Goal: Obtain resource: Download file/media

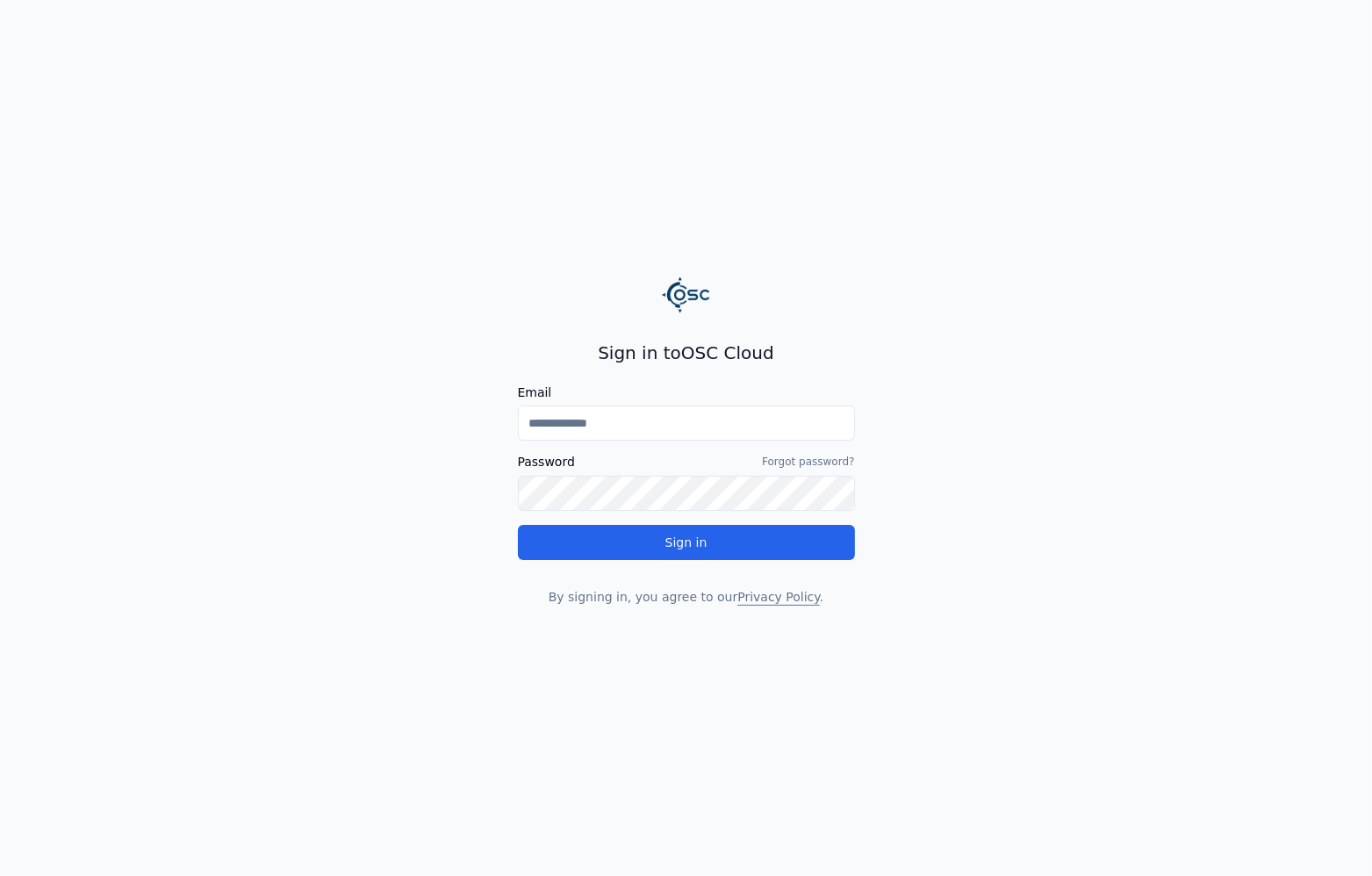
click at [701, 411] on input "Email" at bounding box center [686, 423] width 337 height 35
type input "**********"
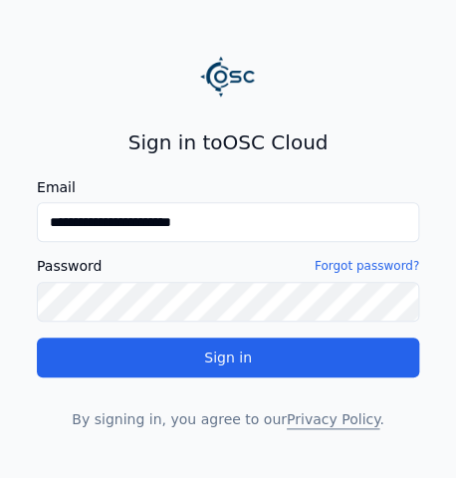
click at [364, 265] on link "Forgot password?" at bounding box center [366, 266] width 104 height 16
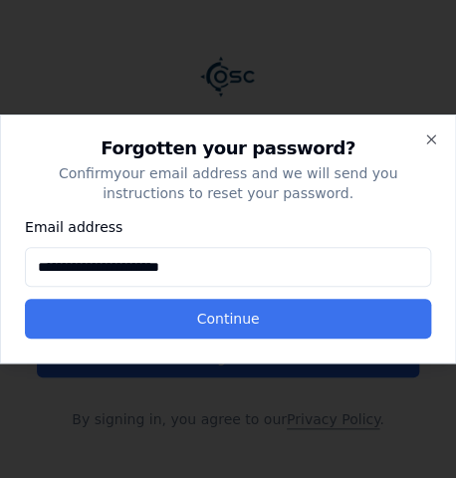
click at [323, 326] on button "Continue" at bounding box center [228, 318] width 406 height 40
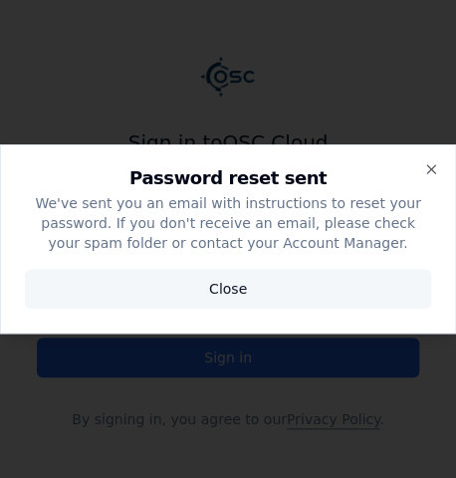
click at [291, 287] on button "Close" at bounding box center [228, 289] width 406 height 40
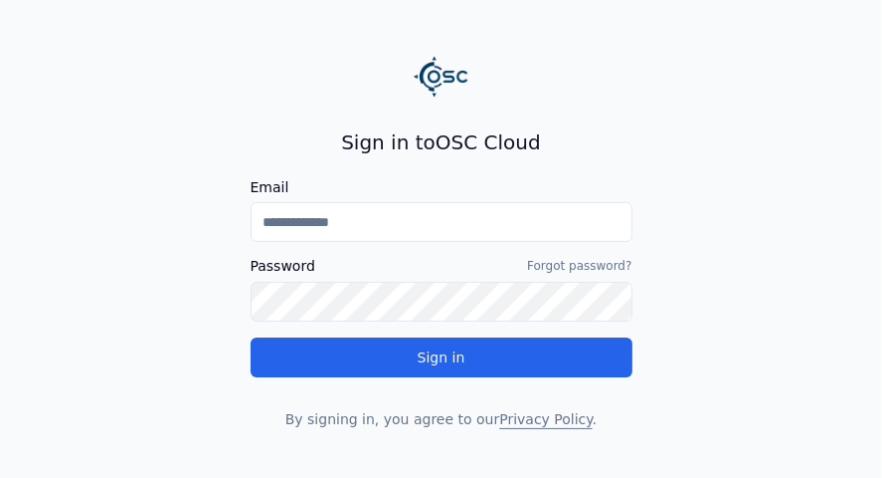
click at [395, 230] on input "Email" at bounding box center [442, 222] width 382 height 40
type input "**********"
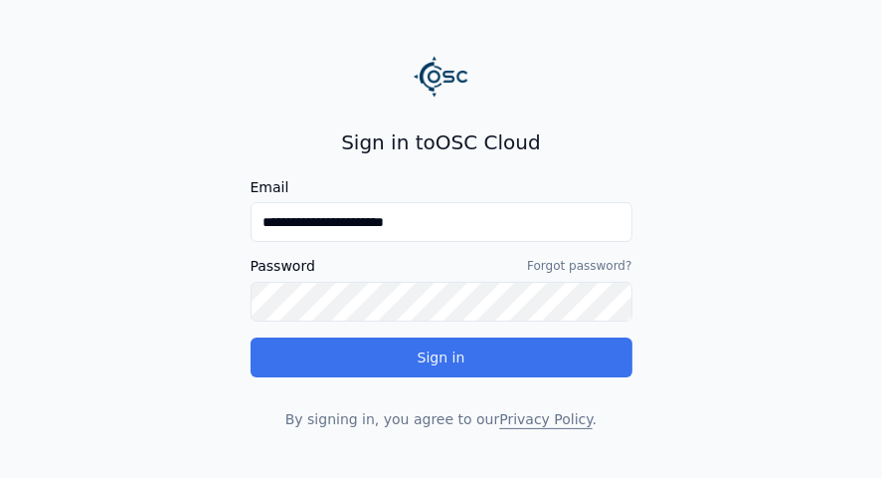
click at [512, 364] on button "Sign in" at bounding box center [442, 357] width 382 height 40
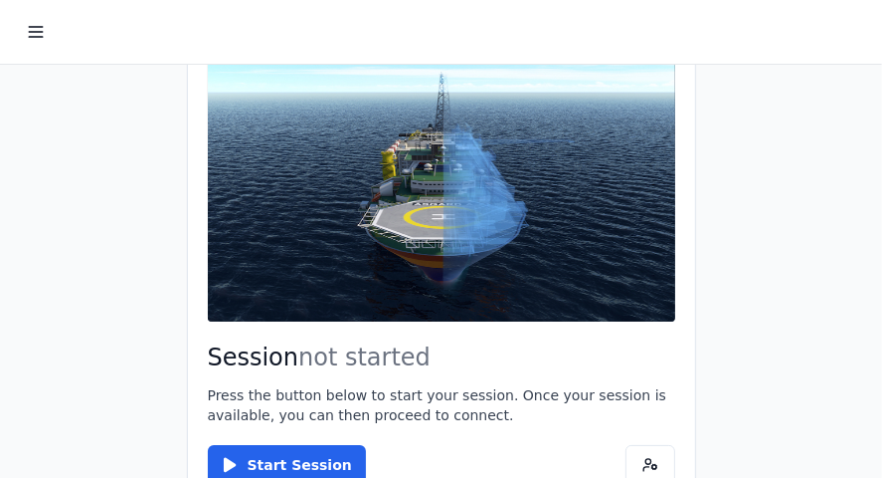
scroll to position [79, 0]
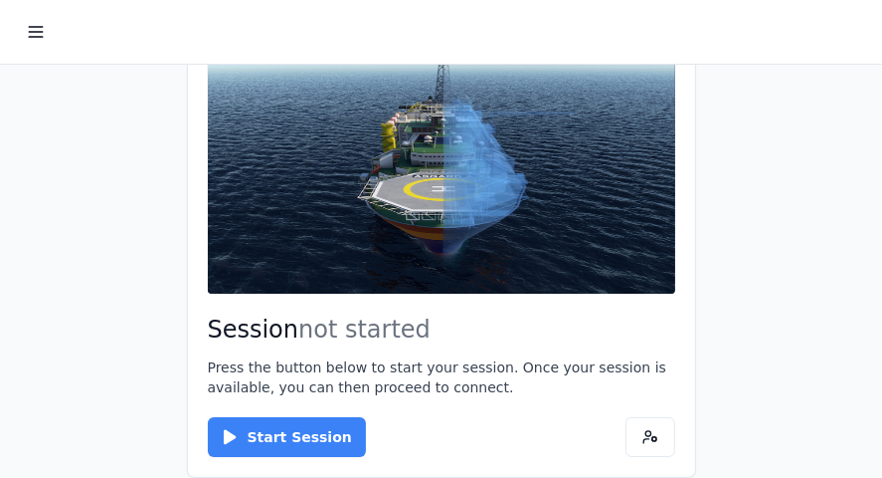
click at [246, 433] on button "Start Session" at bounding box center [287, 437] width 158 height 40
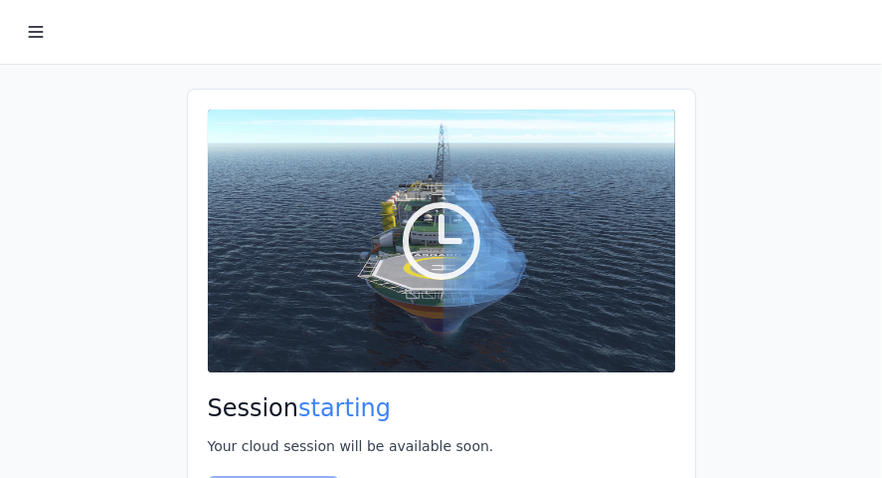
scroll to position [38, 0]
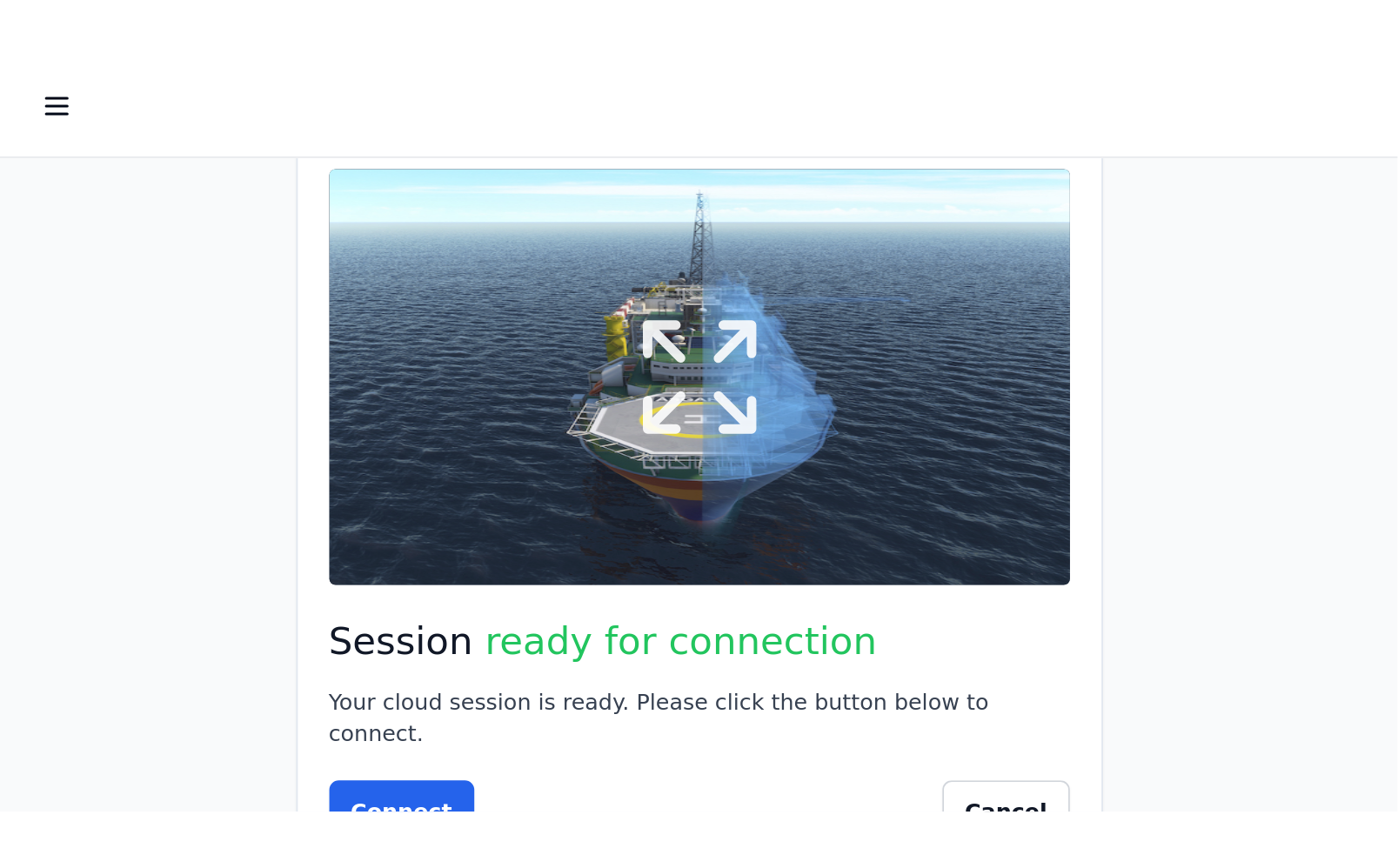
scroll to position [52, 0]
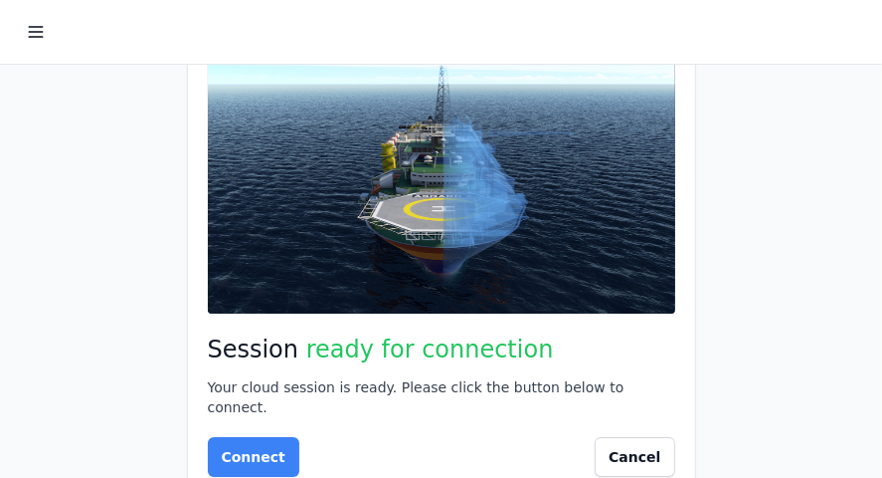
click at [260, 437] on button "Connect" at bounding box center [254, 457] width 92 height 40
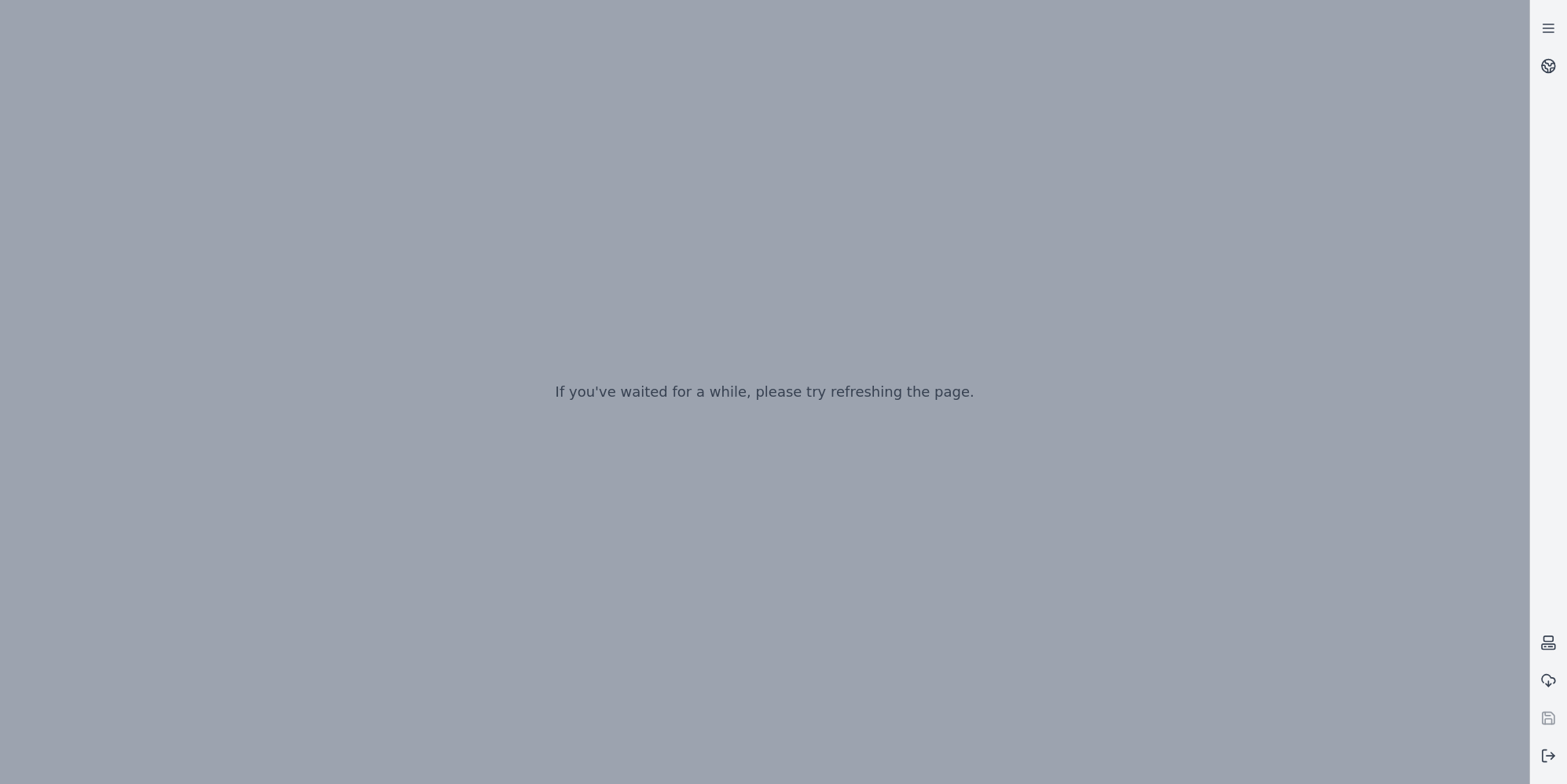
click at [696, 377] on div "If you've waited for a while, please try refreshing the page." at bounding box center [765, 392] width 1529 height 784
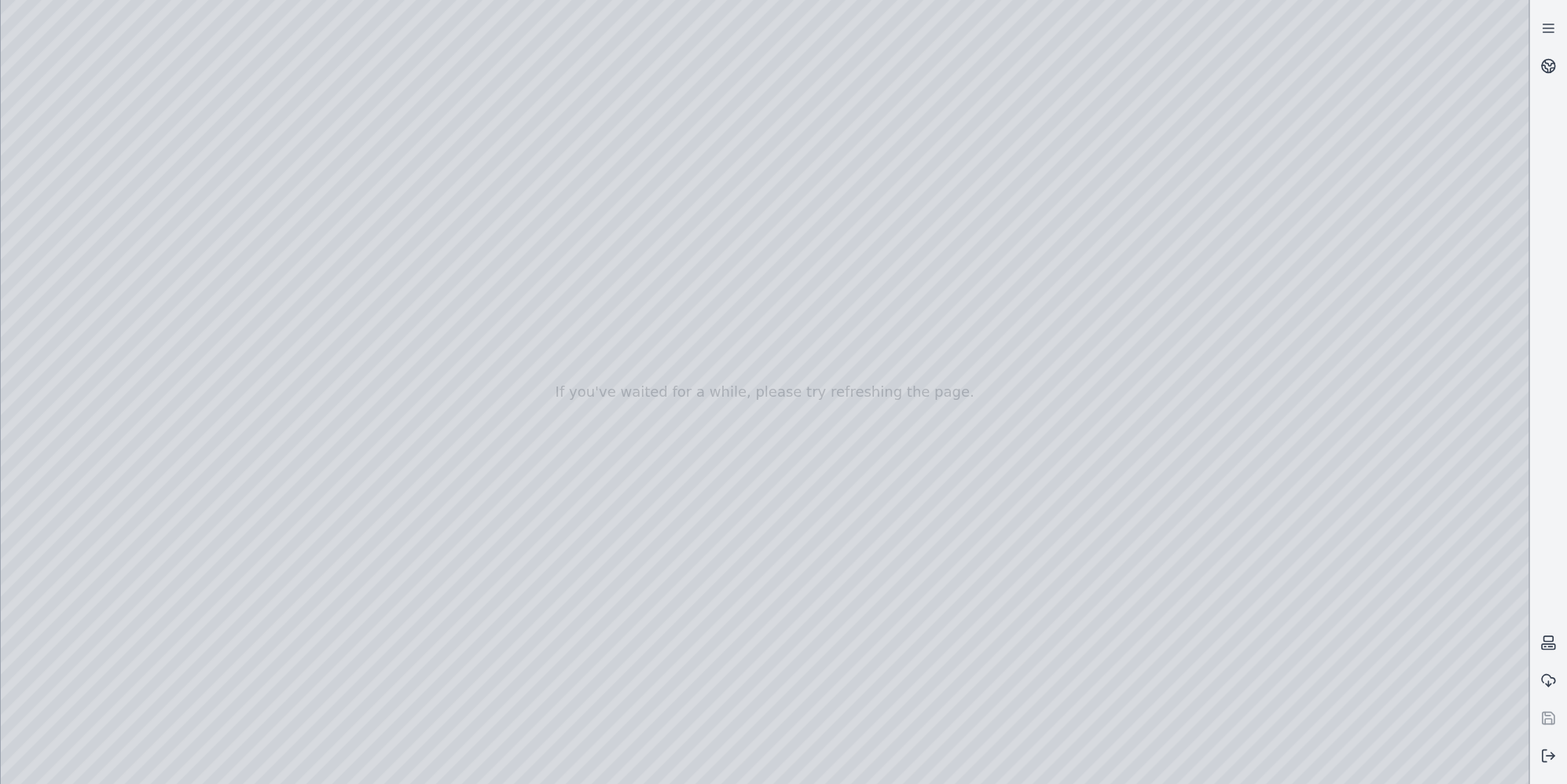
click at [696, 377] on div at bounding box center [765, 392] width 1528 height 784
drag, startPoint x: 1227, startPoint y: 705, endPoint x: 911, endPoint y: 550, distance: 352.0
click at [696, 377] on div at bounding box center [765, 392] width 1528 height 784
click at [12, 142] on div at bounding box center [765, 392] width 1528 height 784
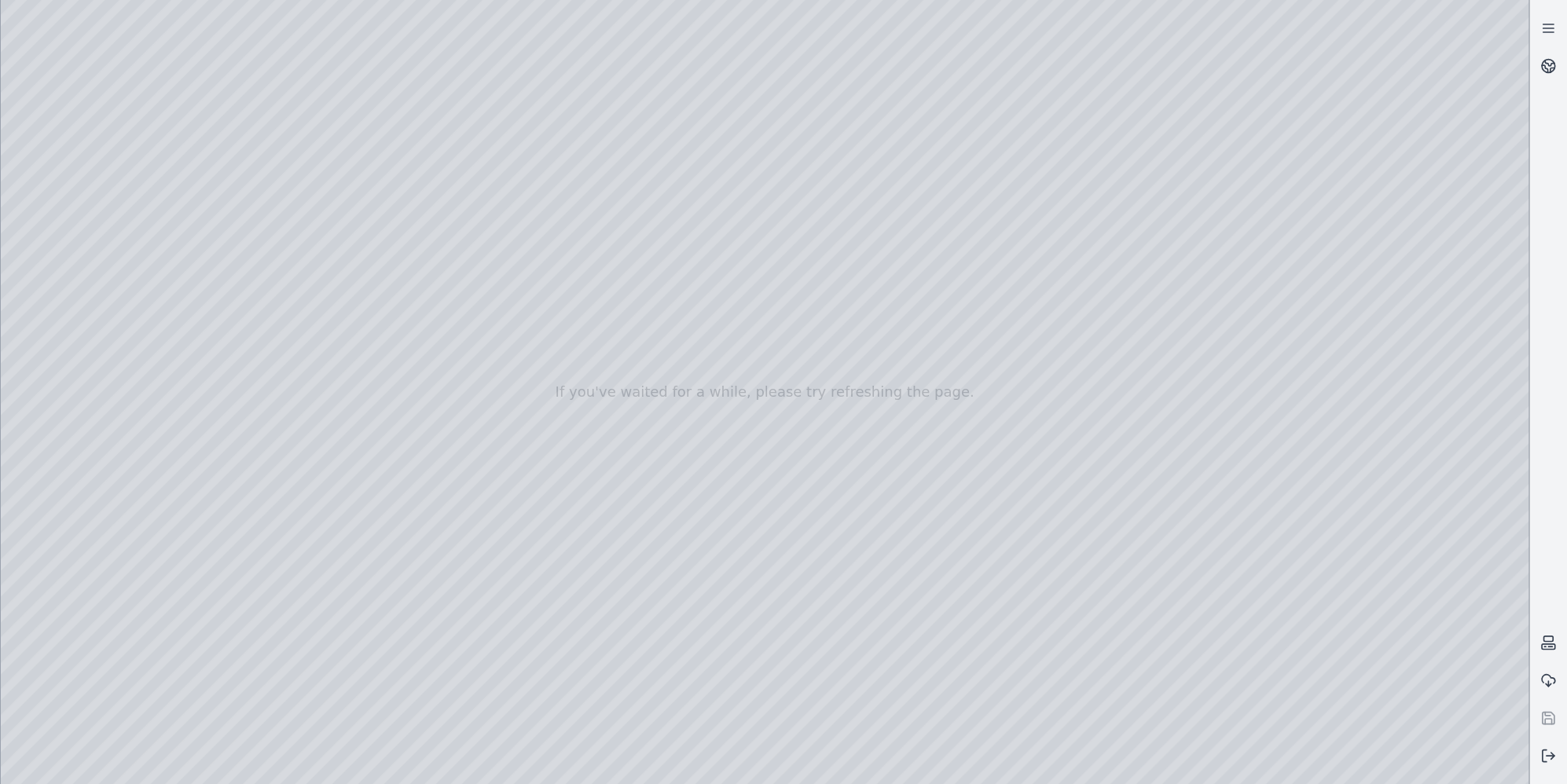
click at [12, 142] on div at bounding box center [765, 392] width 1528 height 784
click at [113, 168] on div at bounding box center [765, 392] width 1528 height 784
click at [105, 320] on div at bounding box center [765, 392] width 1528 height 784
click at [107, 187] on div at bounding box center [765, 392] width 1528 height 784
click at [102, 232] on div at bounding box center [765, 392] width 1528 height 784
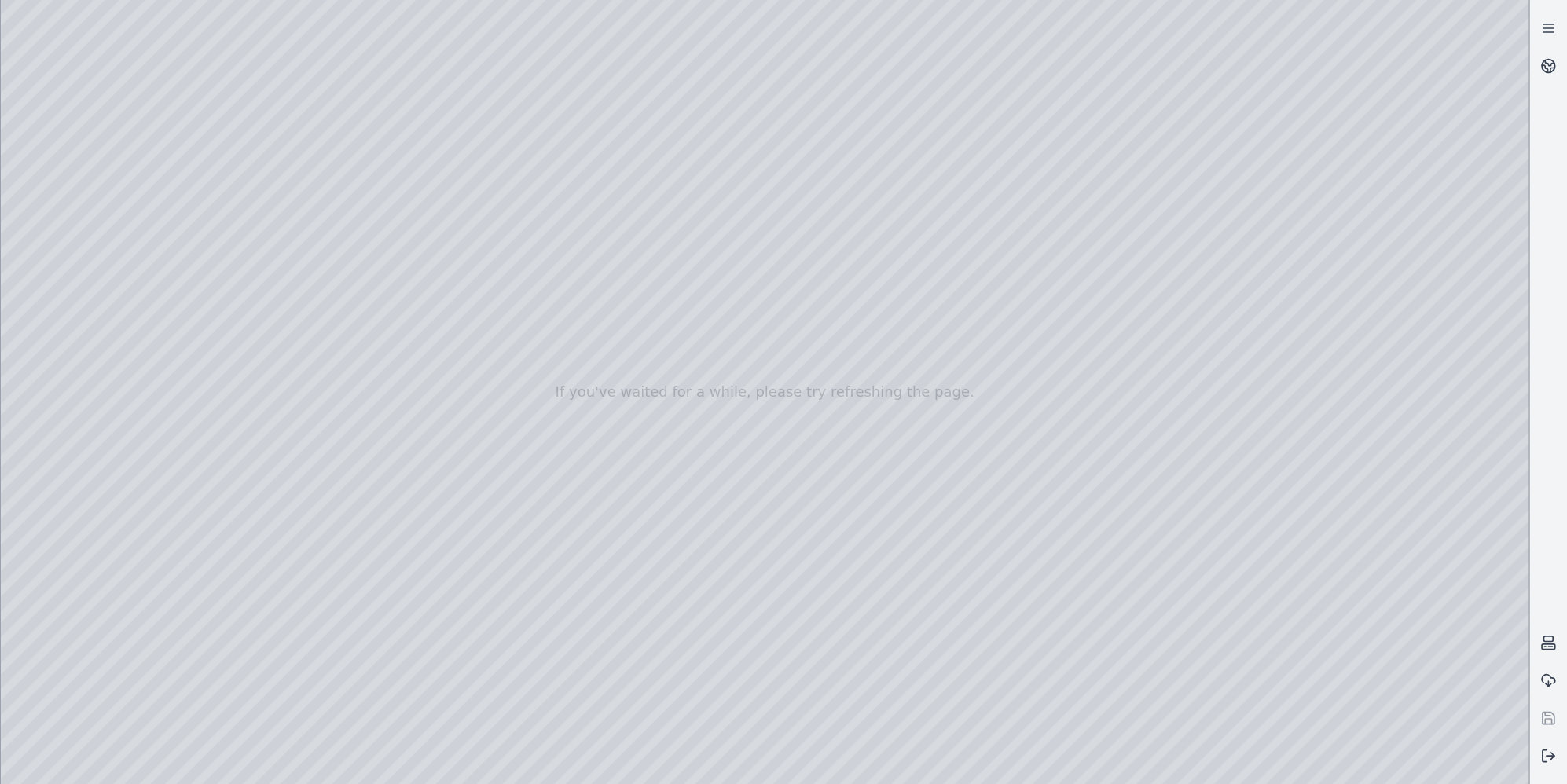
click at [118, 231] on div at bounding box center [765, 392] width 1528 height 784
click at [115, 283] on div at bounding box center [765, 392] width 1528 height 784
click at [93, 373] on div at bounding box center [765, 392] width 1528 height 784
click at [295, 201] on div at bounding box center [765, 392] width 1528 height 784
click at [230, 197] on div at bounding box center [765, 392] width 1528 height 784
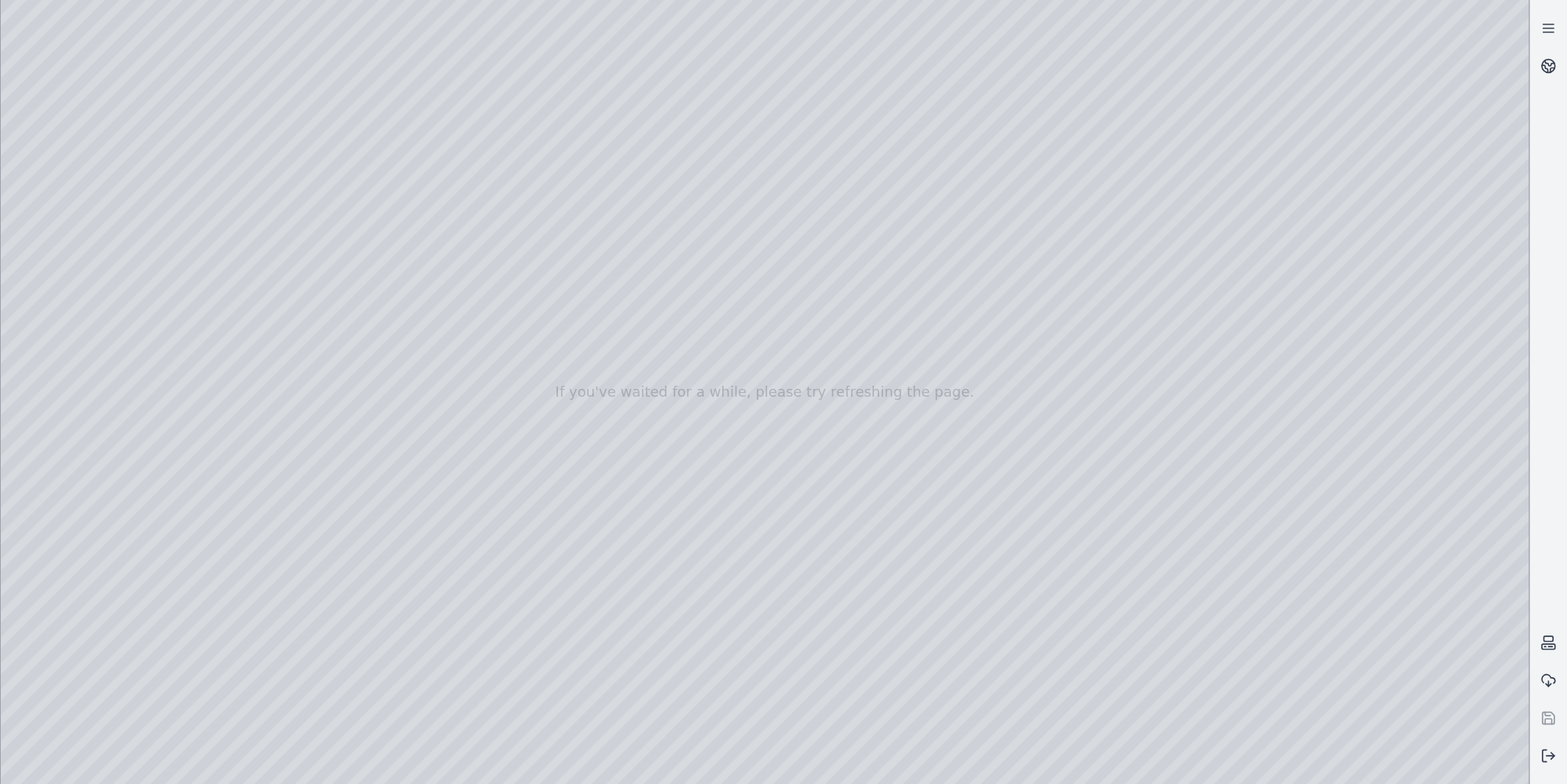
click at [77, 174] on div at bounding box center [765, 392] width 1528 height 784
click at [117, 167] on div at bounding box center [765, 392] width 1528 height 784
click at [70, 167] on div at bounding box center [765, 392] width 1528 height 784
click at [102, 253] on div at bounding box center [765, 392] width 1528 height 784
click at [74, 283] on div at bounding box center [765, 392] width 1528 height 784
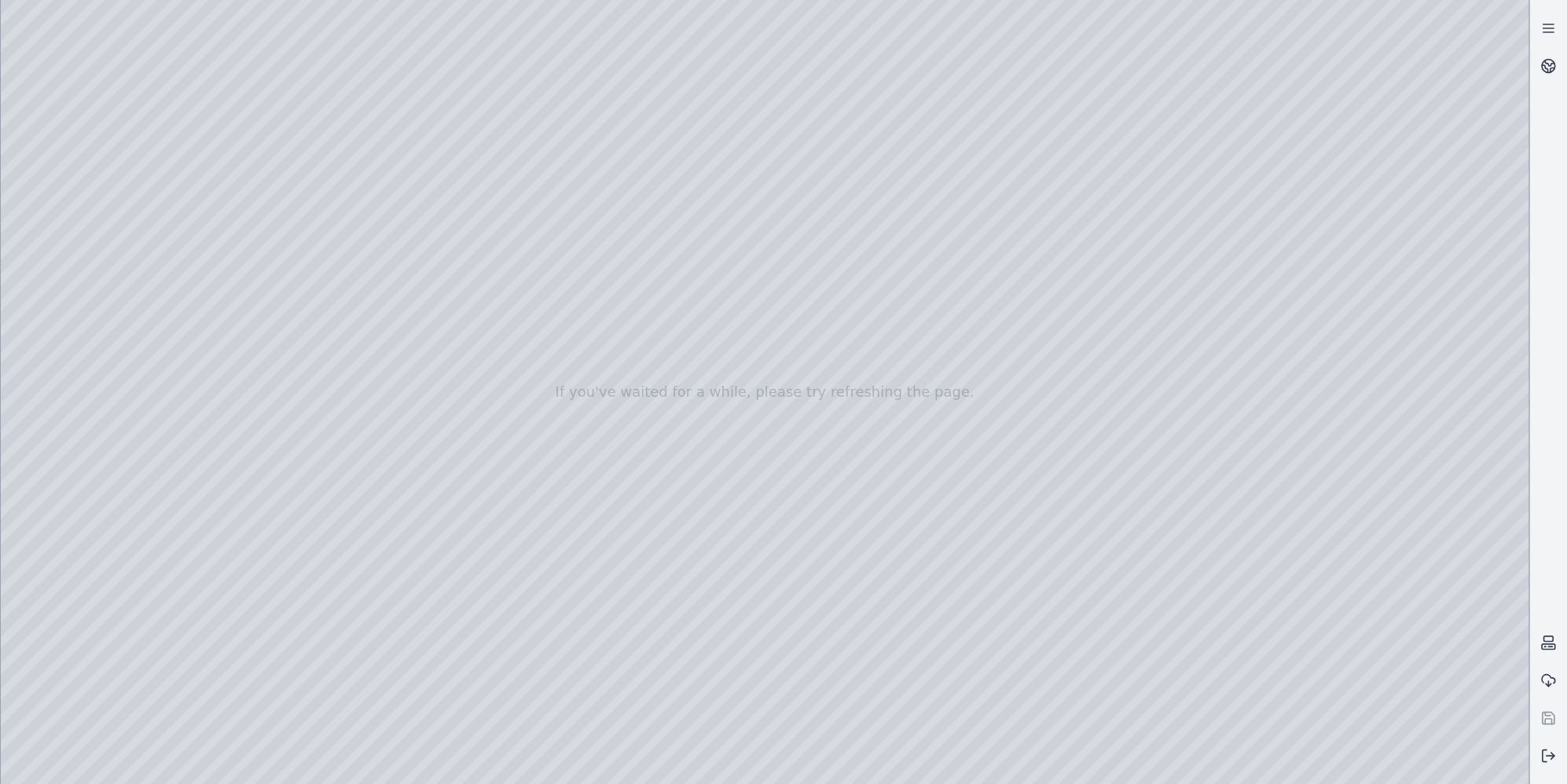
click at [112, 225] on div at bounding box center [765, 392] width 1528 height 784
click at [110, 197] on div at bounding box center [765, 392] width 1528 height 784
click at [100, 165] on div at bounding box center [765, 392] width 1528 height 784
click at [21, 138] on div at bounding box center [765, 392] width 1528 height 784
click at [67, 44] on div at bounding box center [765, 392] width 1528 height 784
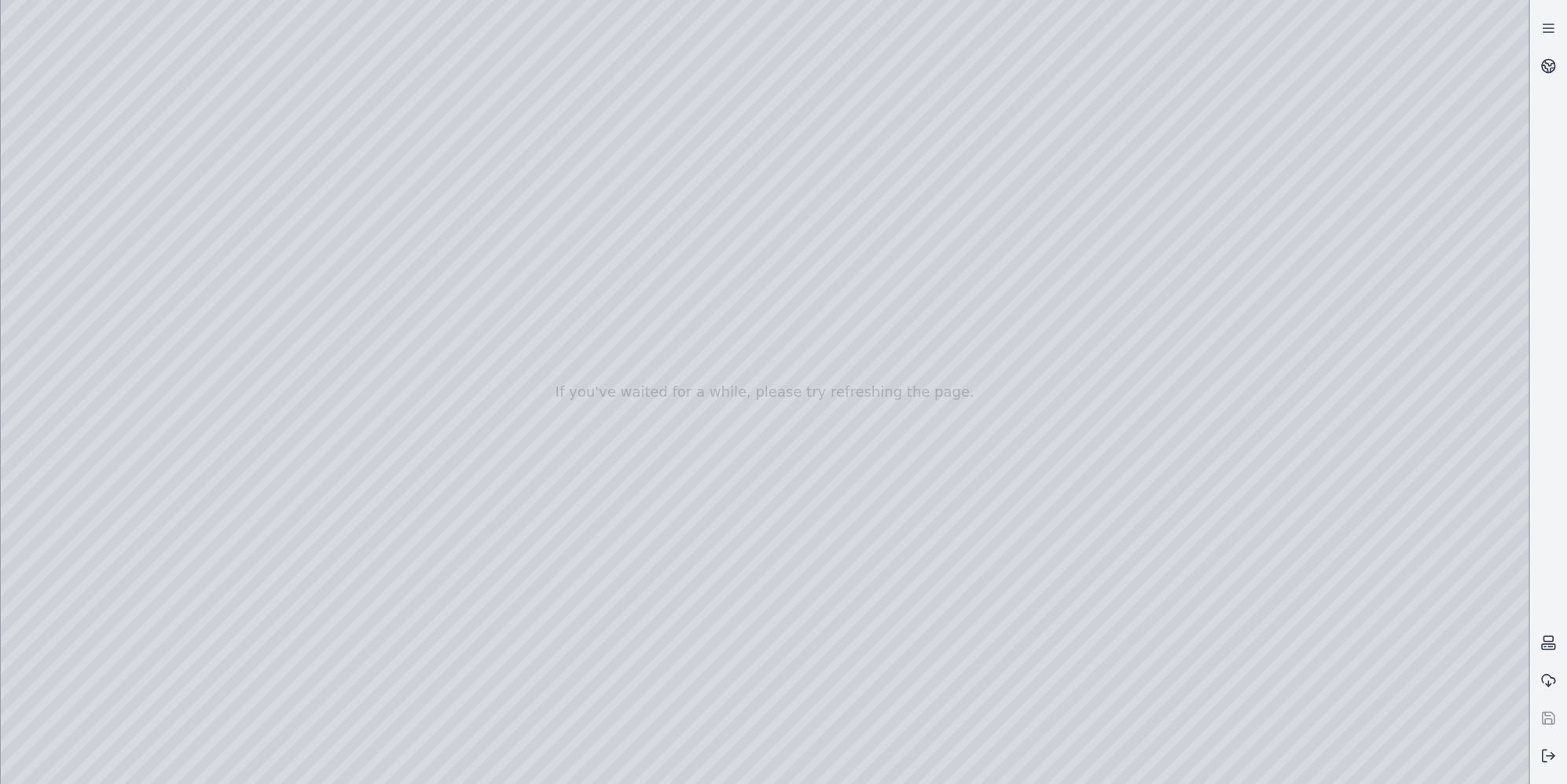
click at [408, 373] on div at bounding box center [765, 392] width 1528 height 784
click at [696, 377] on div at bounding box center [765, 392] width 1528 height 784
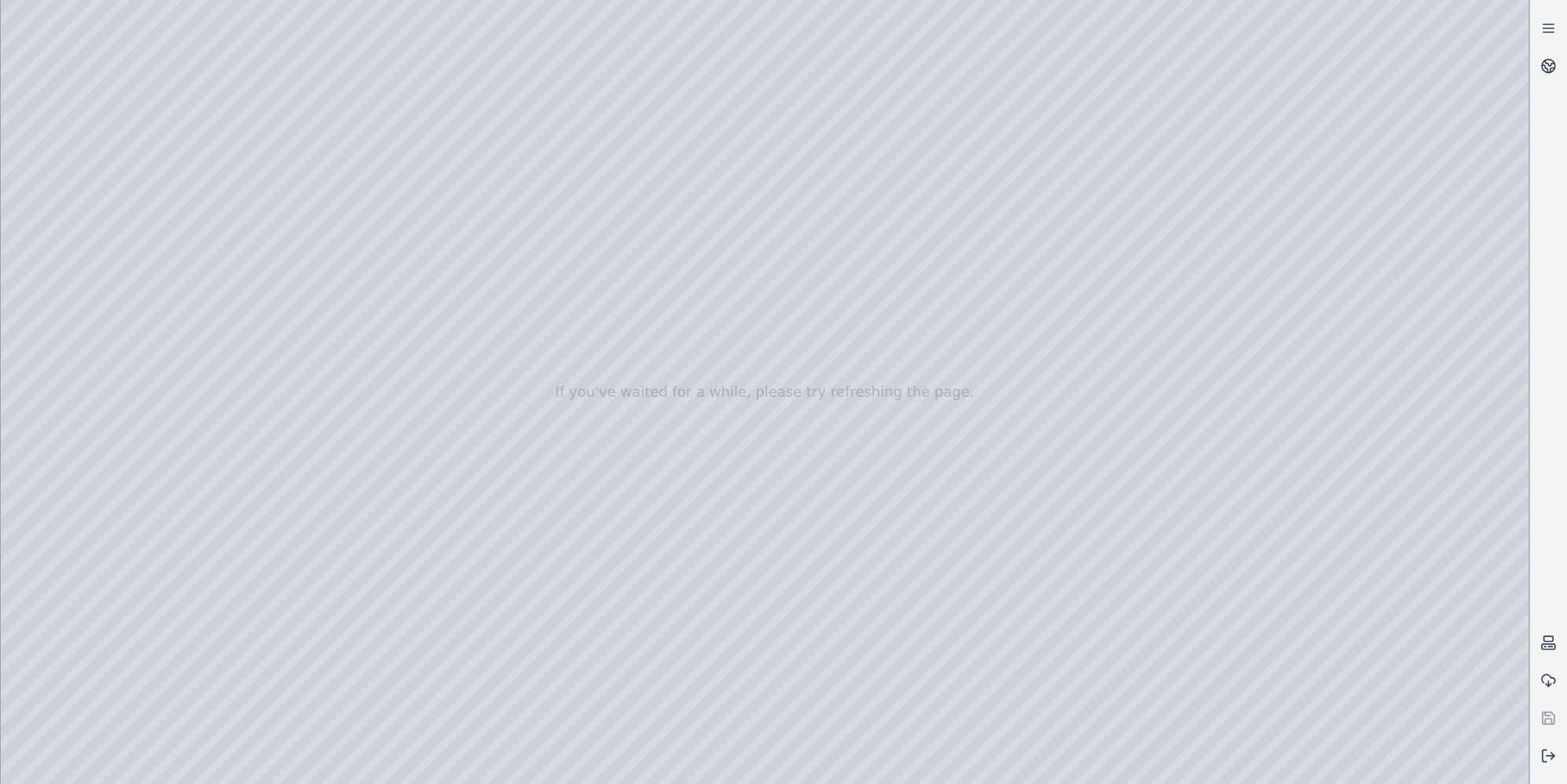
click at [696, 377] on div at bounding box center [765, 392] width 1528 height 784
drag, startPoint x: 780, startPoint y: 775, endPoint x: 802, endPoint y: 773, distance: 22.1
click at [696, 377] on div at bounding box center [765, 392] width 1528 height 784
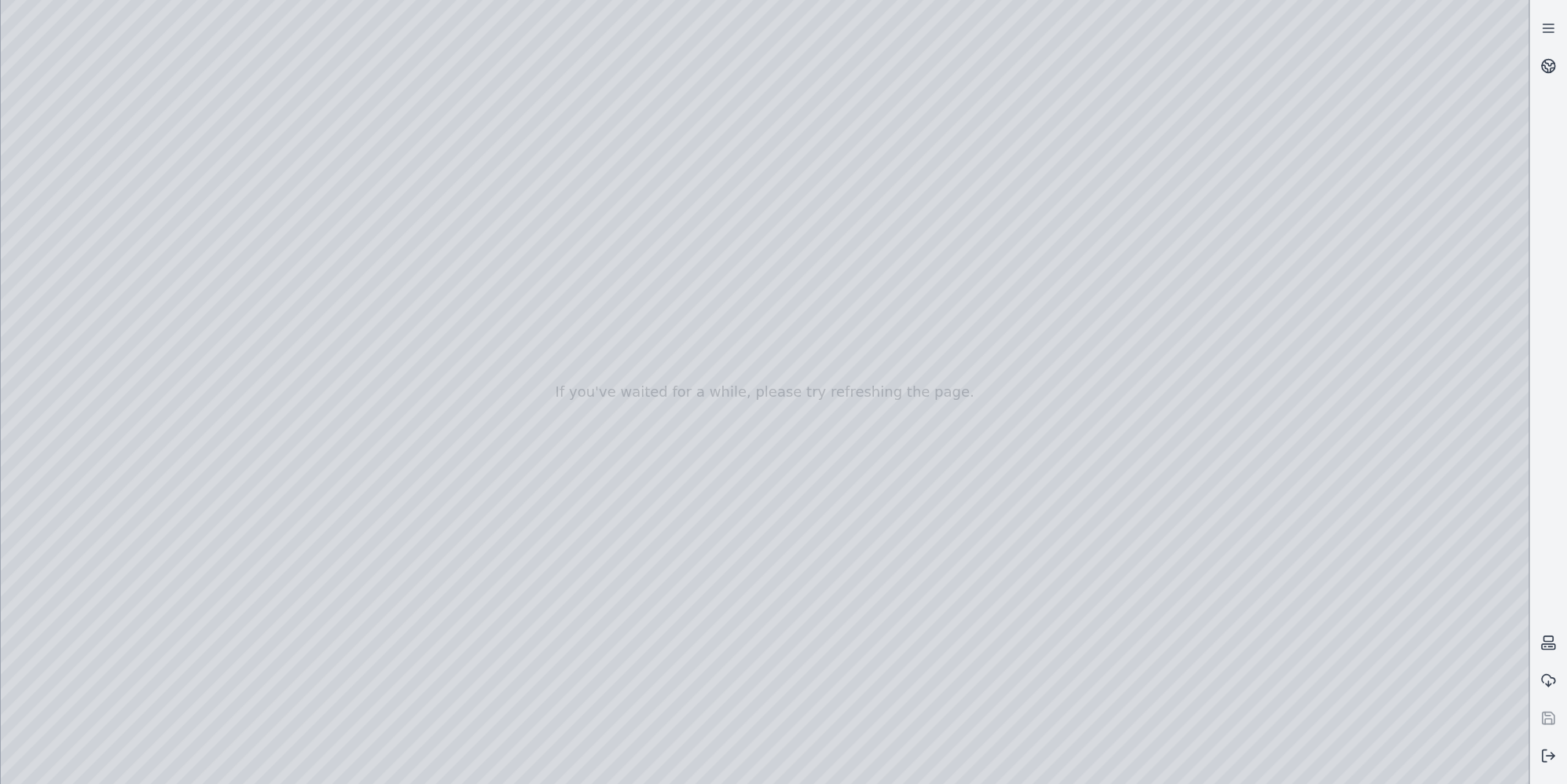
click at [696, 377] on div at bounding box center [765, 392] width 1528 height 784
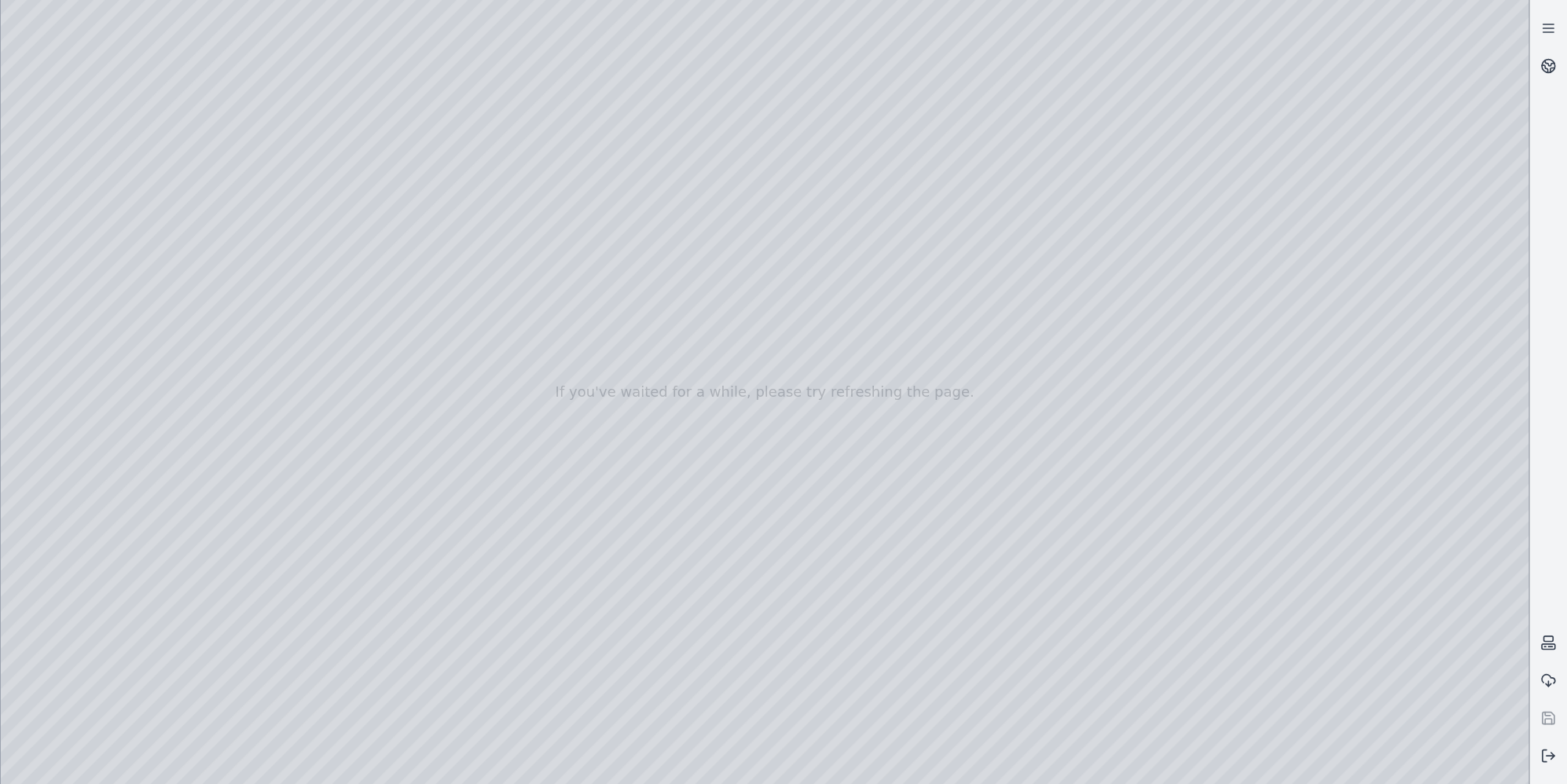
click at [696, 377] on div at bounding box center [765, 392] width 1528 height 784
drag, startPoint x: 1484, startPoint y: 527, endPoint x: 1509, endPoint y: 542, distance: 29.2
click at [696, 377] on div at bounding box center [765, 392] width 1528 height 784
drag, startPoint x: 1394, startPoint y: 537, endPoint x: 1377, endPoint y: 549, distance: 20.8
click at [696, 377] on div at bounding box center [765, 392] width 1528 height 784
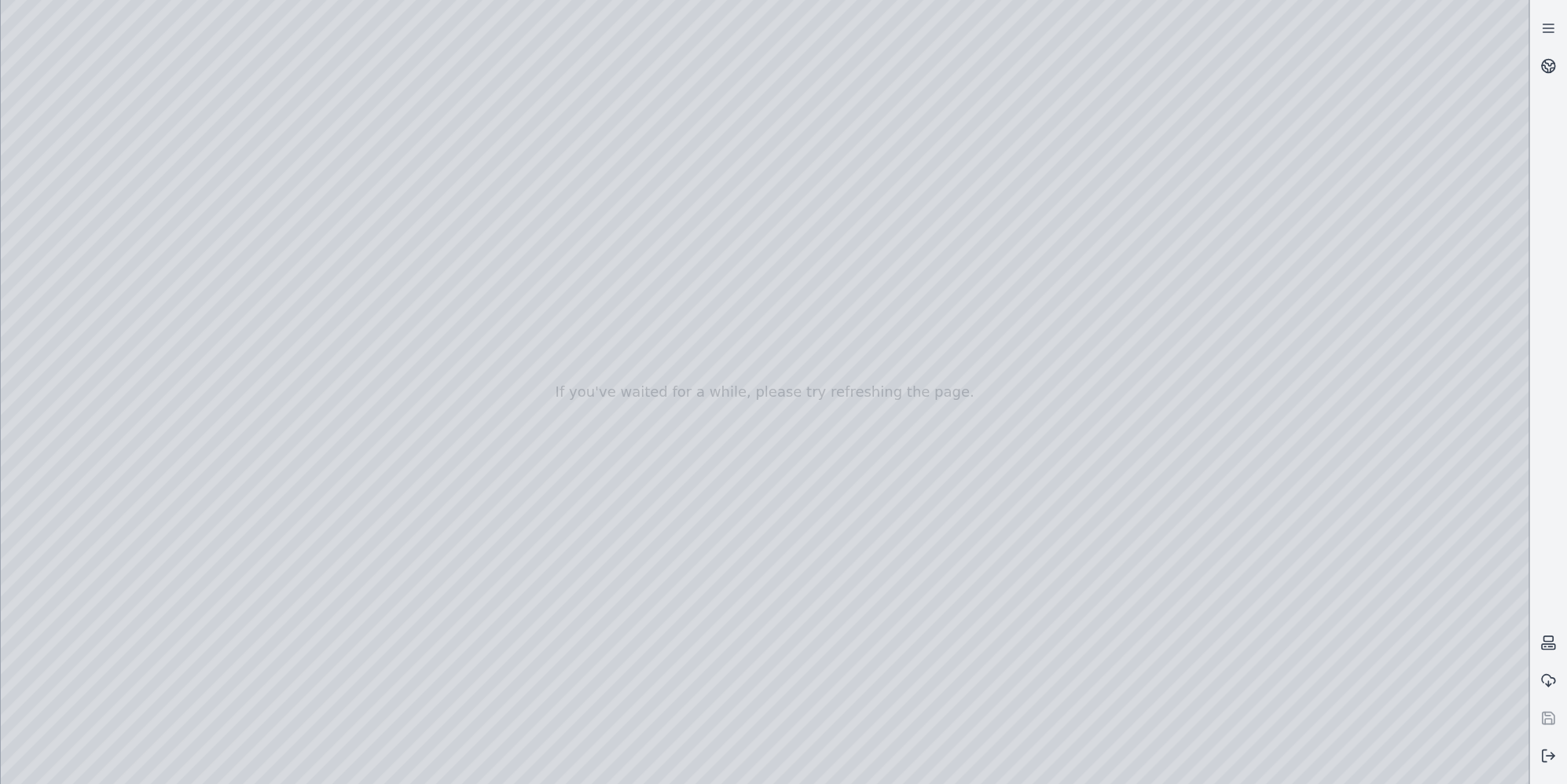
click at [696, 377] on div at bounding box center [765, 392] width 1528 height 784
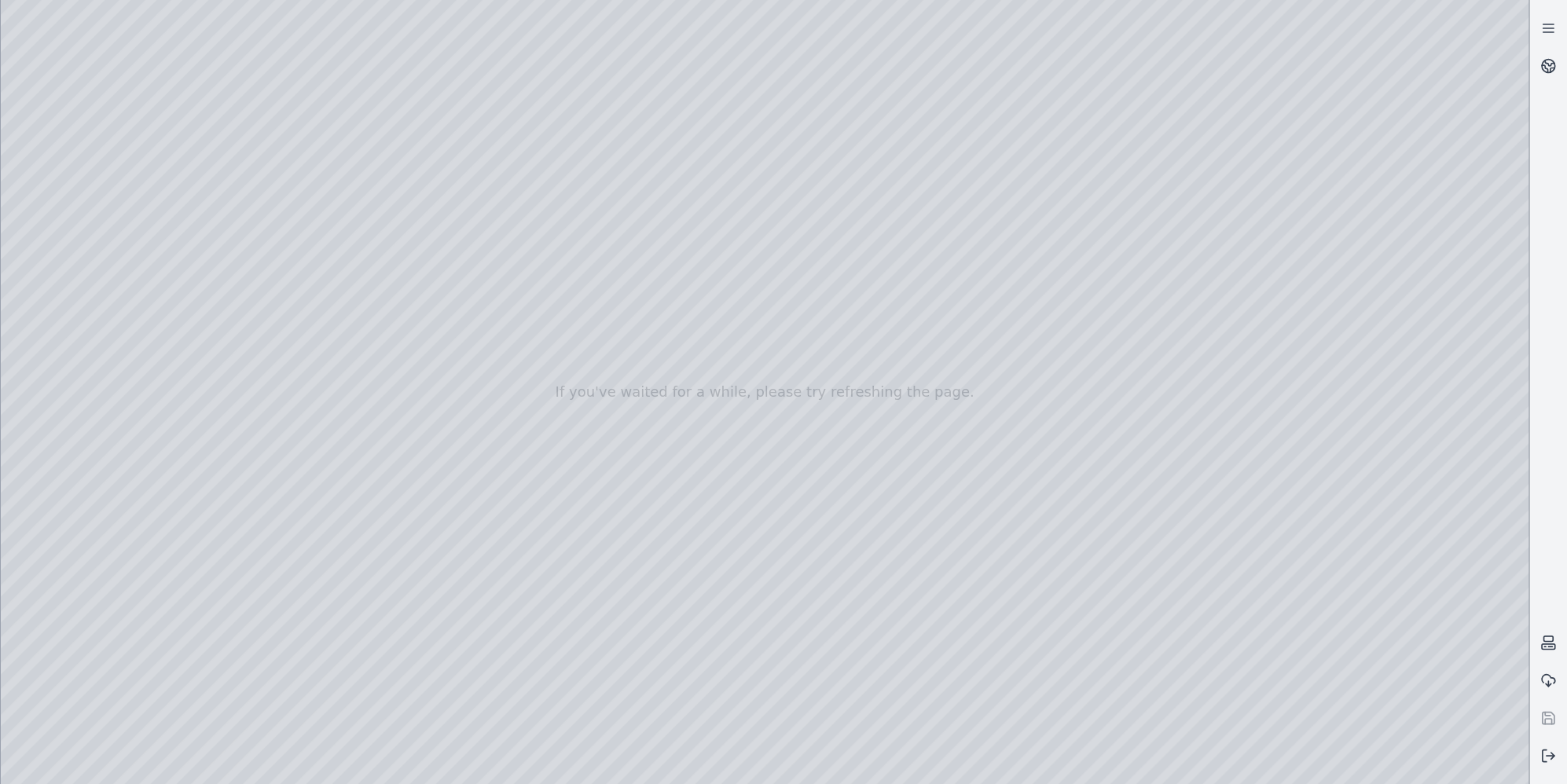
click at [696, 377] on div at bounding box center [765, 392] width 1528 height 784
drag, startPoint x: 1053, startPoint y: 664, endPoint x: 763, endPoint y: 572, distance: 304.2
click at [696, 377] on div at bounding box center [765, 392] width 1528 height 784
drag, startPoint x: 783, startPoint y: 610, endPoint x: 952, endPoint y: 616, distance: 169.1
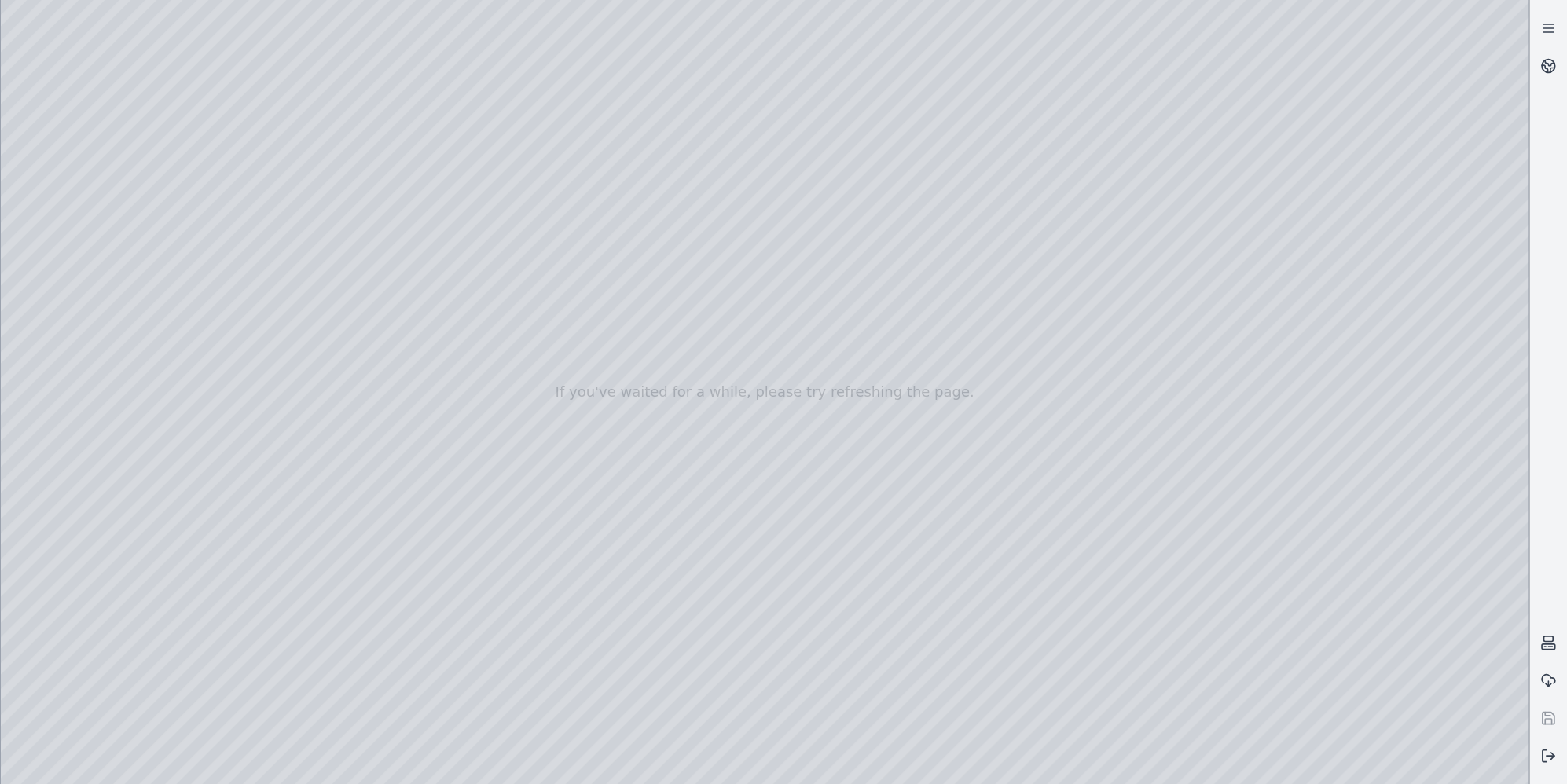
click at [696, 377] on div at bounding box center [765, 392] width 1528 height 784
drag, startPoint x: 792, startPoint y: 572, endPoint x: 951, endPoint y: 589, distance: 159.9
click at [696, 377] on div at bounding box center [765, 392] width 1528 height 784
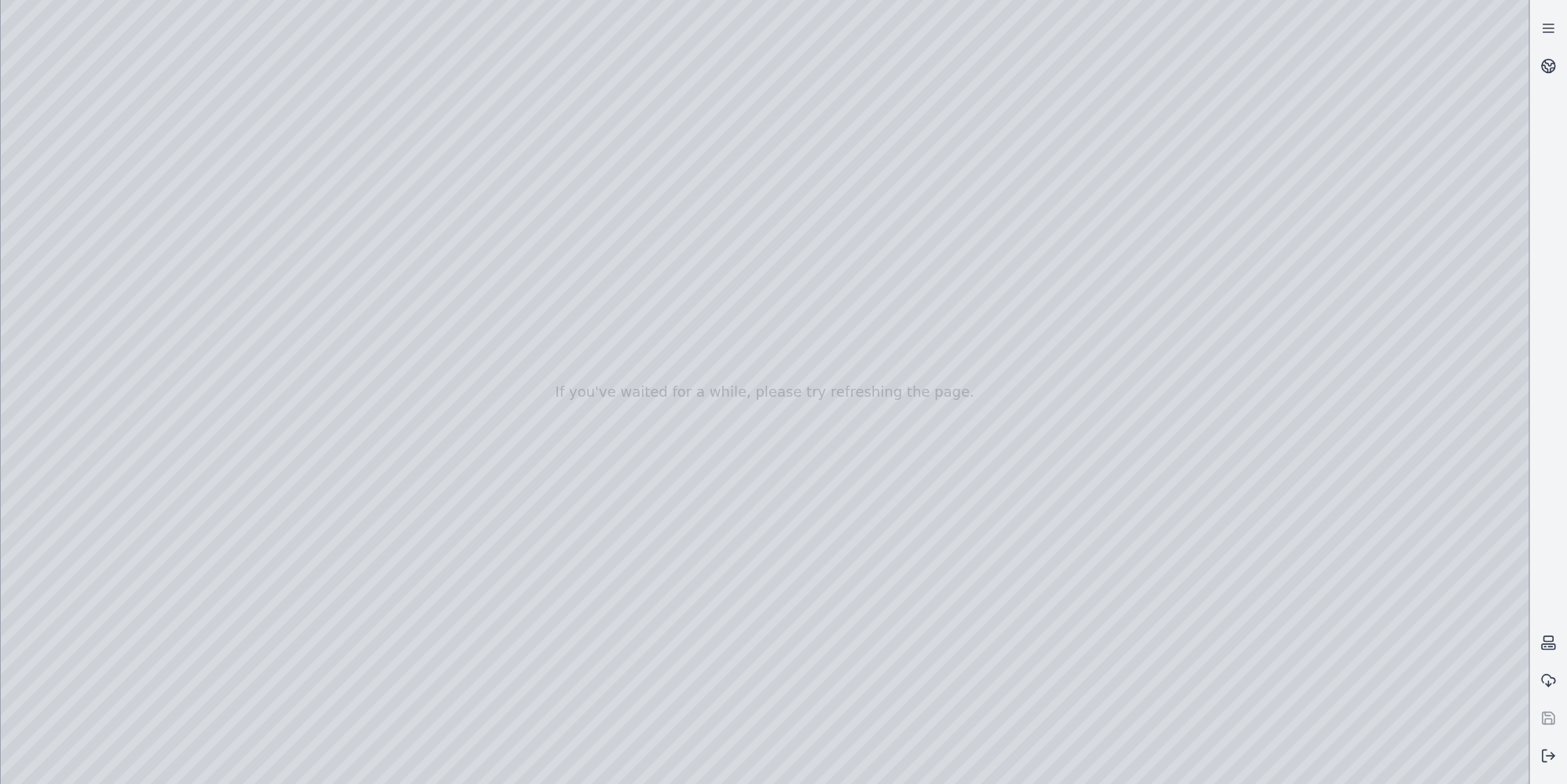
click at [696, 377] on div at bounding box center [765, 392] width 1528 height 784
click at [25, 168] on div at bounding box center [765, 392] width 1528 height 784
click at [12, 148] on div at bounding box center [765, 392] width 1528 height 784
click at [114, 165] on div at bounding box center [765, 392] width 1528 height 784
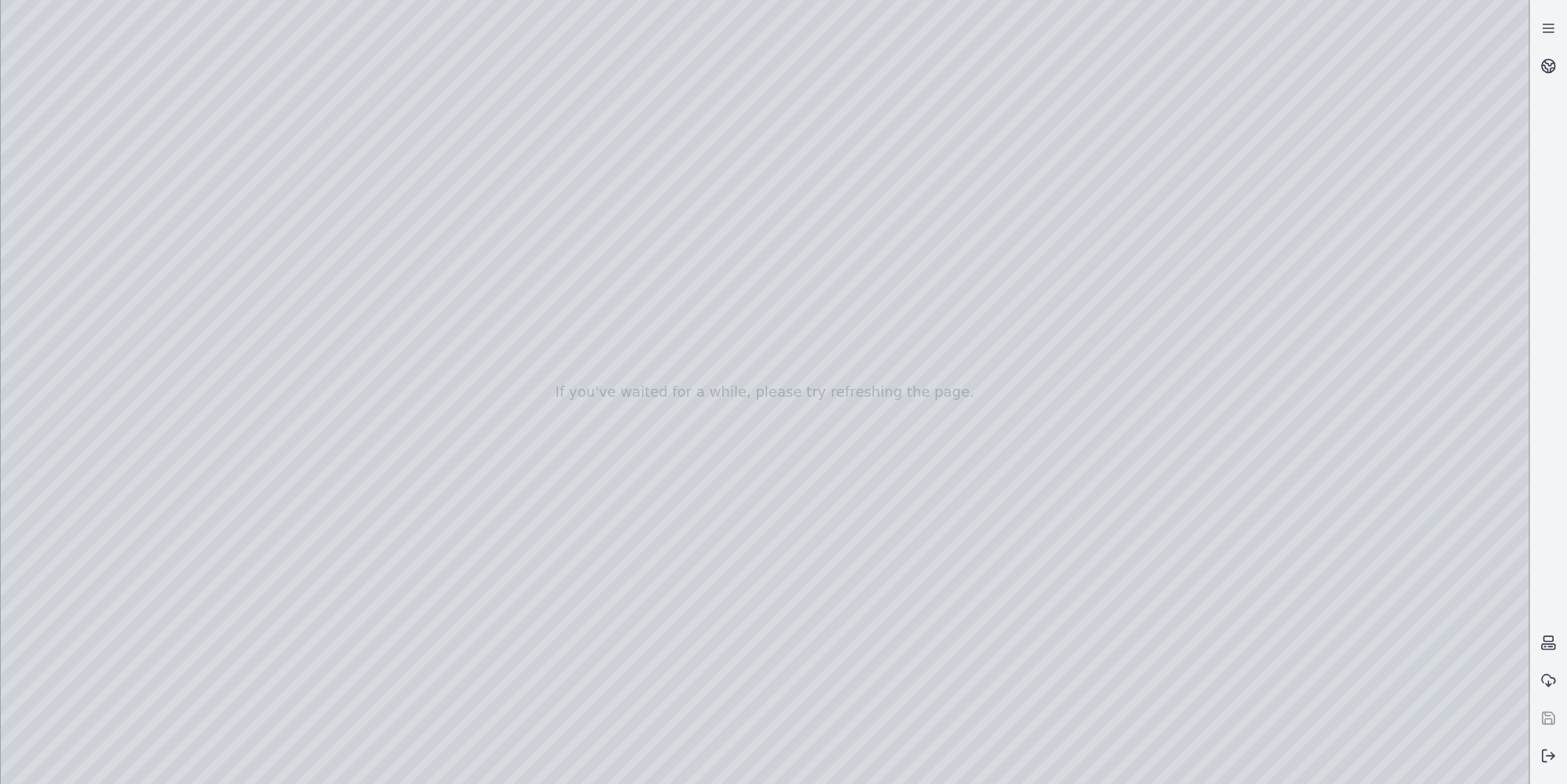
click at [101, 197] on div at bounding box center [765, 392] width 1528 height 784
click at [90, 231] on div at bounding box center [765, 392] width 1528 height 784
click at [202, 107] on div at bounding box center [765, 392] width 1528 height 784
click at [254, 111] on div at bounding box center [765, 392] width 1528 height 784
click at [77, 111] on div at bounding box center [765, 392] width 1528 height 784
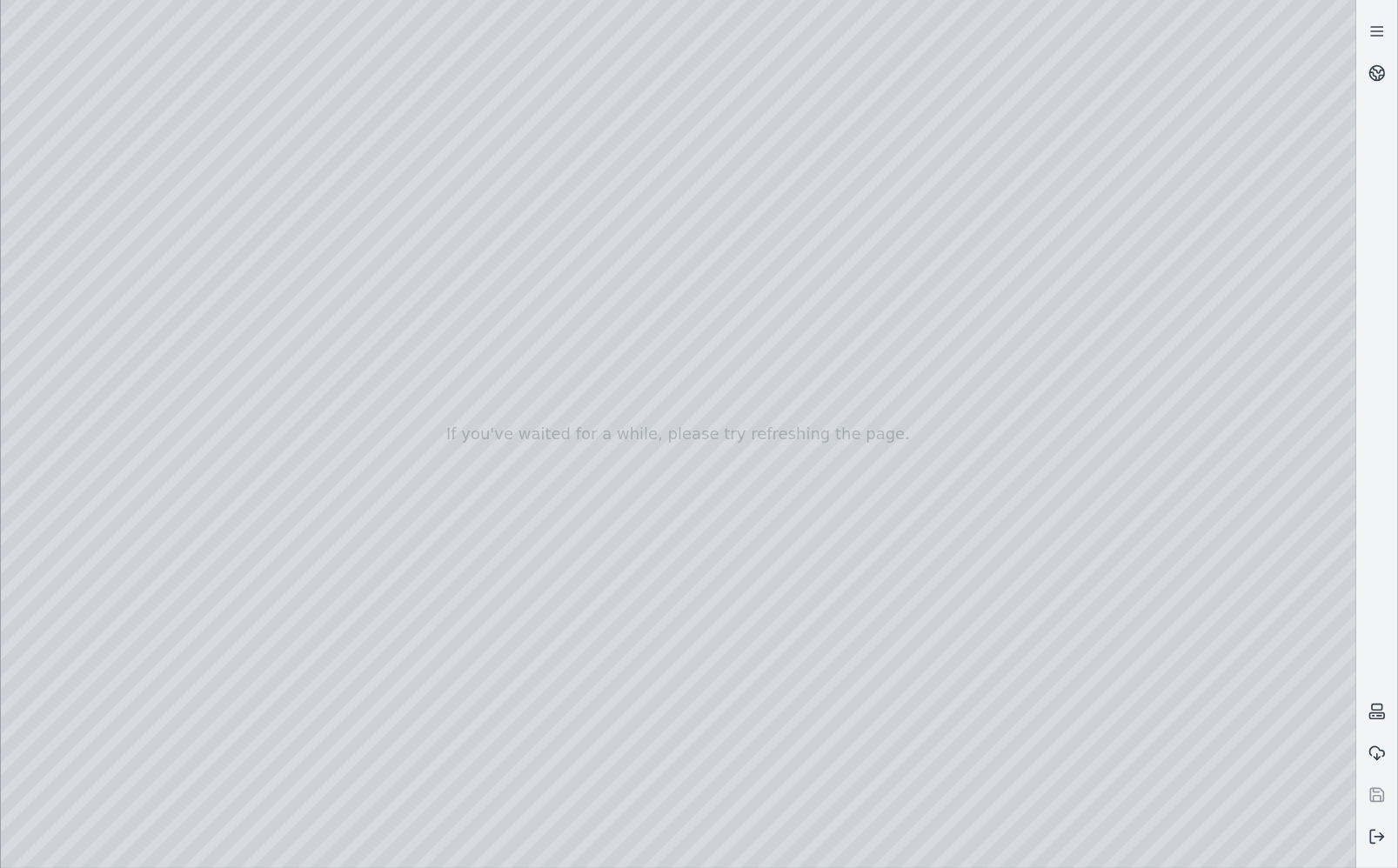
click at [66, 208] on div at bounding box center [678, 434] width 1355 height 868
click at [115, 215] on div at bounding box center [678, 434] width 1355 height 868
click at [39, 179] on div at bounding box center [678, 434] width 1355 height 868
click at [7, 156] on div at bounding box center [678, 434] width 1355 height 868
click at [9, 156] on div at bounding box center [678, 434] width 1355 height 868
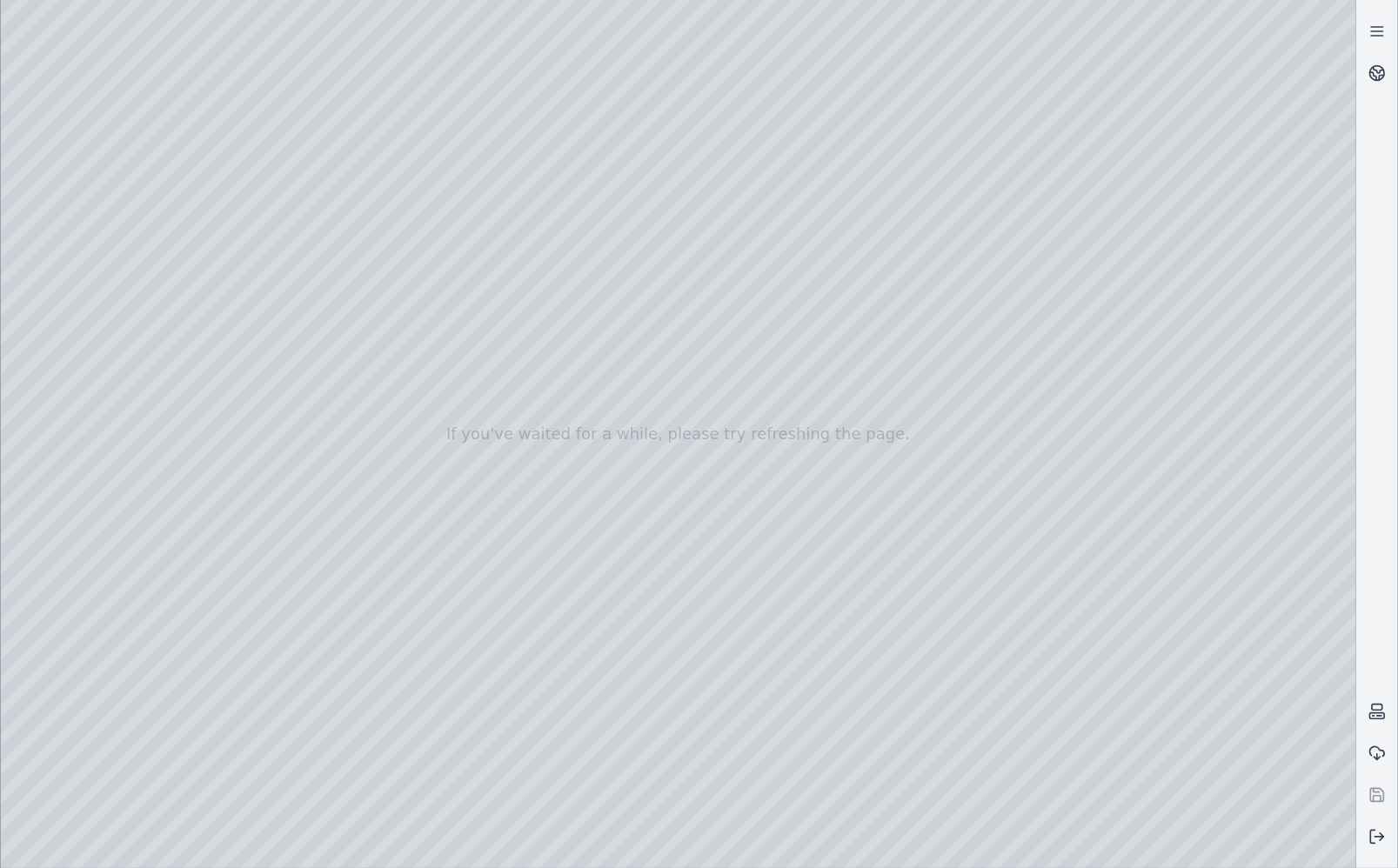
click at [18, 165] on div at bounding box center [678, 434] width 1355 height 868
click at [32, 351] on div at bounding box center [678, 434] width 1355 height 868
drag, startPoint x: 25, startPoint y: 399, endPoint x: 31, endPoint y: 413, distance: 15.2
click at [26, 399] on div at bounding box center [678, 434] width 1355 height 868
click at [770, 417] on div at bounding box center [678, 434] width 1355 height 868
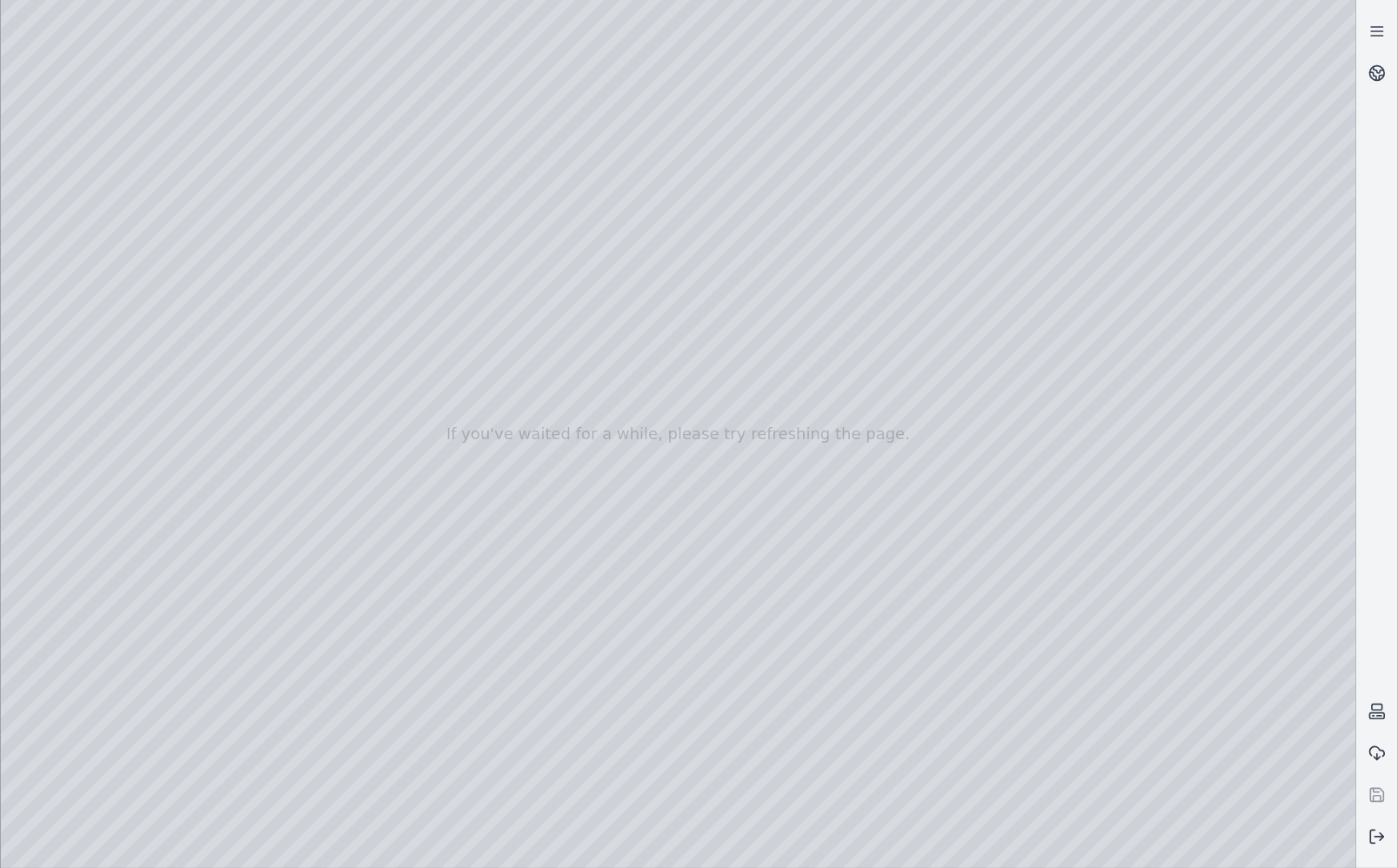
drag, startPoint x: 1161, startPoint y: 177, endPoint x: 1184, endPoint y: 165, distance: 25.9
click at [770, 177] on div at bounding box center [678, 434] width 1355 height 868
click at [623, 417] on div at bounding box center [678, 434] width 1355 height 868
click at [43, 167] on div at bounding box center [678, 434] width 1355 height 868
click at [66, 168] on div at bounding box center [678, 434] width 1355 height 868
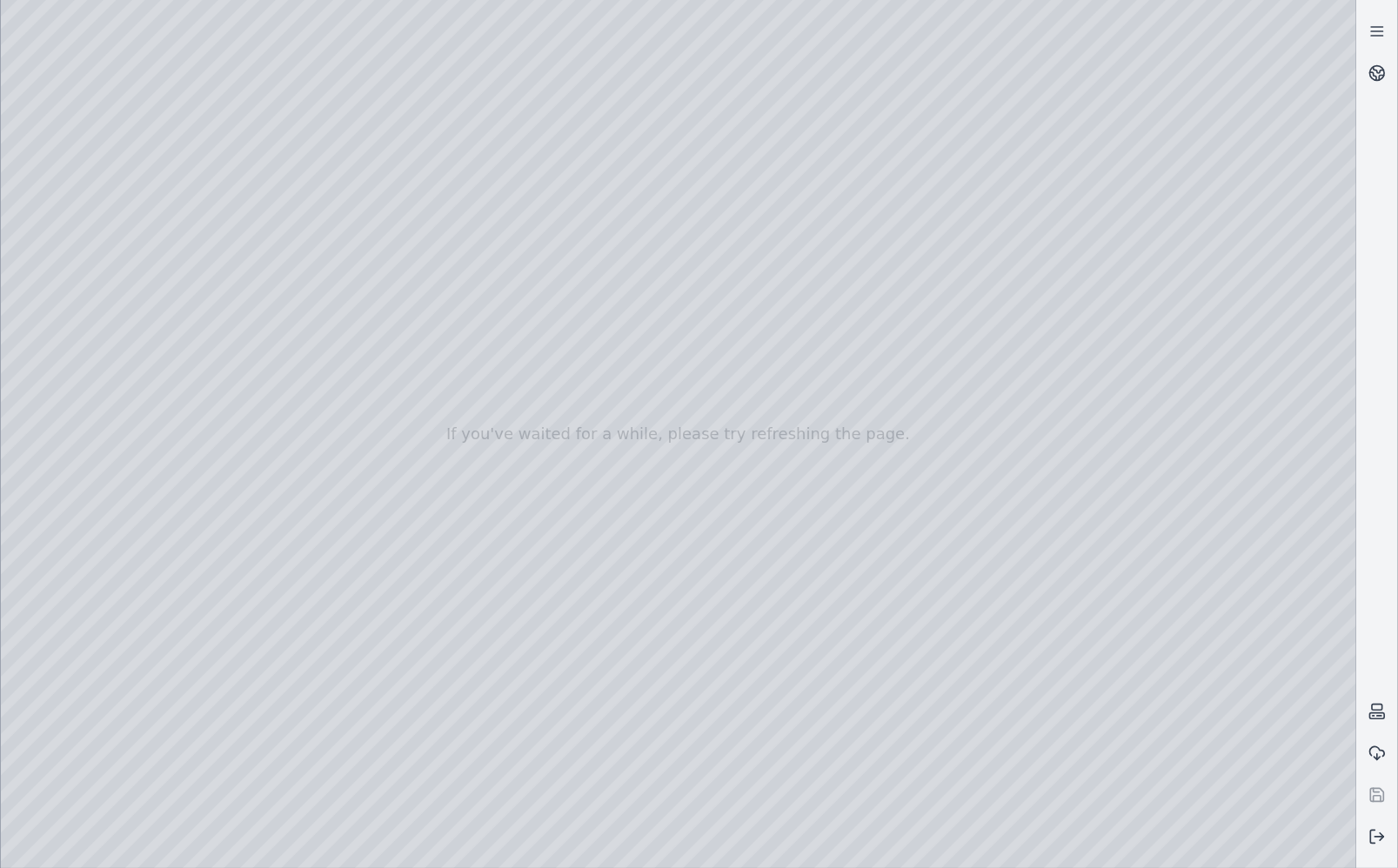
click at [11, 157] on div at bounding box center [678, 434] width 1355 height 868
click at [71, 193] on div at bounding box center [678, 434] width 1355 height 868
click at [89, 246] on div at bounding box center [678, 434] width 1355 height 868
click at [248, 181] on div at bounding box center [678, 434] width 1355 height 868
click at [384, 139] on div at bounding box center [678, 434] width 1355 height 868
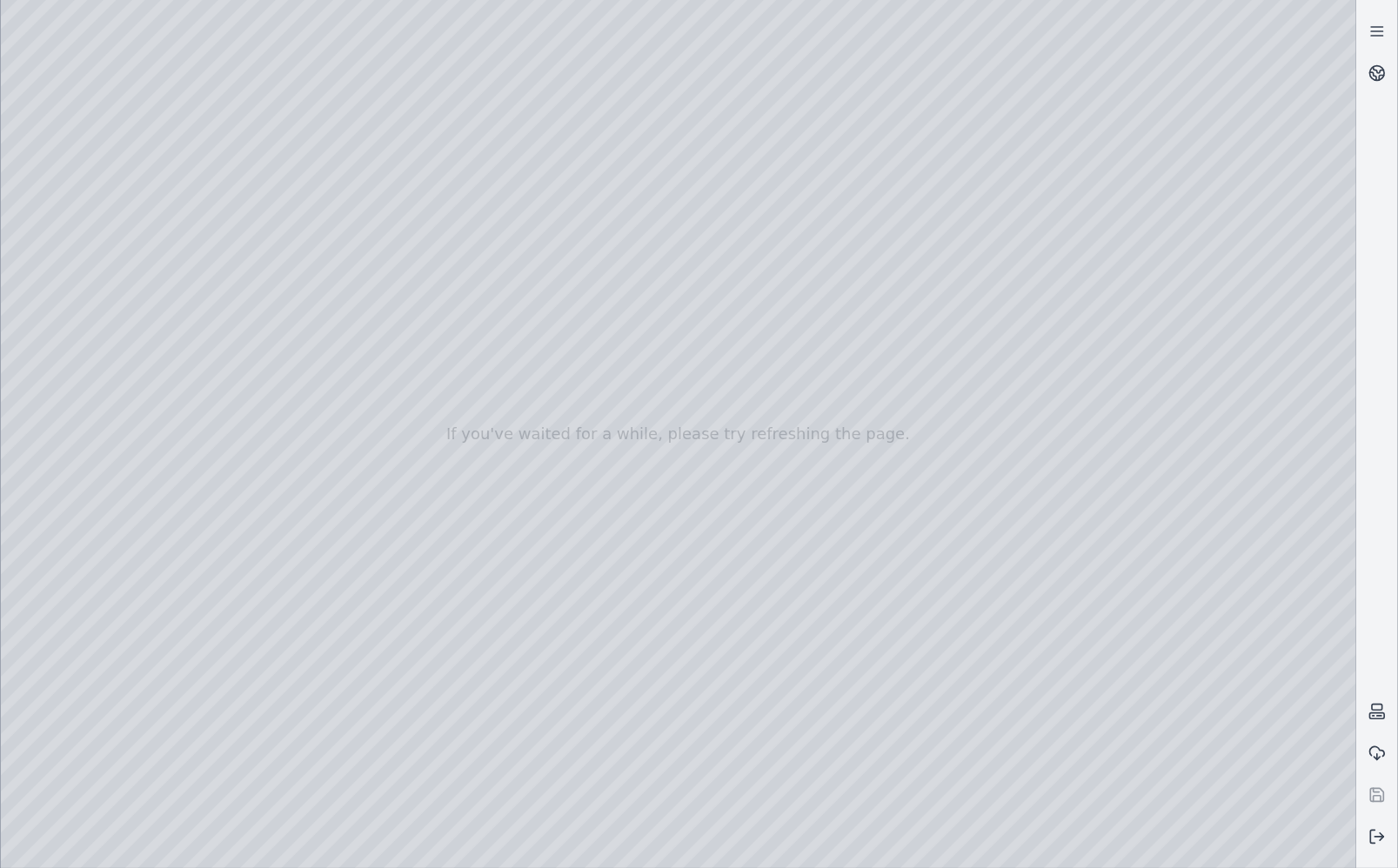
click at [389, 130] on div at bounding box center [678, 434] width 1355 height 868
click at [337, 212] on div at bounding box center [678, 434] width 1355 height 868
click at [172, 47] on div at bounding box center [678, 434] width 1355 height 868
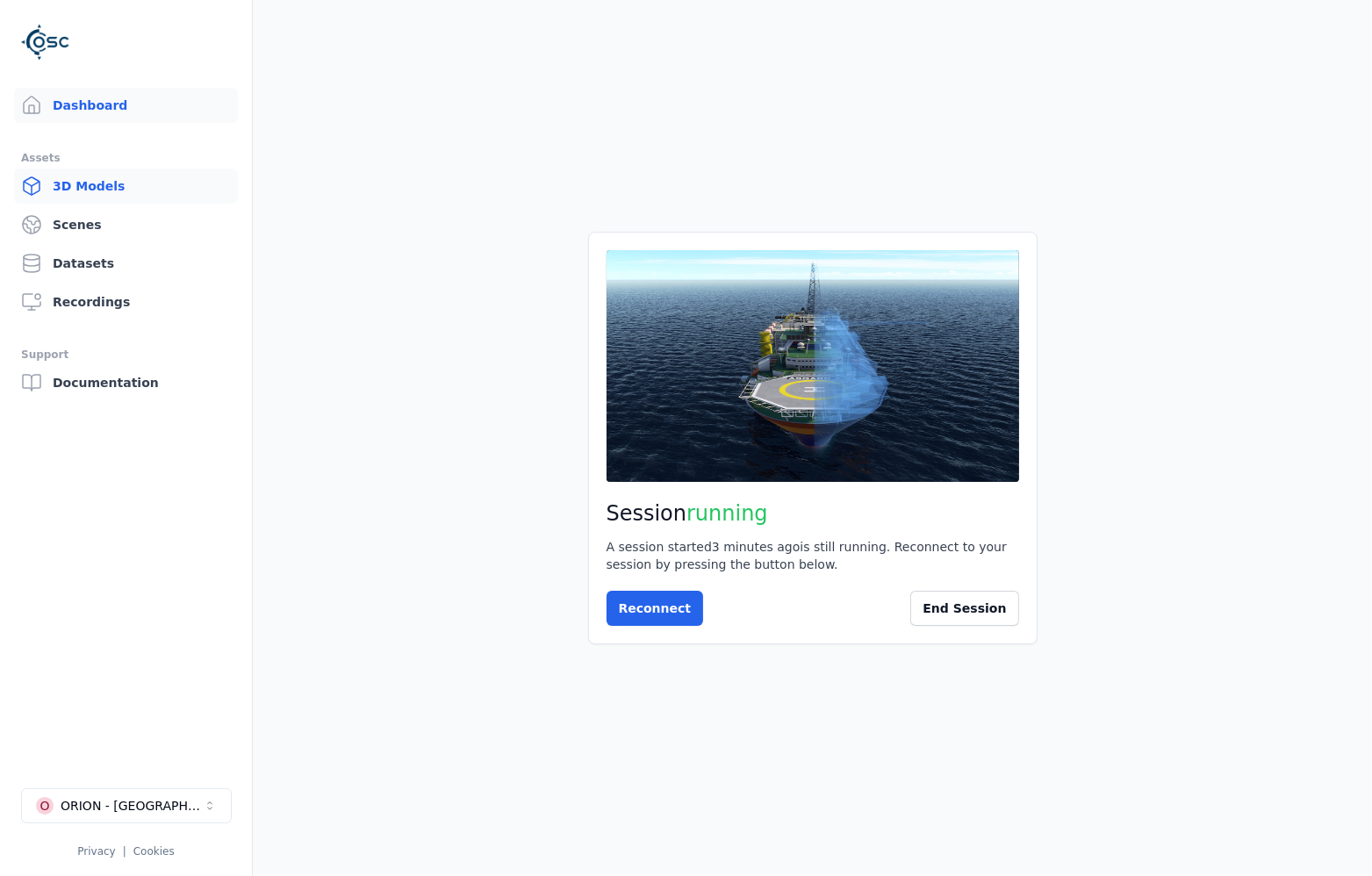
click at [67, 195] on link "3D Models" at bounding box center [126, 186] width 224 height 35
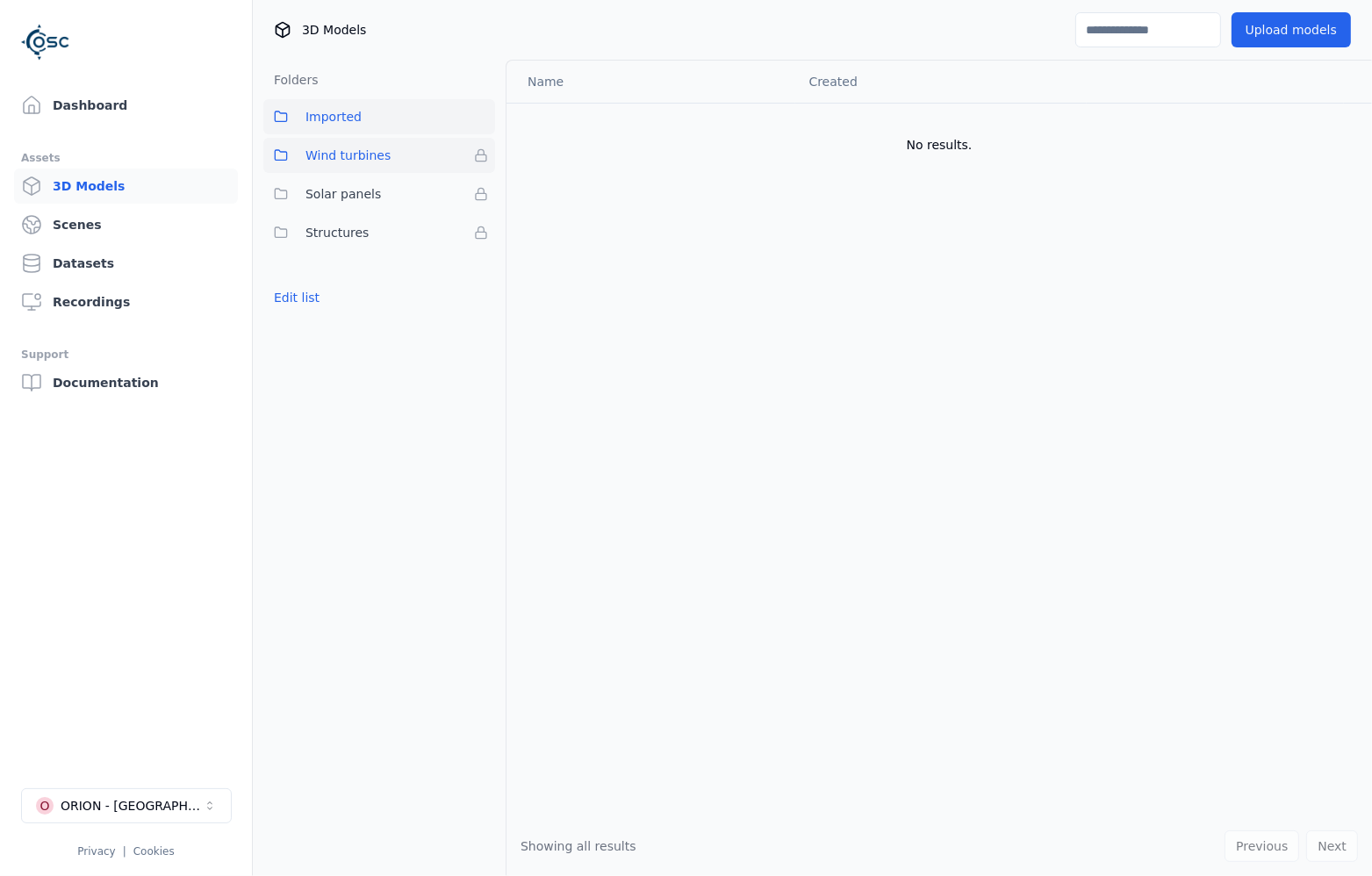
click at [377, 147] on span "Wind turbines" at bounding box center [348, 155] width 85 height 21
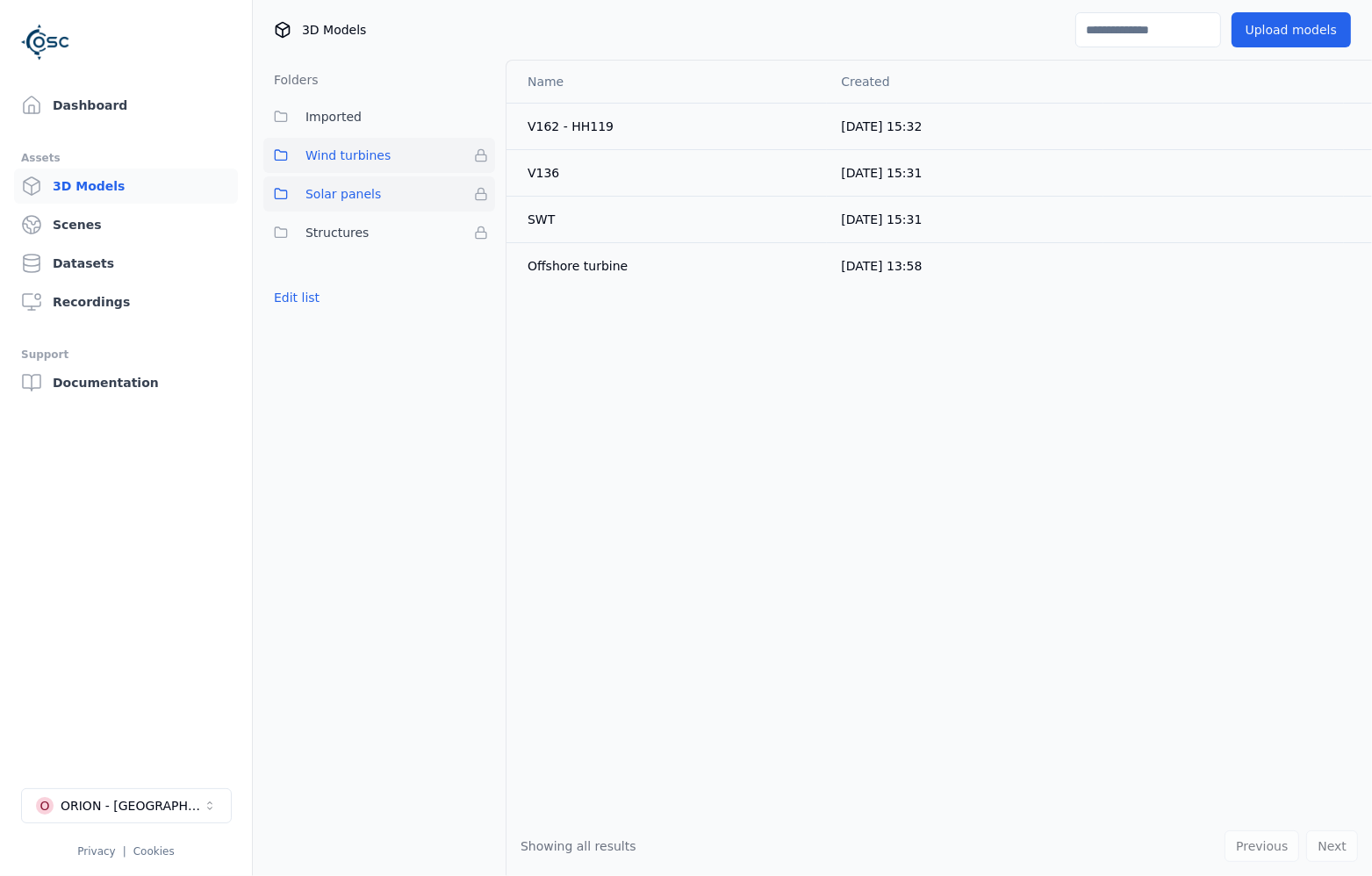
click at [364, 189] on span "Solar panels" at bounding box center [343, 194] width 76 height 21
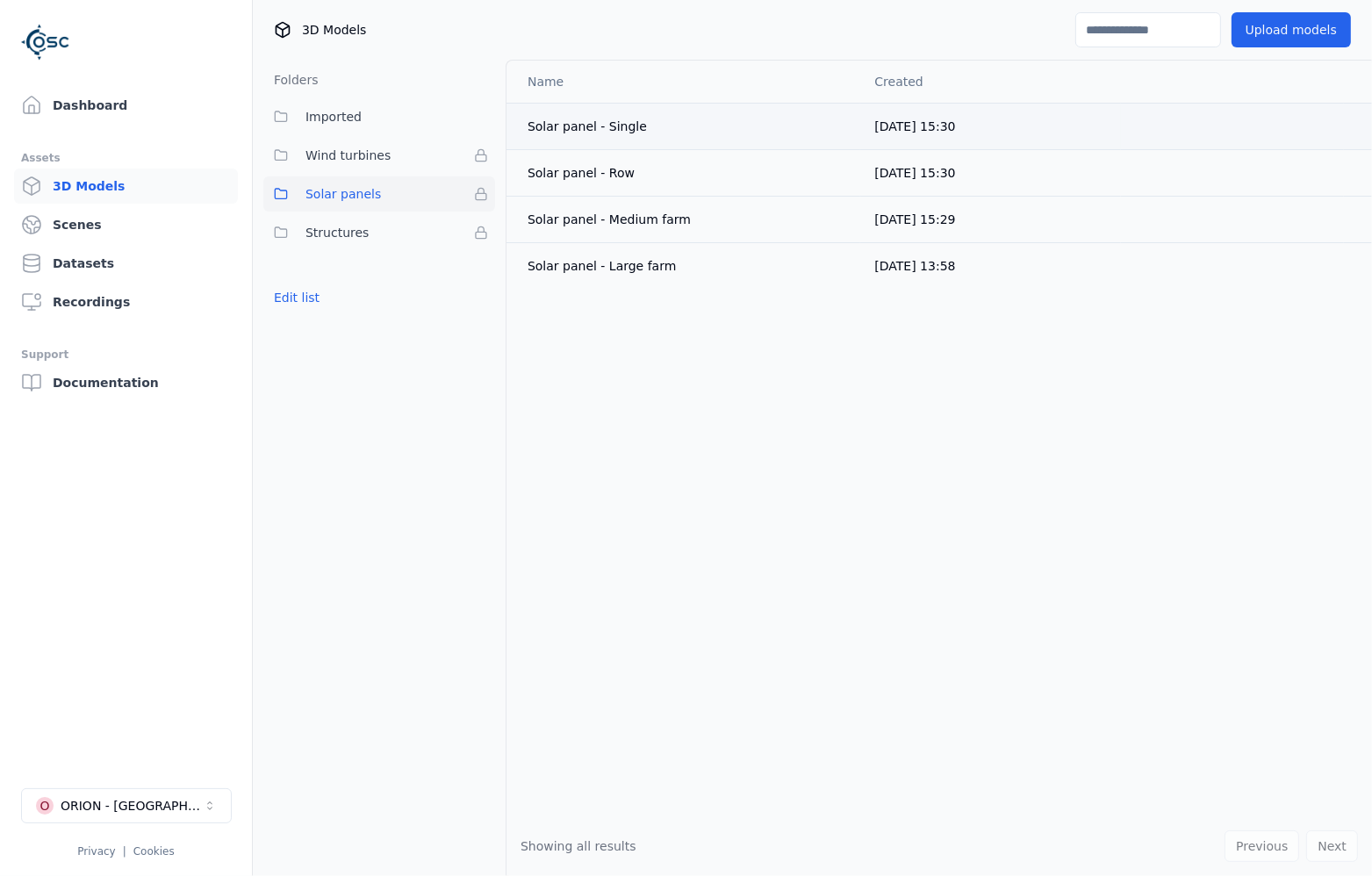
click at [600, 125] on div "Solar panel - Single" at bounding box center [686, 126] width 319 height 18
click at [610, 126] on div "Solar panel - Single" at bounding box center [686, 126] width 319 height 18
click at [611, 126] on div "Solar panel - Single" at bounding box center [686, 126] width 319 height 18
drag, startPoint x: 611, startPoint y: 126, endPoint x: 597, endPoint y: 191, distance: 66.5
click at [597, 191] on td "Solar panel - Row" at bounding box center [683, 172] width 354 height 47
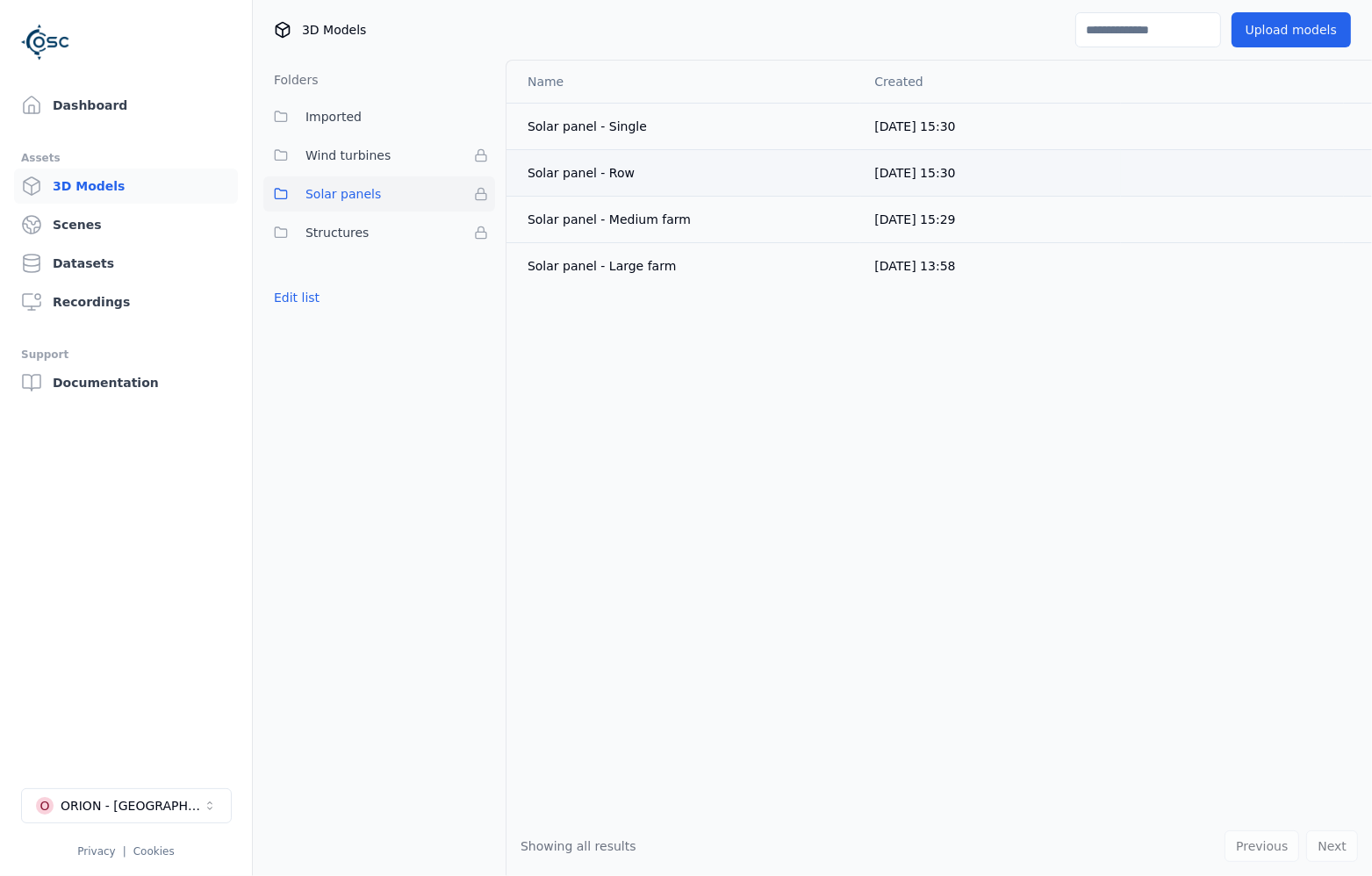
click at [604, 174] on div "Solar panel - Row" at bounding box center [686, 173] width 319 height 18
click at [356, 110] on span "Imported" at bounding box center [334, 116] width 56 height 21
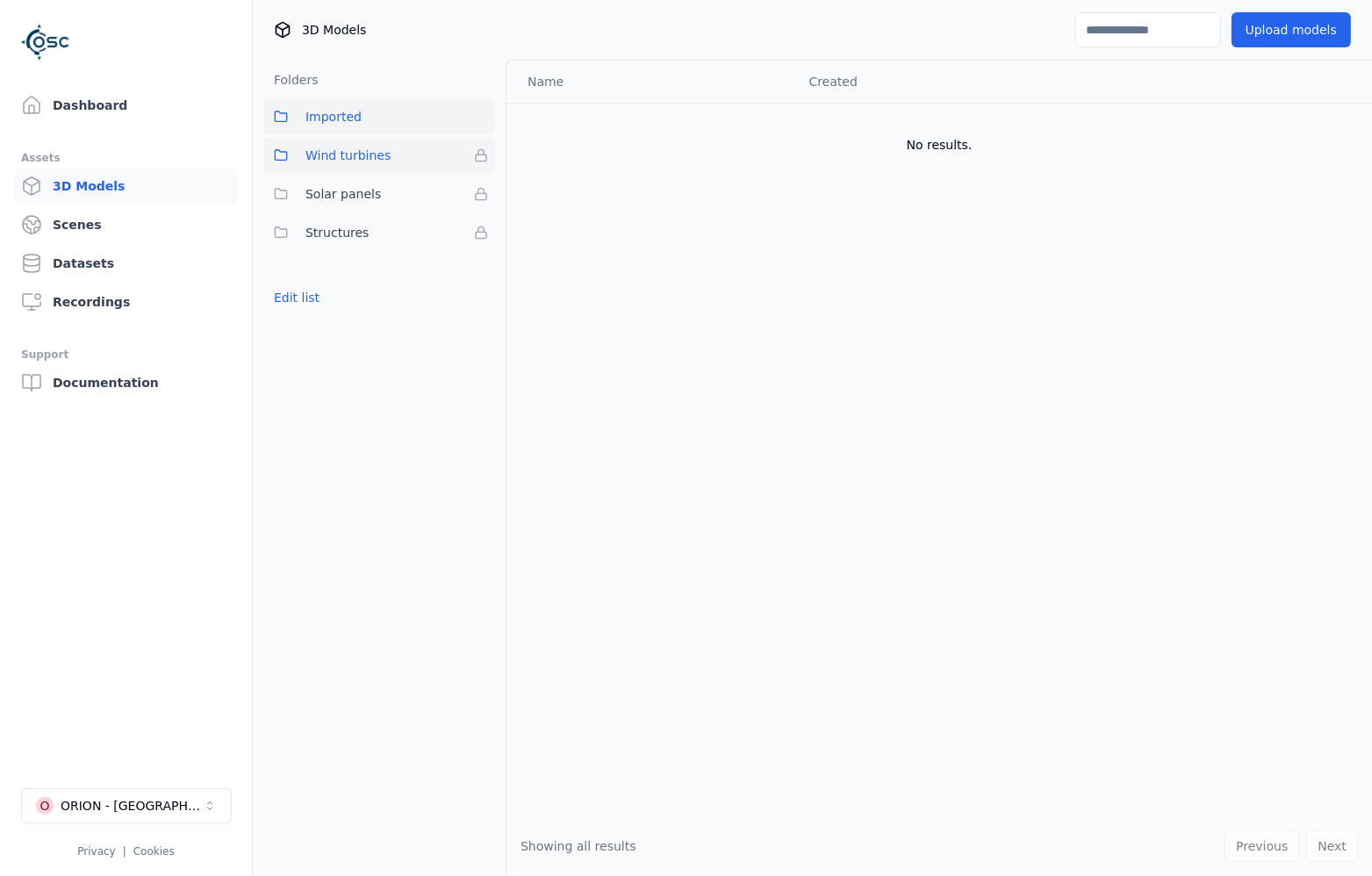
click at [368, 146] on span "Wind turbines" at bounding box center [348, 155] width 85 height 21
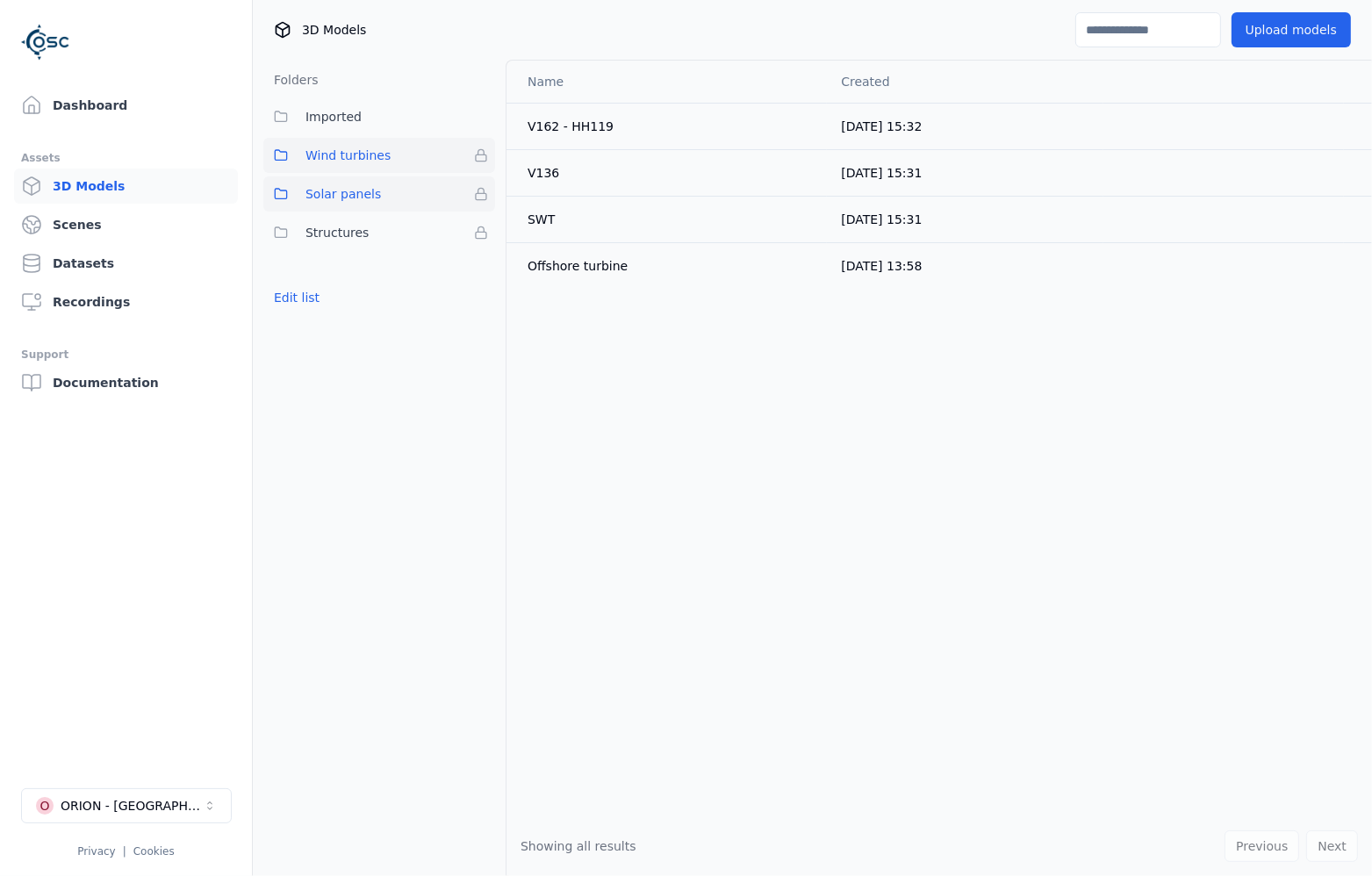
click at [353, 195] on span "Solar panels" at bounding box center [343, 194] width 76 height 21
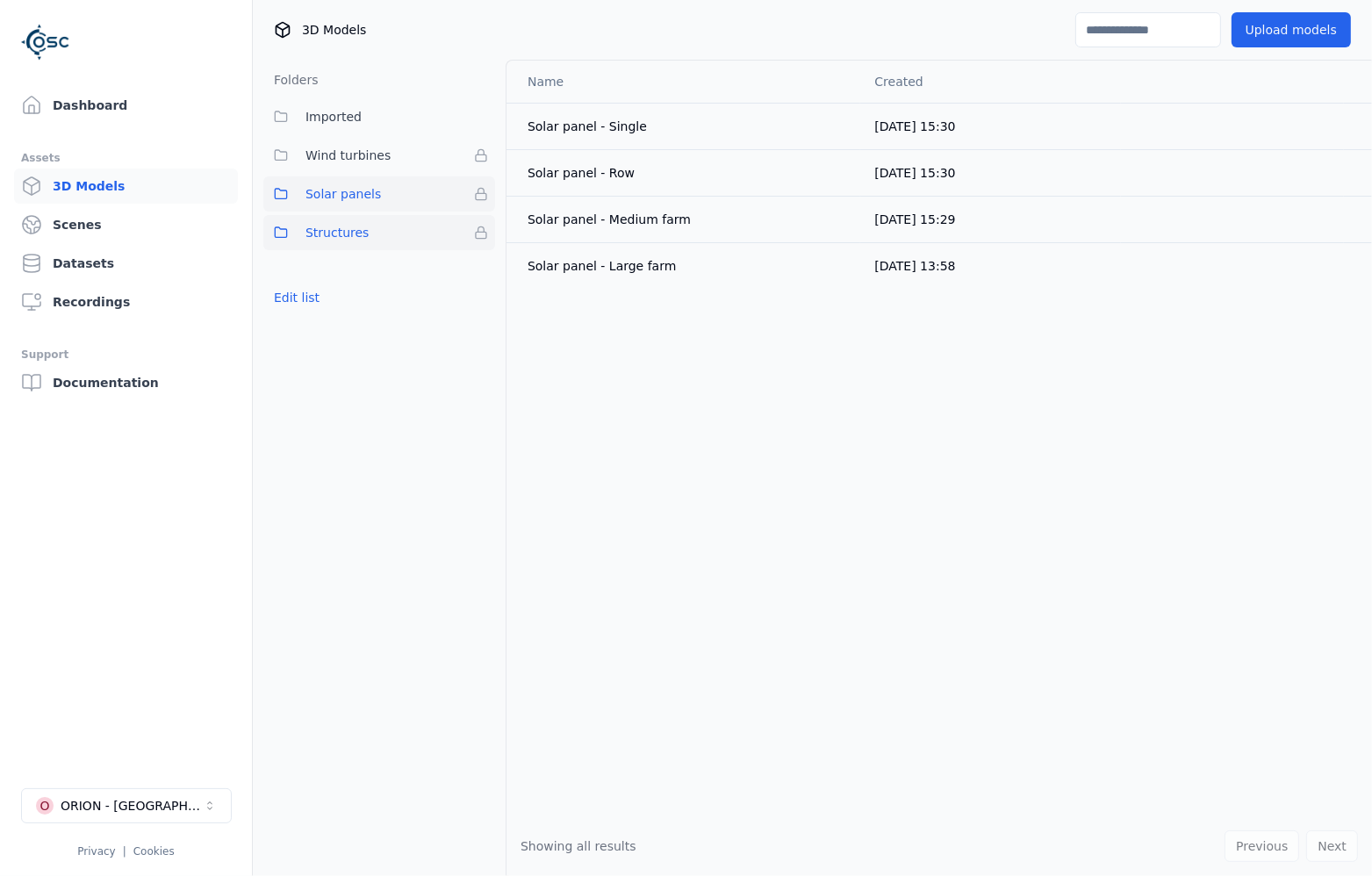
click at [339, 233] on span "Structures" at bounding box center [337, 233] width 64 height 21
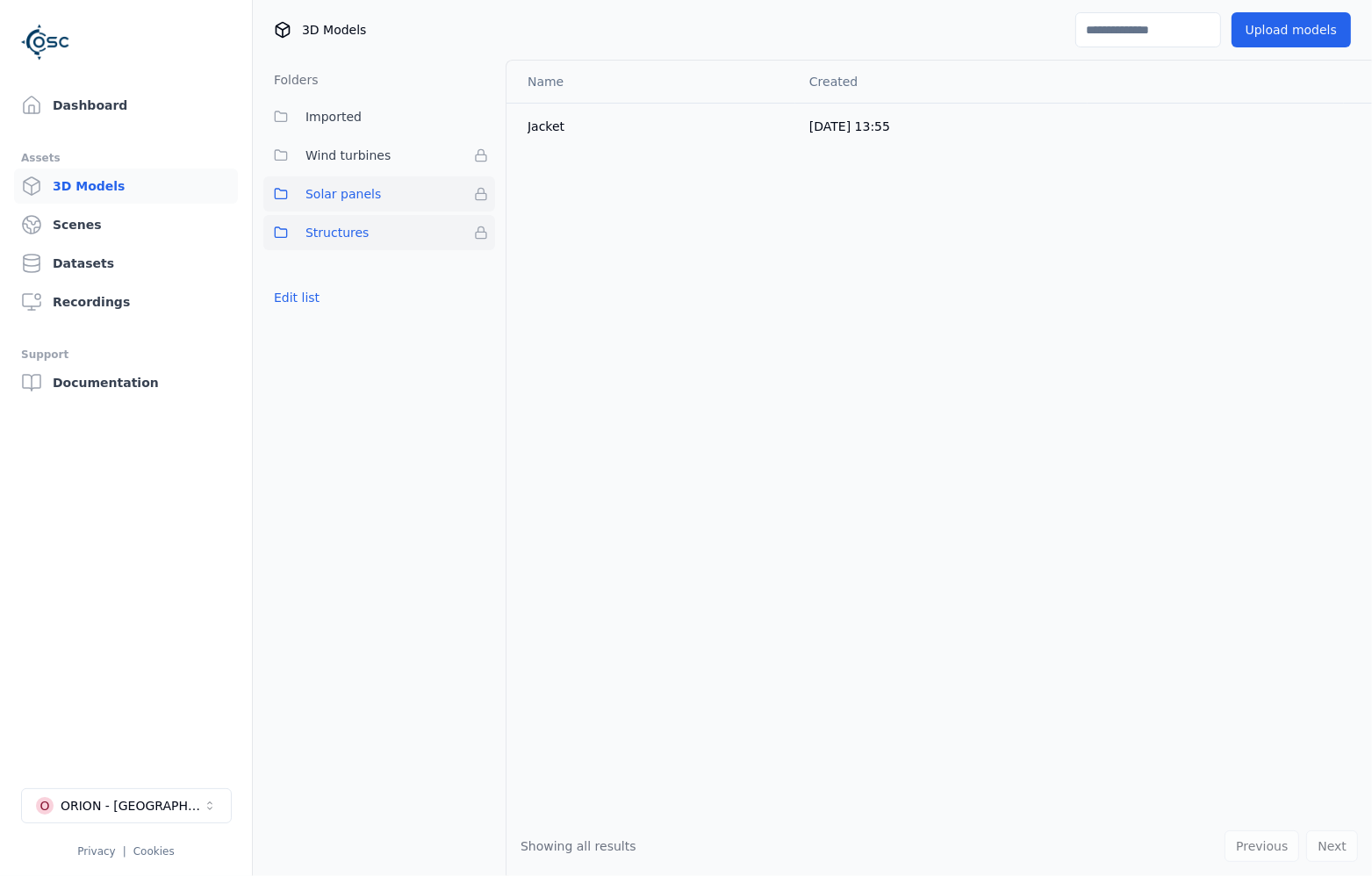
click at [340, 197] on span "Solar panels" at bounding box center [343, 194] width 76 height 21
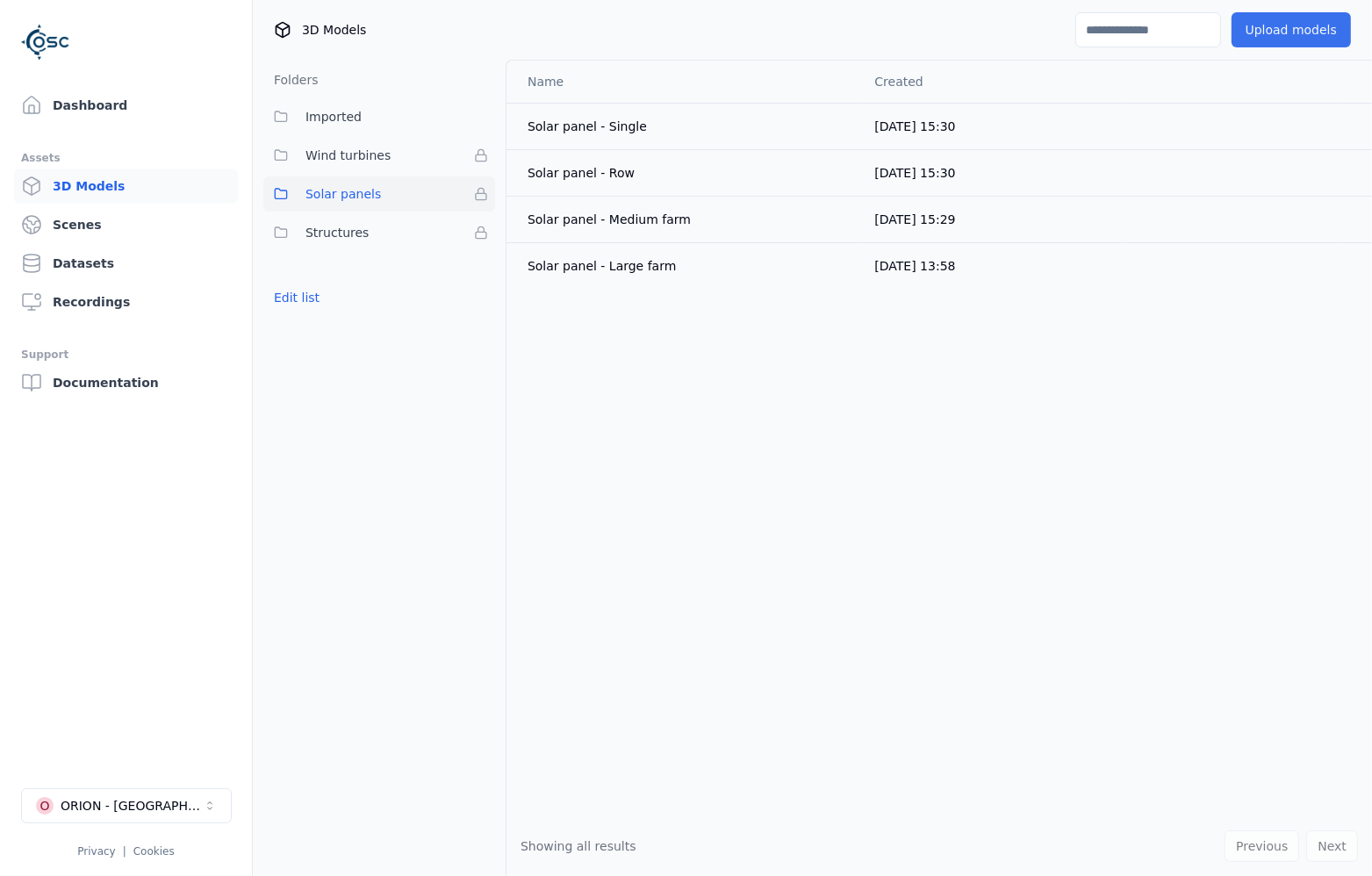
click at [1249, 41] on button "Upload models" at bounding box center [1291, 30] width 119 height 35
click at [89, 115] on link "Dashboard" at bounding box center [126, 105] width 224 height 35
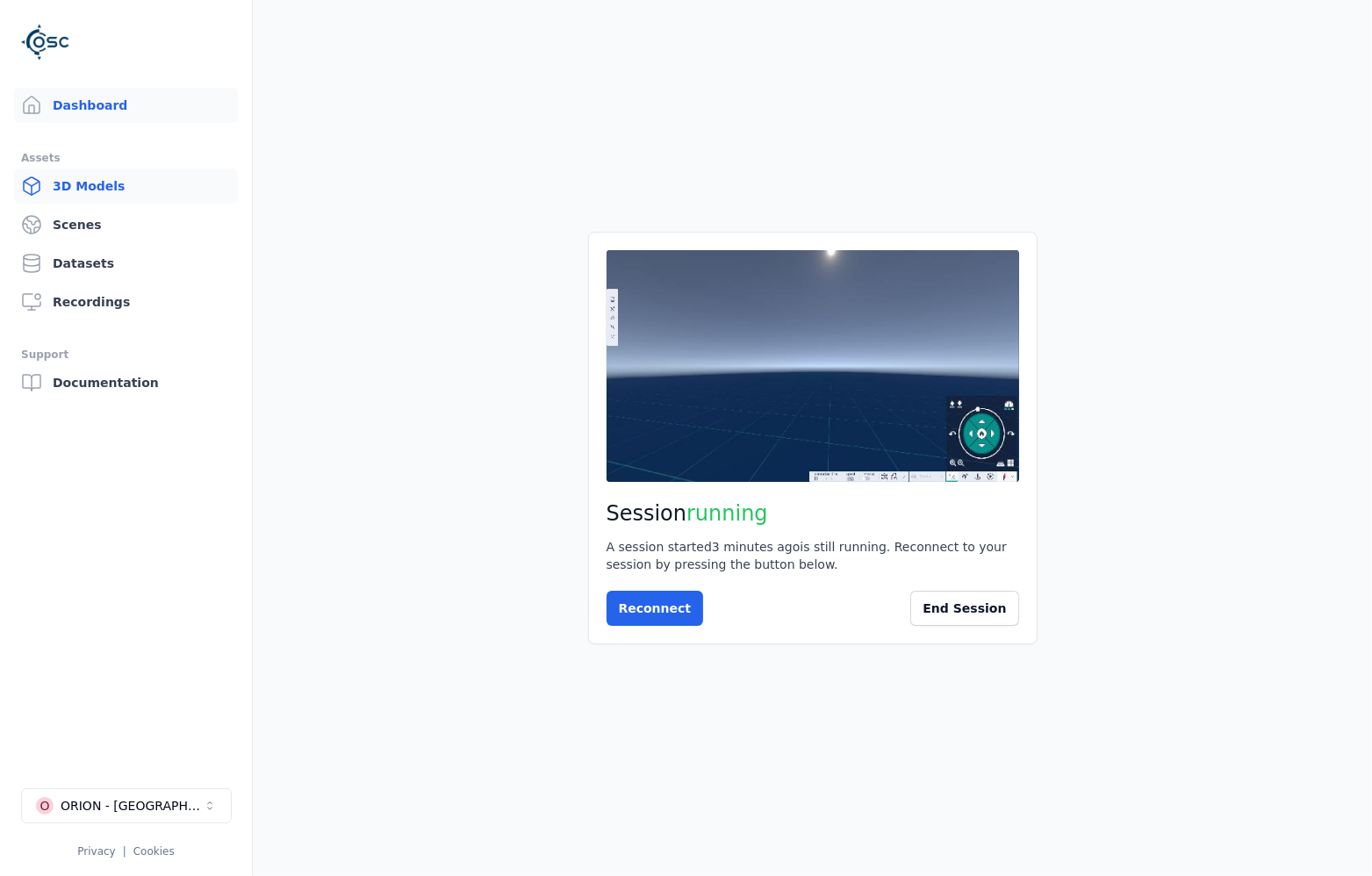
click at [99, 185] on link "3D Models" at bounding box center [126, 186] width 224 height 35
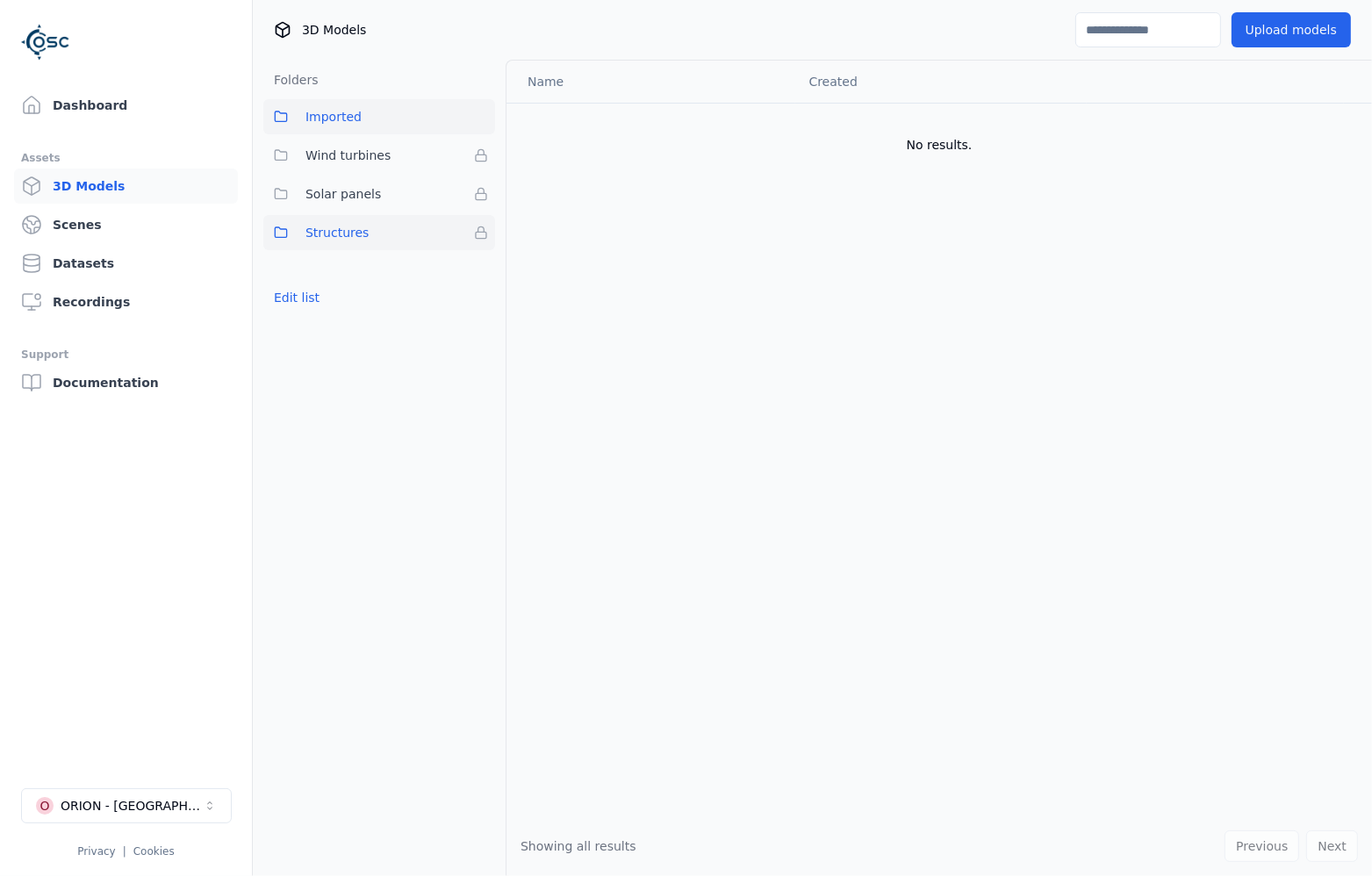
click at [383, 222] on button "Structures" at bounding box center [379, 233] width 232 height 35
click at [363, 199] on span "Solar panels" at bounding box center [343, 194] width 76 height 21
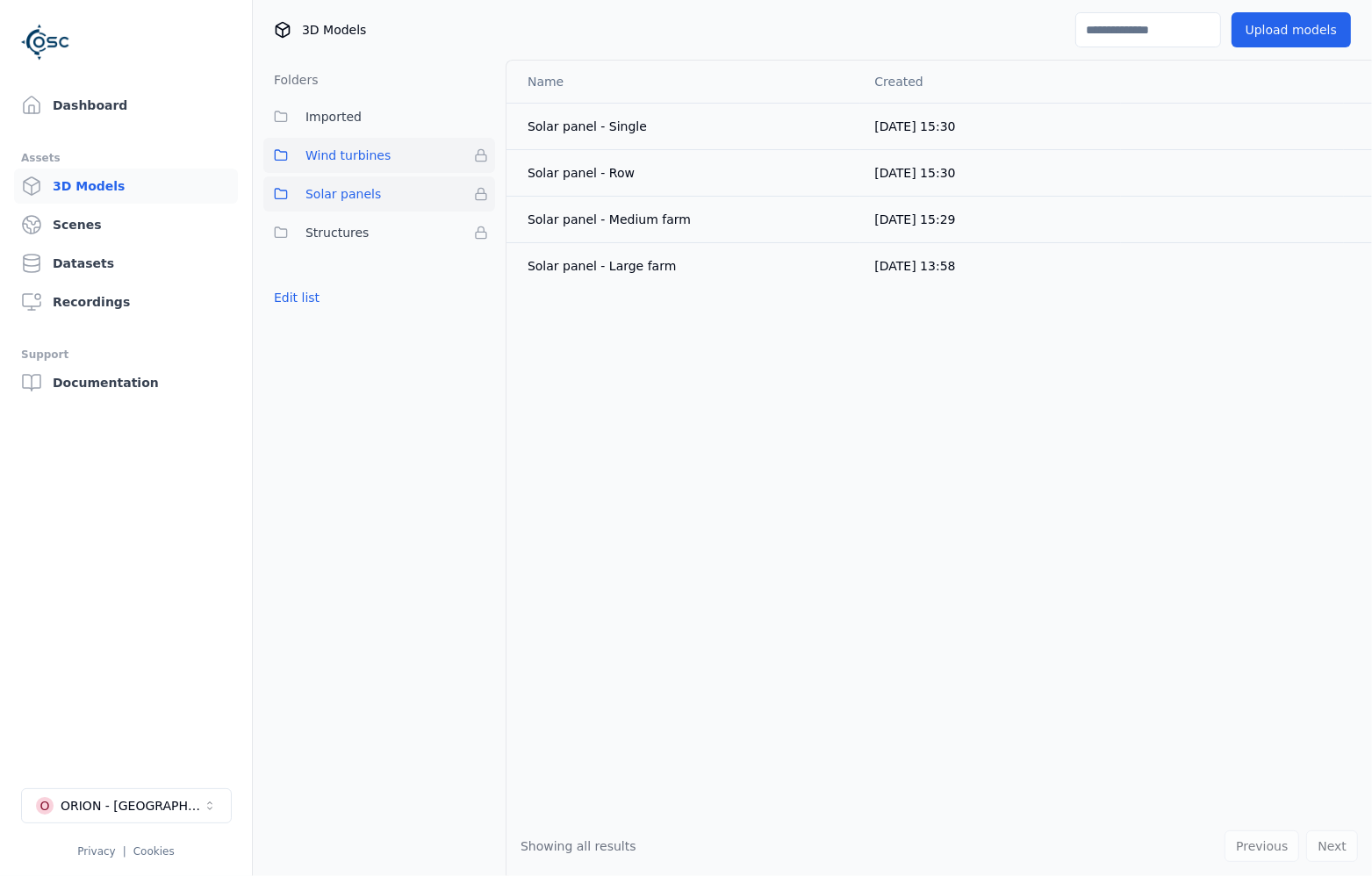
click at [354, 167] on button "Wind turbines" at bounding box center [379, 155] width 232 height 35
click at [388, 201] on button "Solar panels" at bounding box center [379, 194] width 232 height 35
click at [594, 178] on div "Solar panel - Row" at bounding box center [686, 173] width 319 height 18
click at [596, 176] on div "Solar panel - Row" at bounding box center [686, 173] width 319 height 18
drag, startPoint x: 596, startPoint y: 176, endPoint x: 613, endPoint y: 177, distance: 17.0
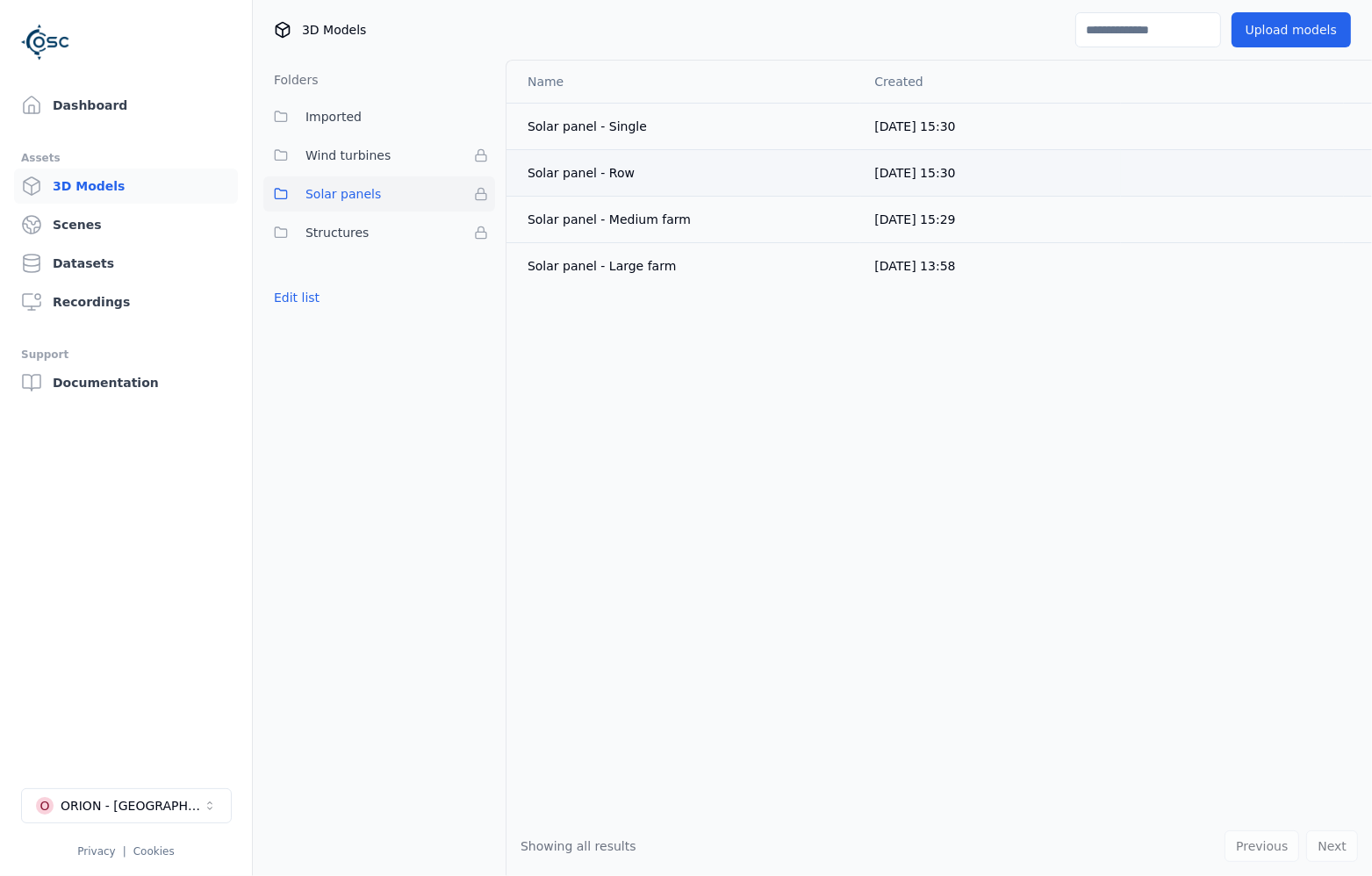
click at [613, 177] on div "Solar panel - Row" at bounding box center [686, 173] width 319 height 18
click at [921, 167] on span "04/09/2024, 15:30" at bounding box center [915, 173] width 81 height 14
click at [124, 802] on div "ORION - [GEOGRAPHIC_DATA]" at bounding box center [131, 805] width 142 height 18
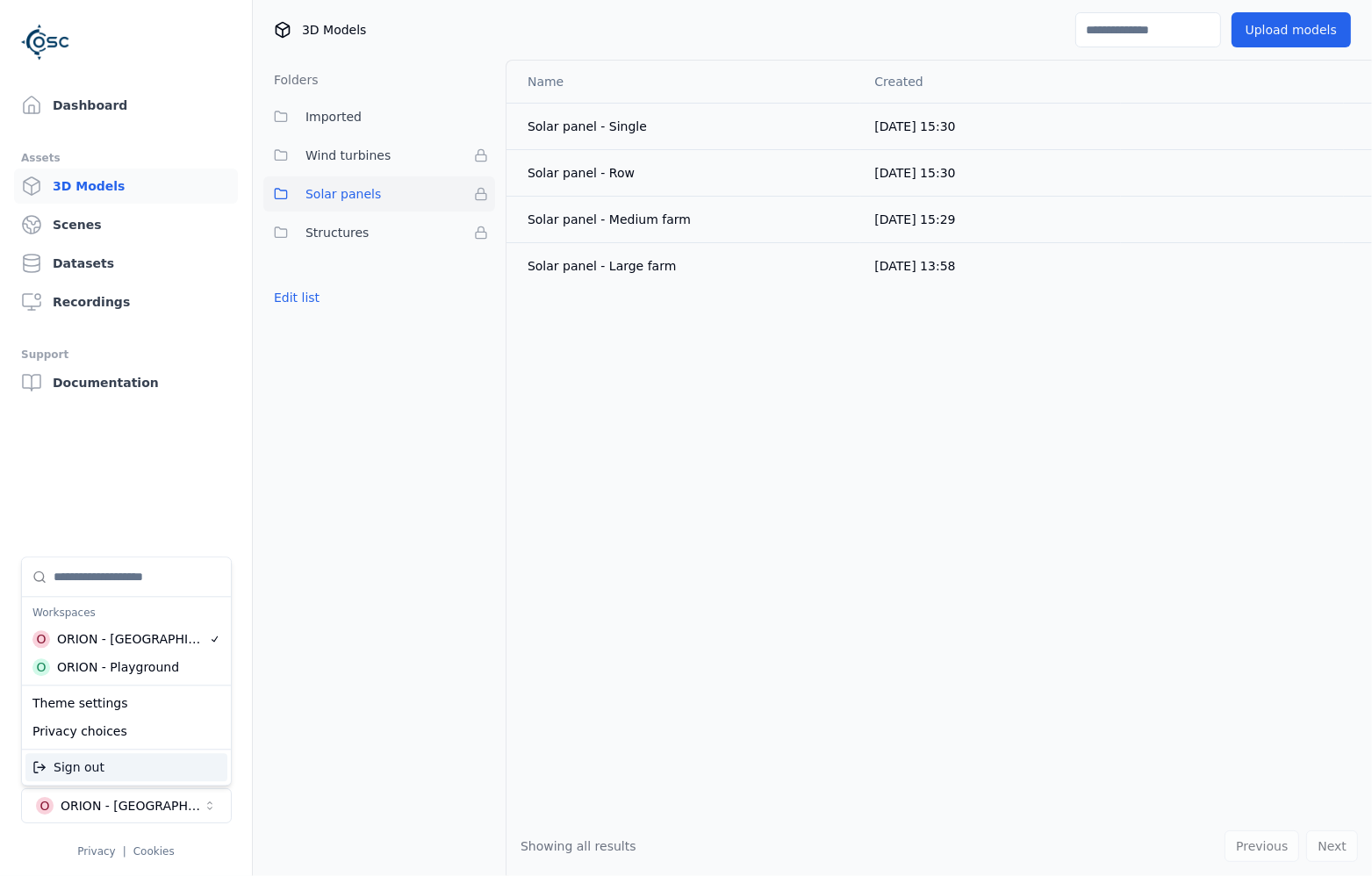
click at [464, 699] on html "Dashboard Assets 3D Models Scenes Datasets Recordings Support Documentation O O…" at bounding box center [686, 438] width 1372 height 876
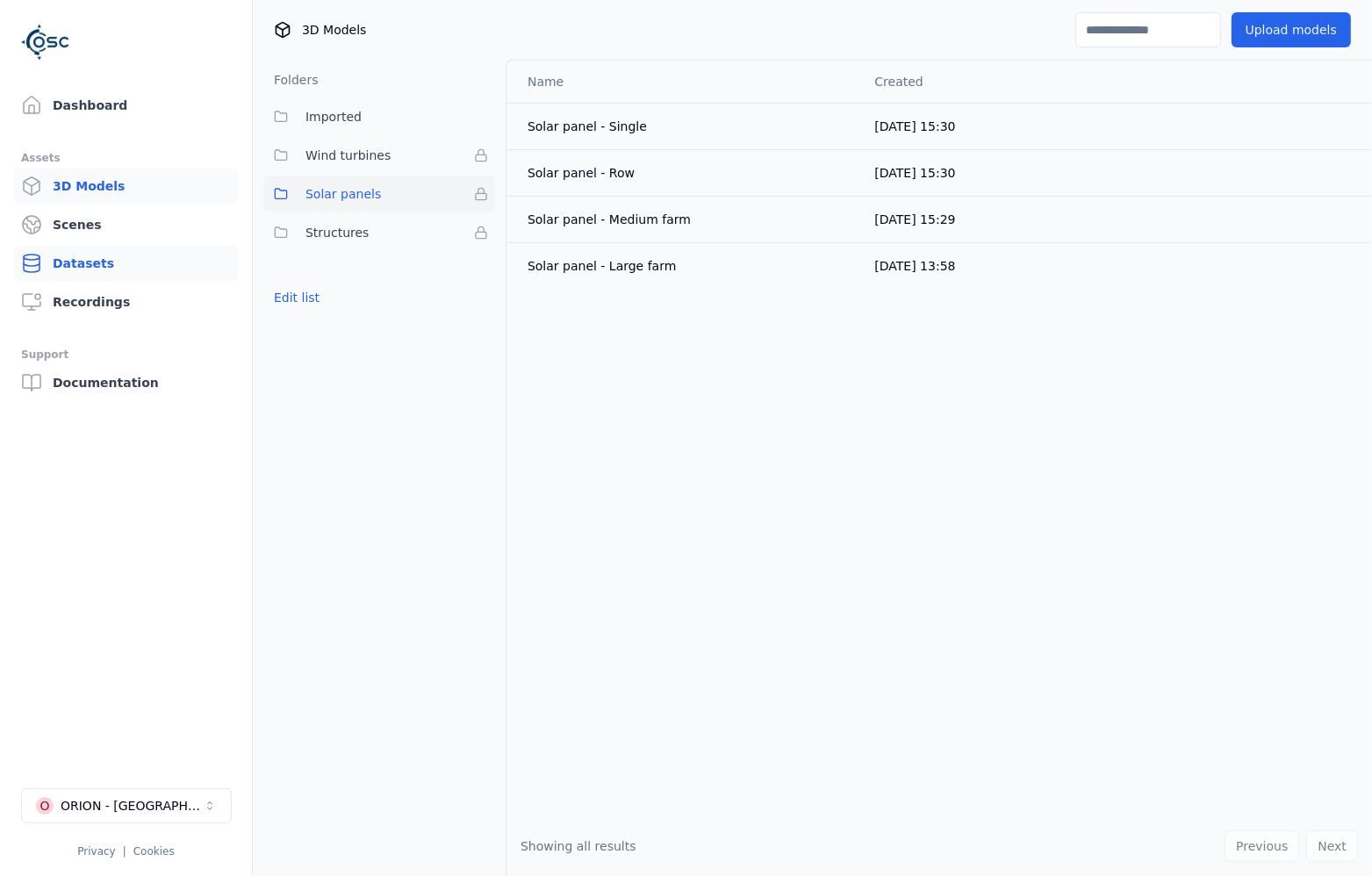
click at [98, 255] on link "Datasets" at bounding box center [126, 264] width 224 height 35
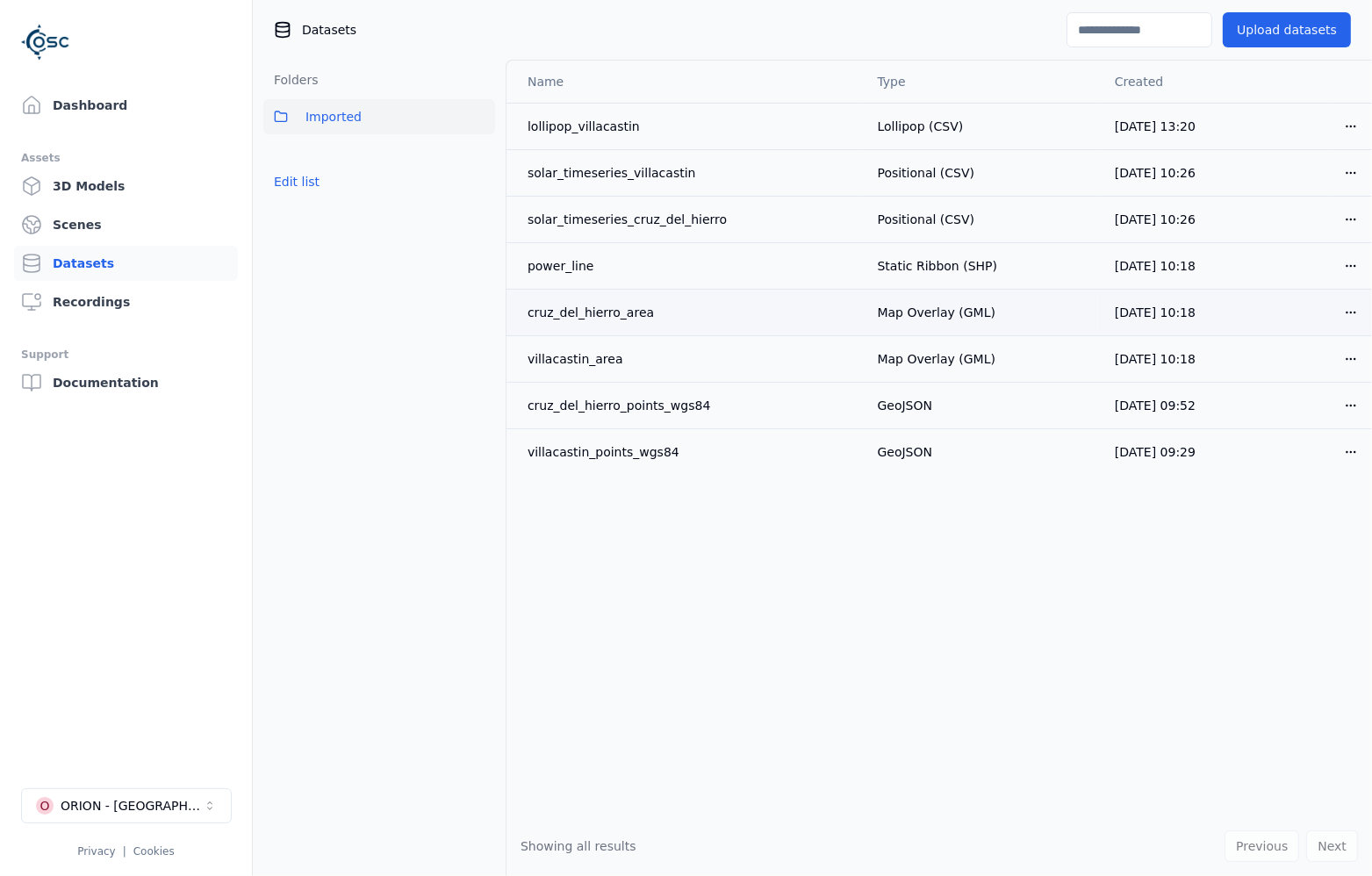
click at [611, 311] on div "cruz_del_hierro_area" at bounding box center [688, 312] width 322 height 18
drag, startPoint x: 611, startPoint y: 311, endPoint x: 888, endPoint y: 308, distance: 277.0
click at [888, 308] on td "Map Overlay (GML)" at bounding box center [982, 311] width 237 height 47
click at [1353, 313] on html "Dashboard Assets 3D Models Scenes Datasets Recordings Support Documentation O O…" at bounding box center [686, 438] width 1372 height 876
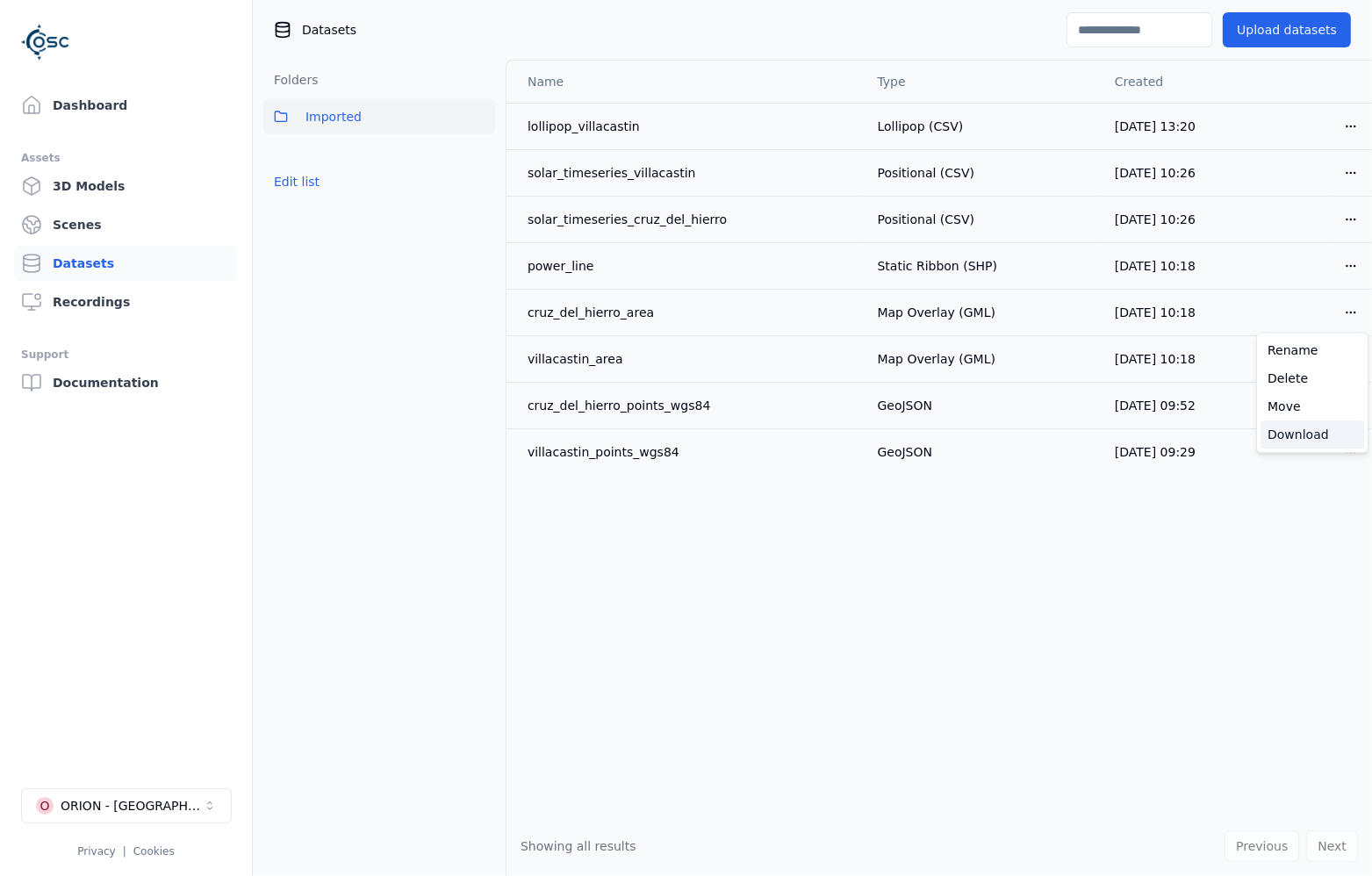
click at [1323, 435] on div "Download" at bounding box center [1312, 435] width 103 height 28
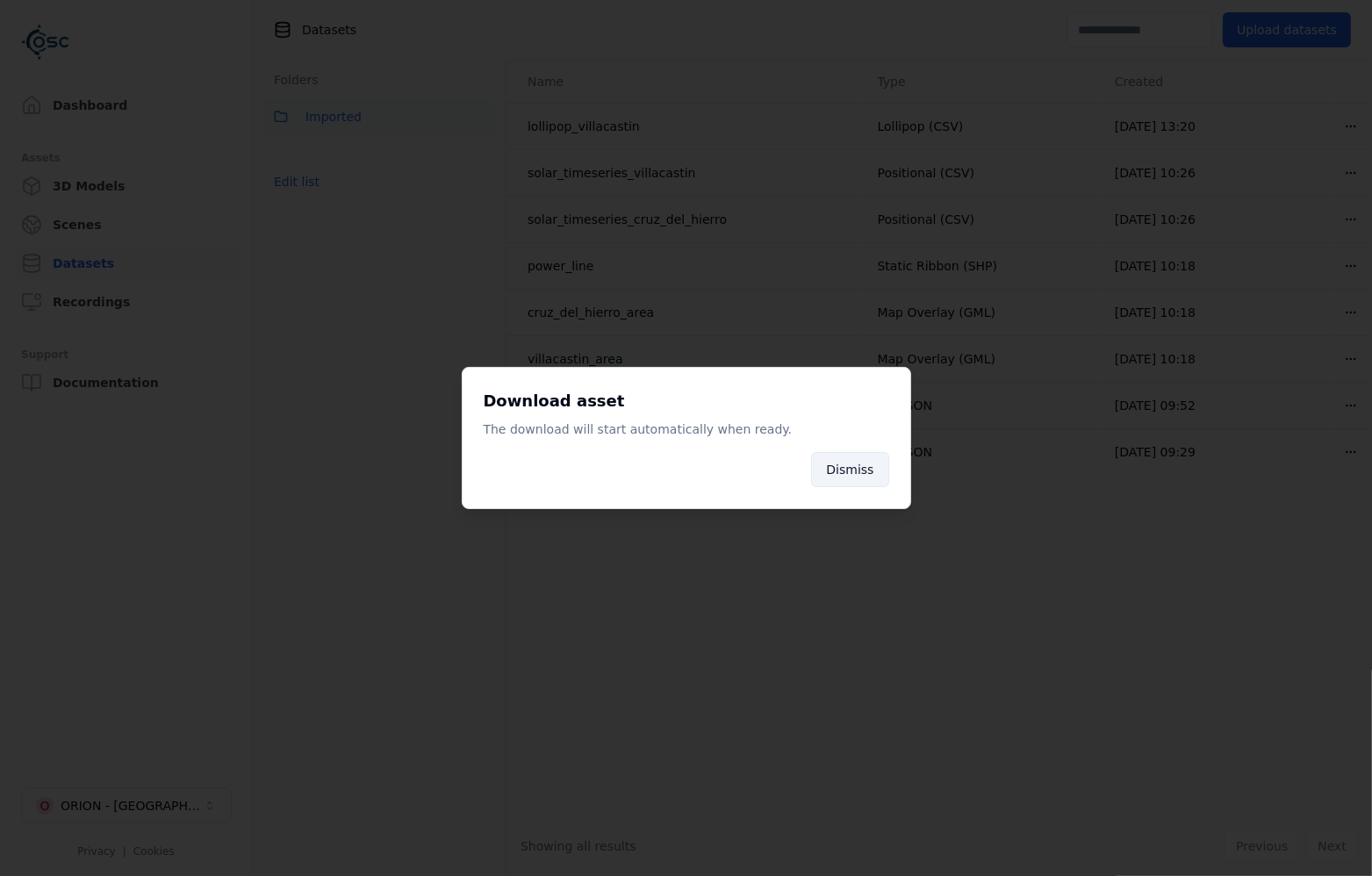
click at [843, 465] on button "Dismiss" at bounding box center [850, 469] width 78 height 35
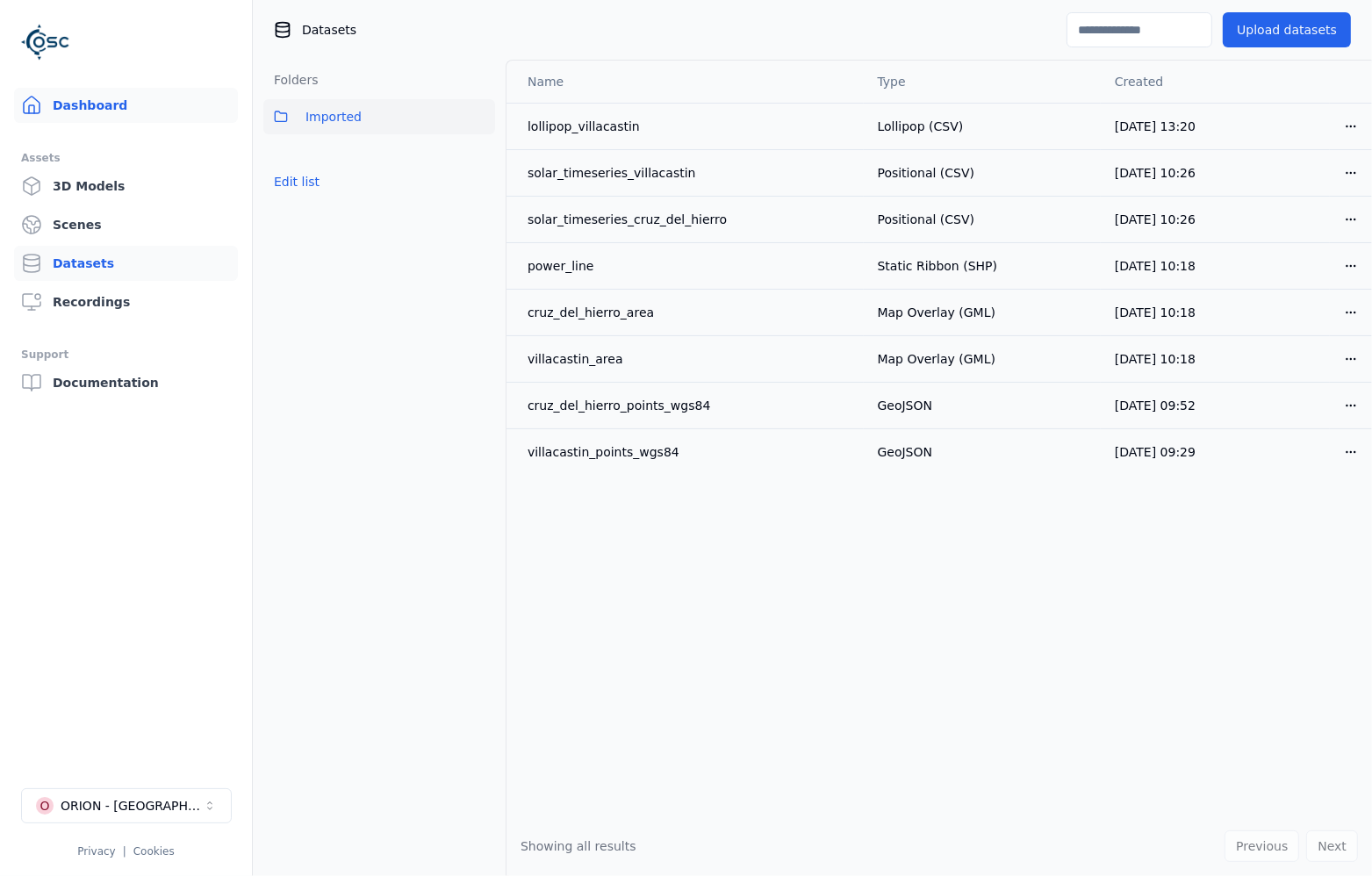
click at [76, 103] on link "Dashboard" at bounding box center [126, 105] width 224 height 35
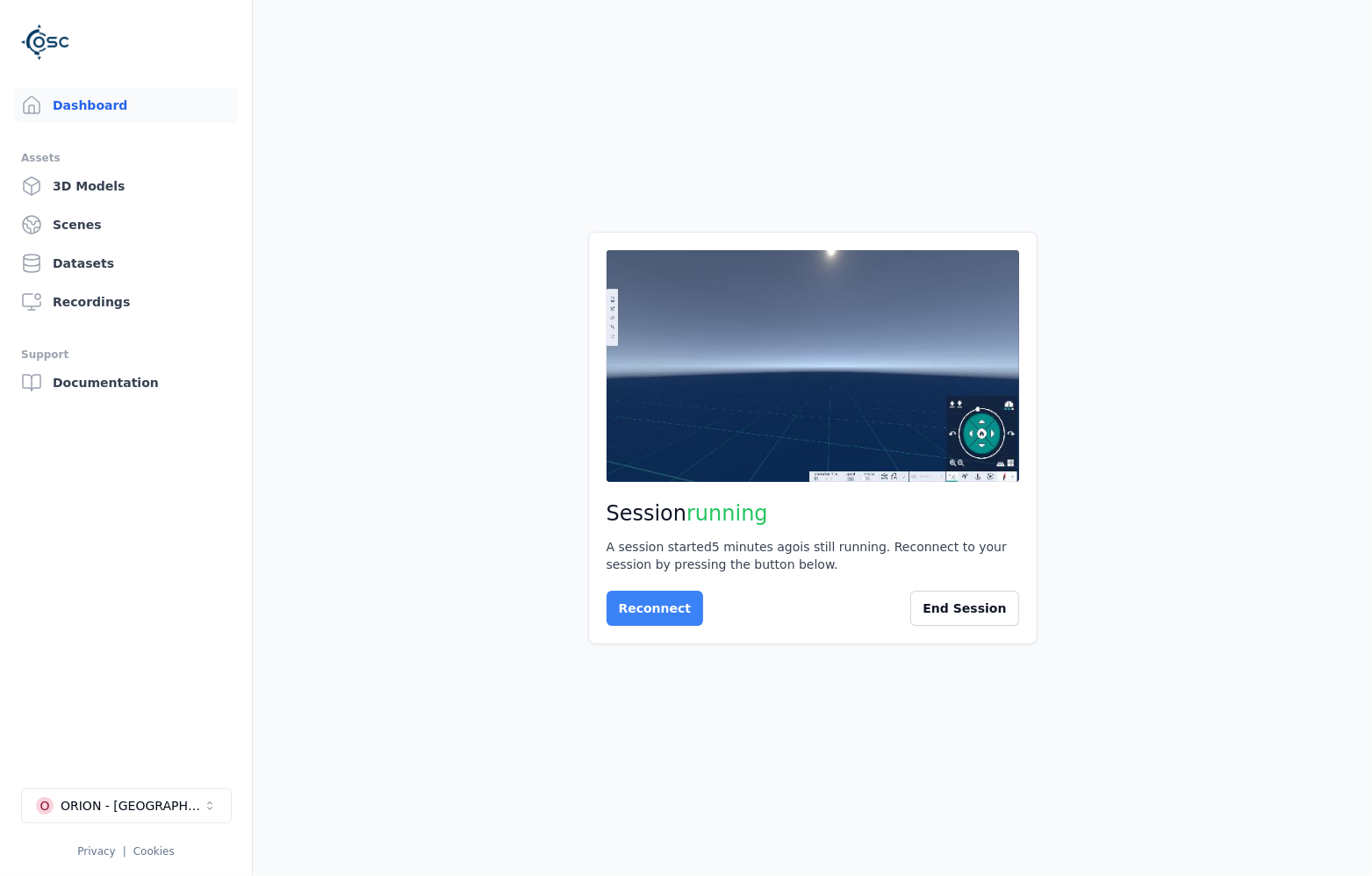
click at [661, 618] on button "Reconnect" at bounding box center [655, 609] width 97 height 35
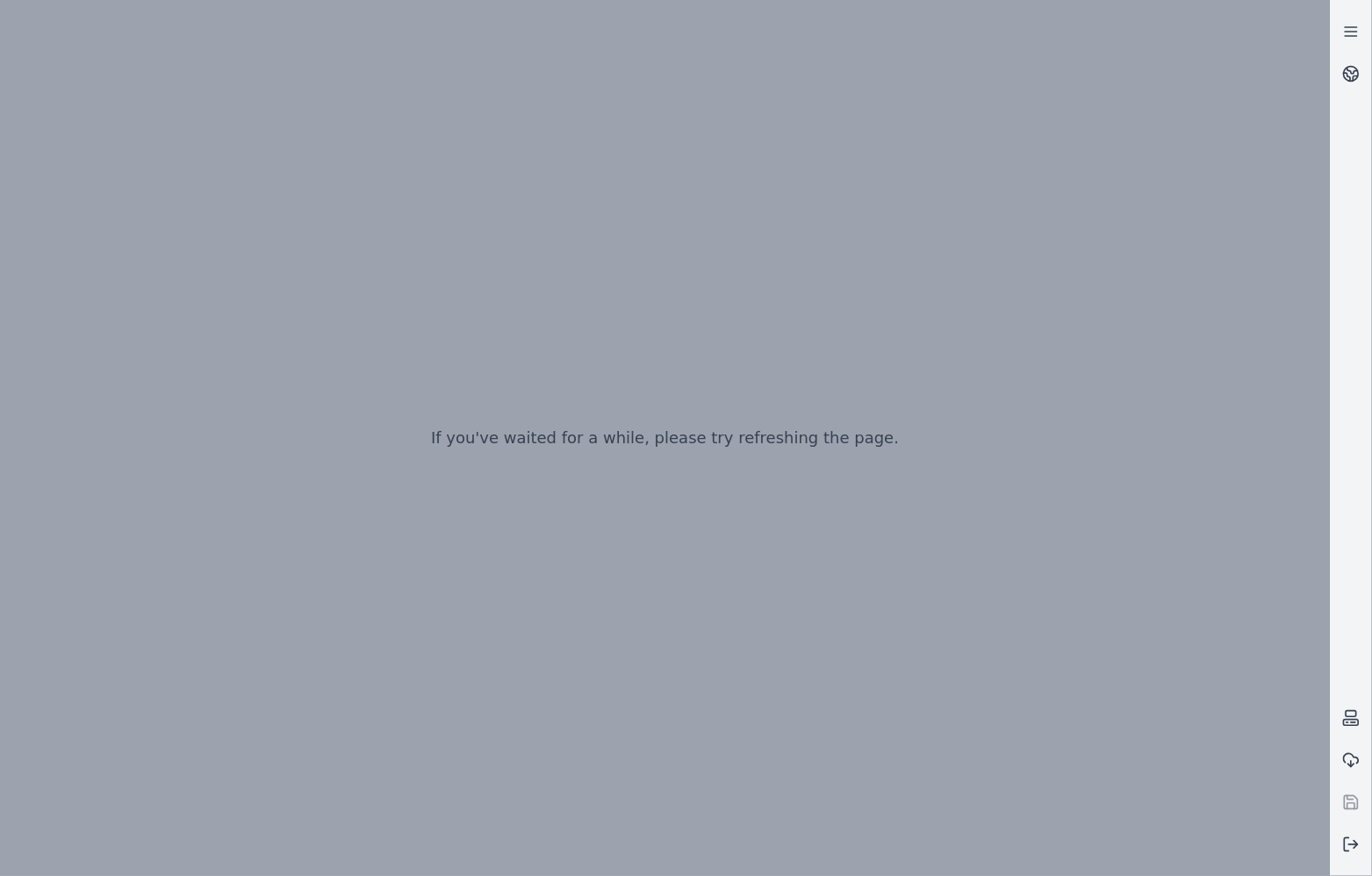
click at [865, 481] on div "If you've waited for a while, please try refreshing the page." at bounding box center [664, 438] width 1330 height 876
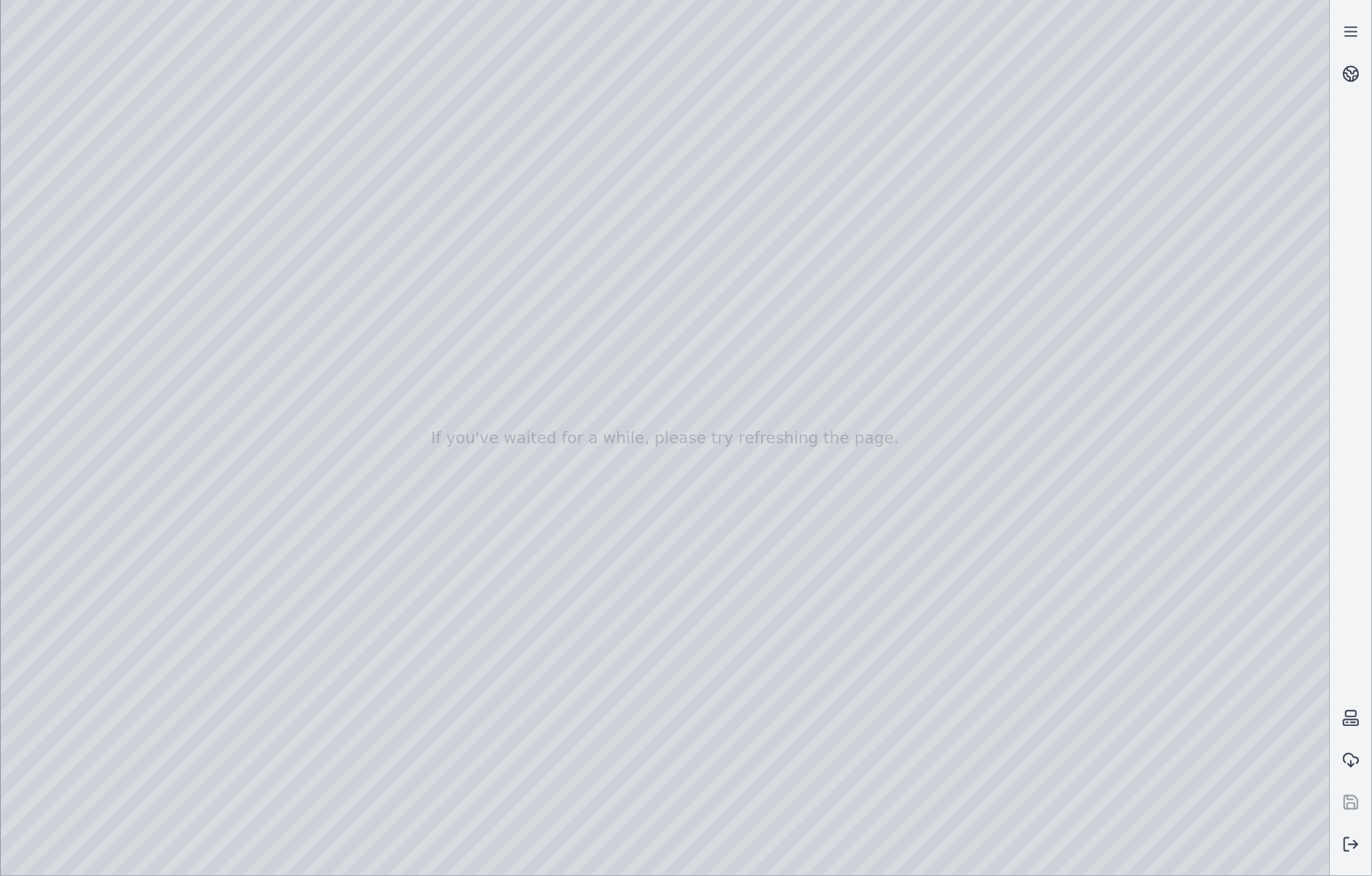
click at [858, 861] on div at bounding box center [665, 438] width 1329 height 876
click at [799, 853] on div at bounding box center [665, 438] width 1329 height 876
click at [814, 847] on div at bounding box center [665, 438] width 1329 height 876
click at [1092, 124] on div at bounding box center [665, 438] width 1329 height 876
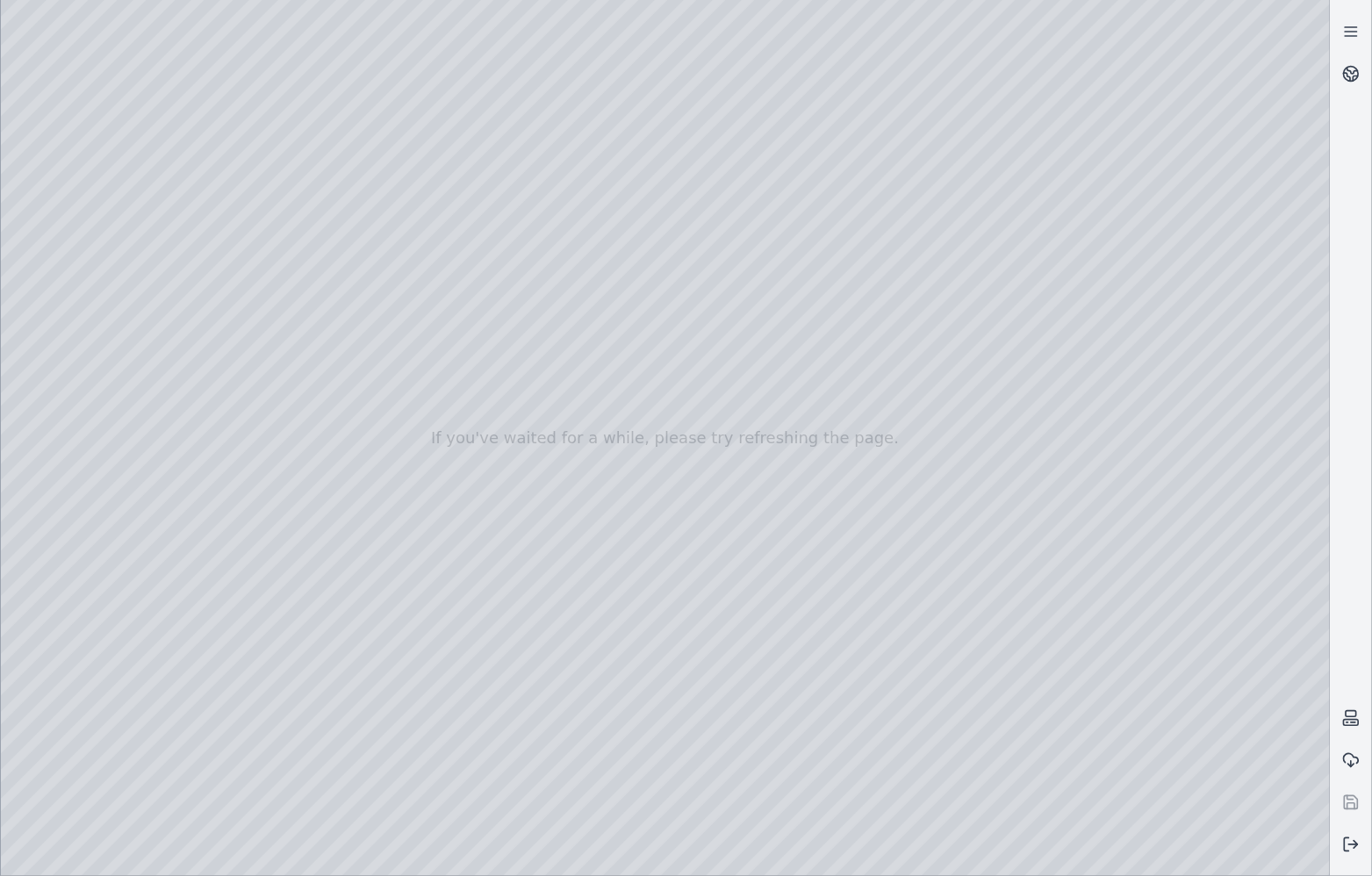
click at [457, 292] on div at bounding box center [665, 438] width 1329 height 876
click at [859, 858] on div at bounding box center [665, 438] width 1329 height 876
click at [819, 858] on div at bounding box center [665, 438] width 1329 height 876
click at [208, 266] on div at bounding box center [665, 438] width 1329 height 876
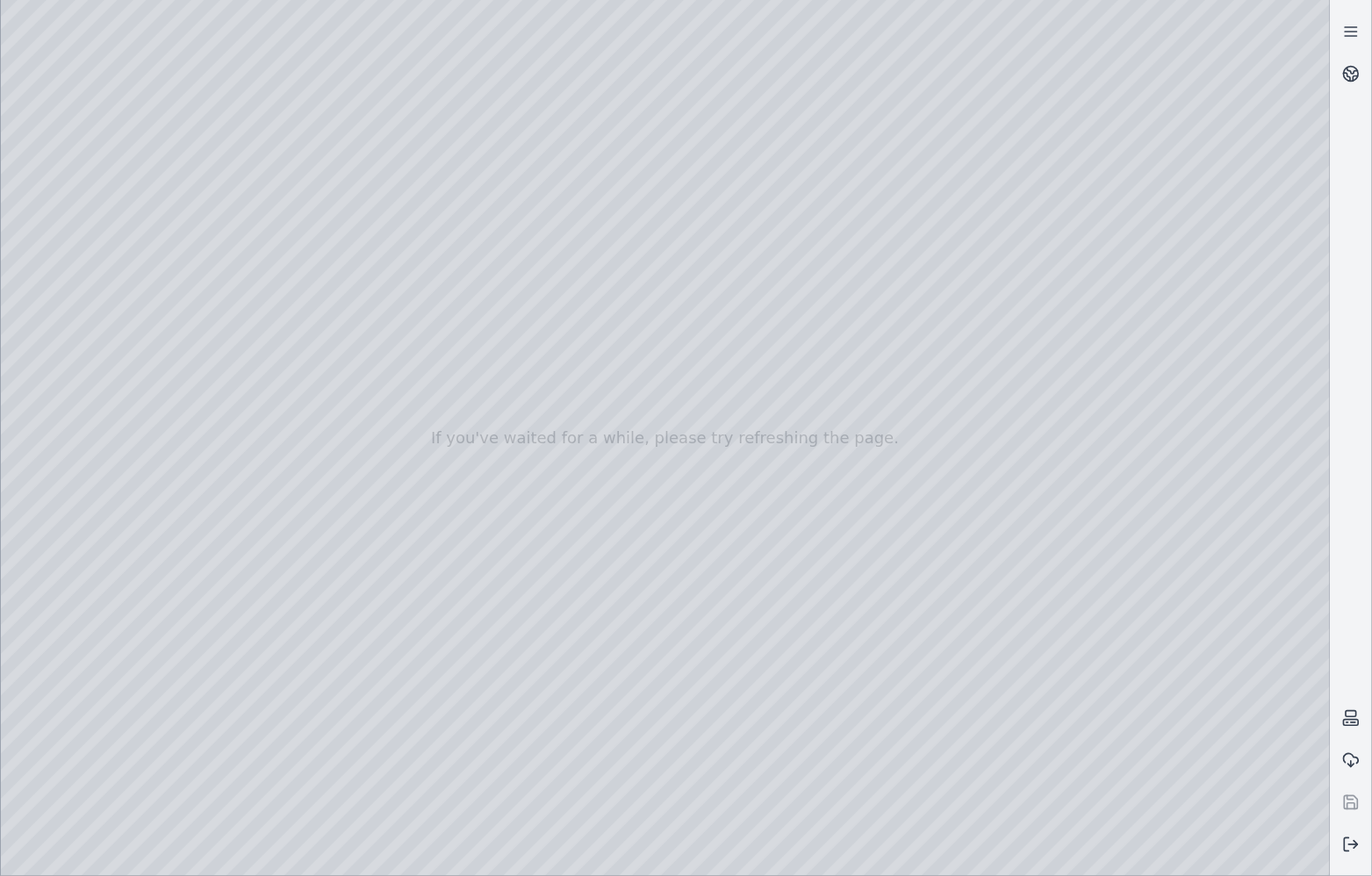
click at [73, 51] on div at bounding box center [665, 438] width 1329 height 876
click at [6, 160] on div at bounding box center [665, 438] width 1329 height 876
click at [131, 184] on div at bounding box center [665, 438] width 1329 height 876
click at [109, 207] on div at bounding box center [665, 438] width 1329 height 876
click at [97, 244] on div at bounding box center [665, 438] width 1329 height 876
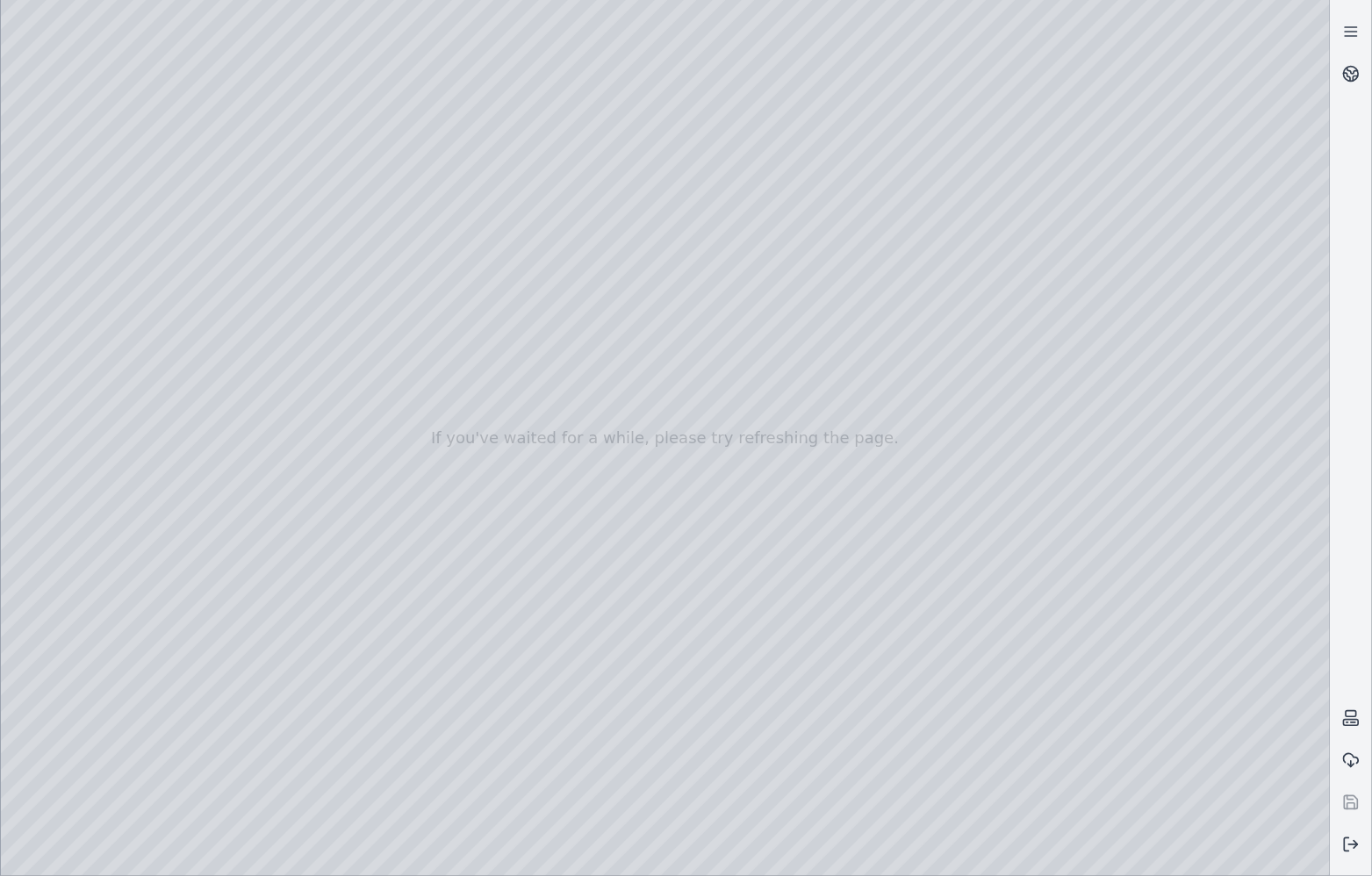
click at [90, 280] on div at bounding box center [665, 438] width 1329 height 876
click at [85, 325] on div at bounding box center [665, 438] width 1329 height 876
click at [384, 265] on div at bounding box center [665, 438] width 1329 height 876
click at [394, 265] on div at bounding box center [665, 438] width 1329 height 876
click at [384, 318] on div at bounding box center [665, 438] width 1329 height 876
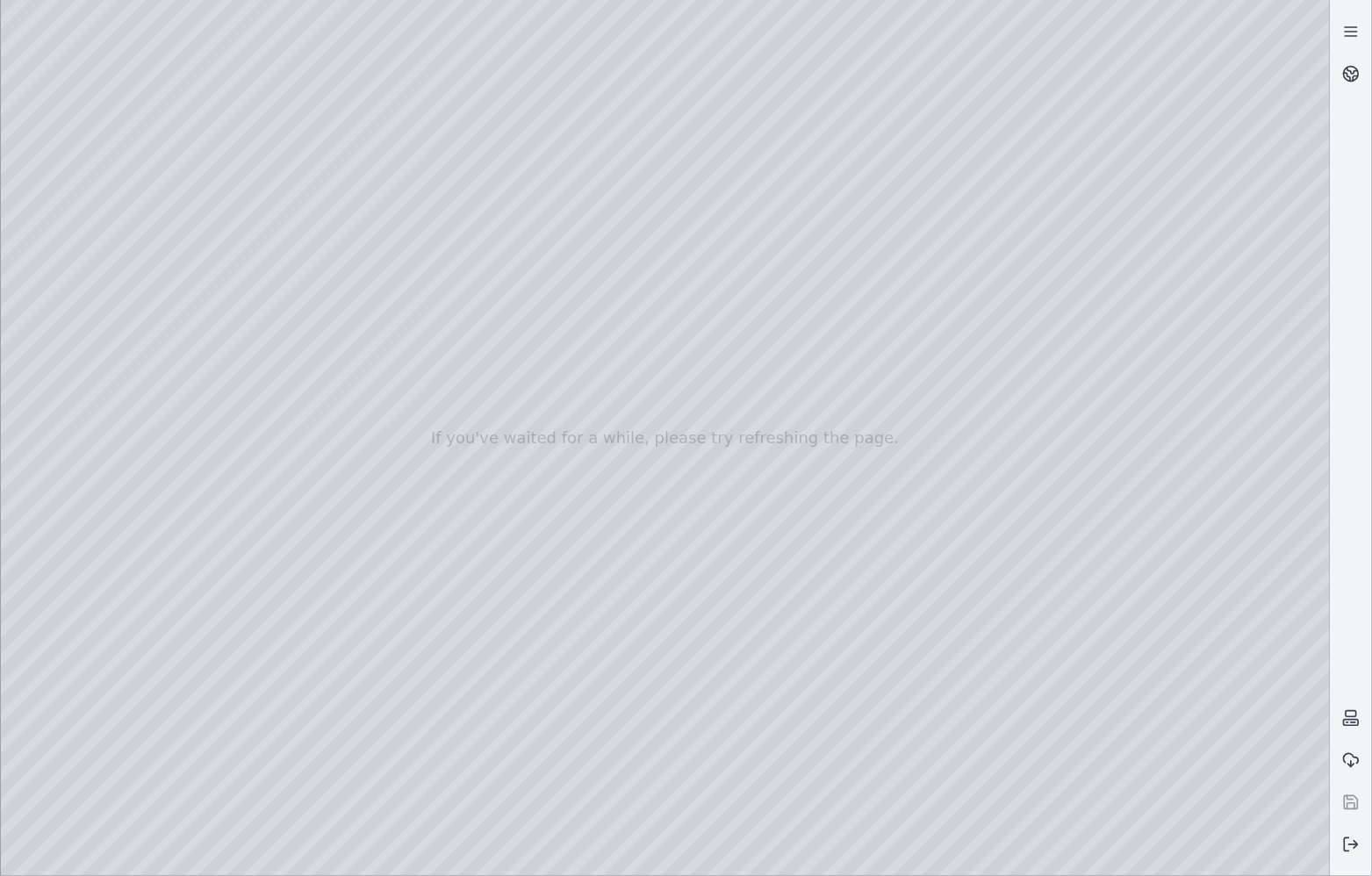
click at [384, 318] on div at bounding box center [665, 438] width 1329 height 876
click at [103, 255] on div at bounding box center [665, 438] width 1329 height 876
click at [108, 226] on div at bounding box center [665, 438] width 1329 height 876
click at [383, 104] on div at bounding box center [665, 438] width 1329 height 876
click at [105, 243] on div at bounding box center [665, 438] width 1329 height 876
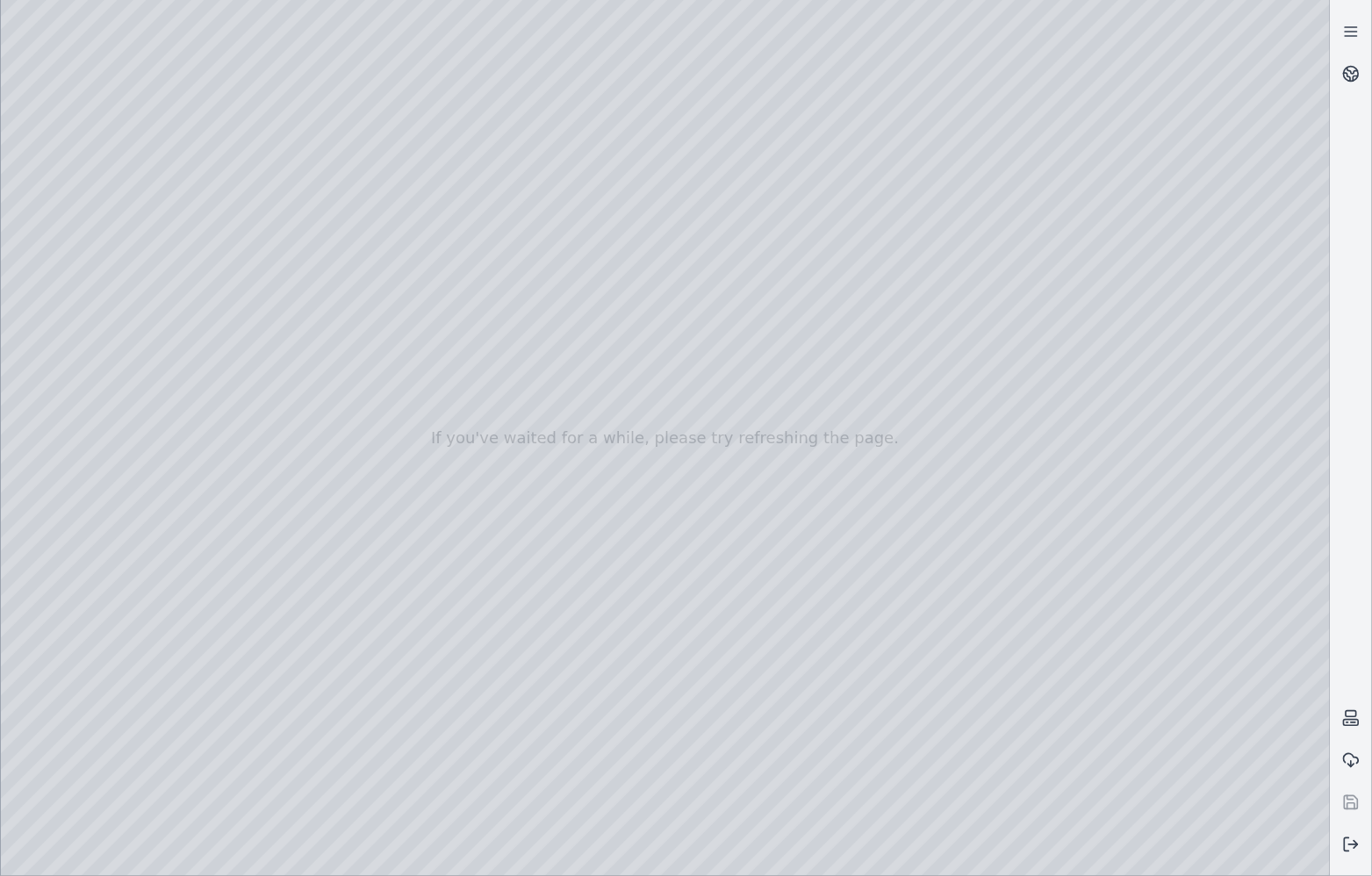
drag, startPoint x: 87, startPoint y: 213, endPoint x: 101, endPoint y: 207, distance: 15.2
click at [88, 213] on div at bounding box center [665, 438] width 1329 height 876
click at [376, 103] on div at bounding box center [665, 438] width 1329 height 876
click at [406, 58] on div at bounding box center [665, 438] width 1329 height 876
click at [306, 61] on div at bounding box center [665, 438] width 1329 height 876
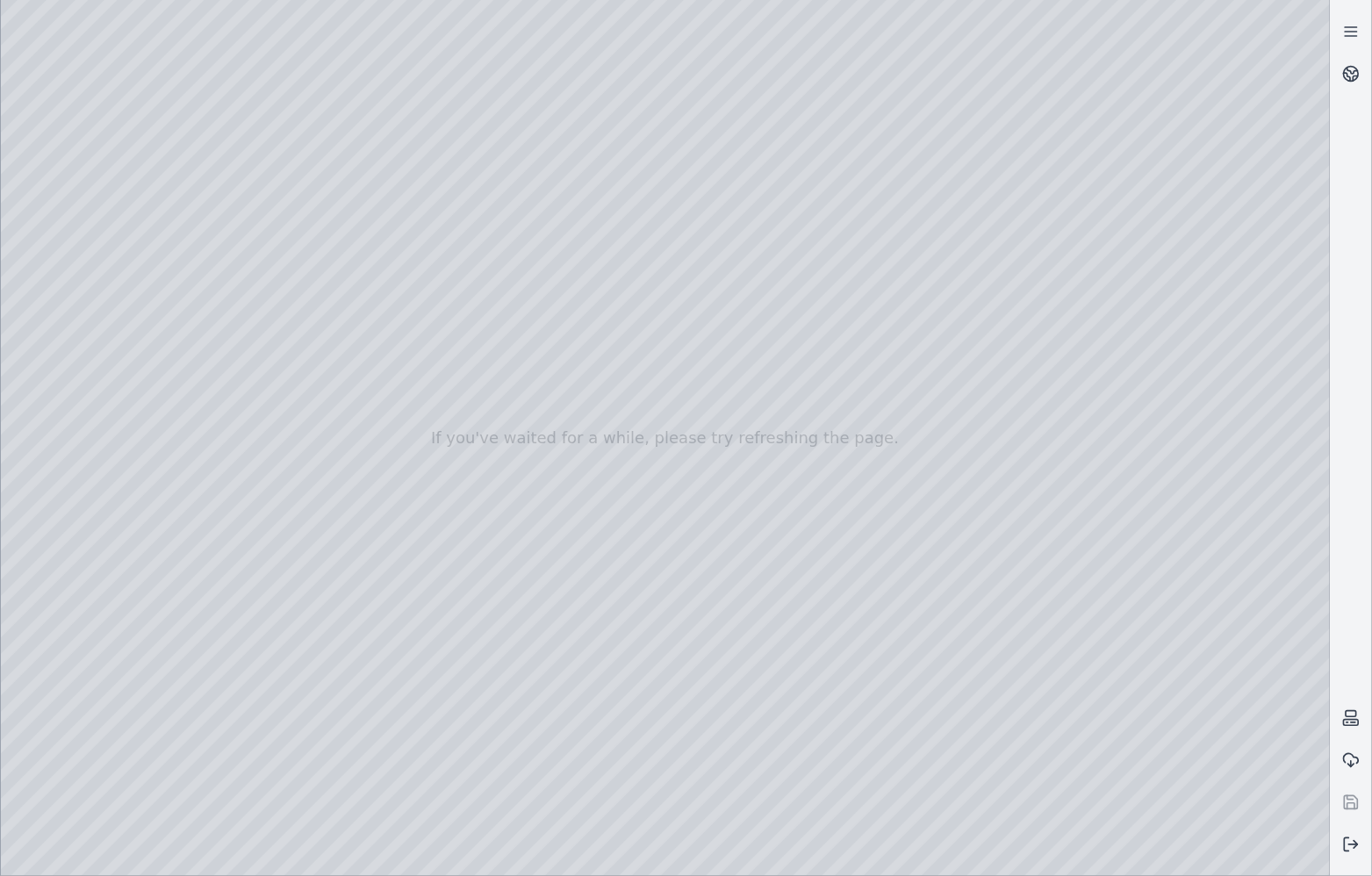
click at [77, 289] on div at bounding box center [665, 438] width 1329 height 876
click at [356, 103] on div at bounding box center [665, 438] width 1329 height 876
click at [199, 83] on div at bounding box center [665, 438] width 1329 height 876
click at [369, 109] on div at bounding box center [665, 438] width 1329 height 876
click at [93, 243] on div at bounding box center [665, 438] width 1329 height 876
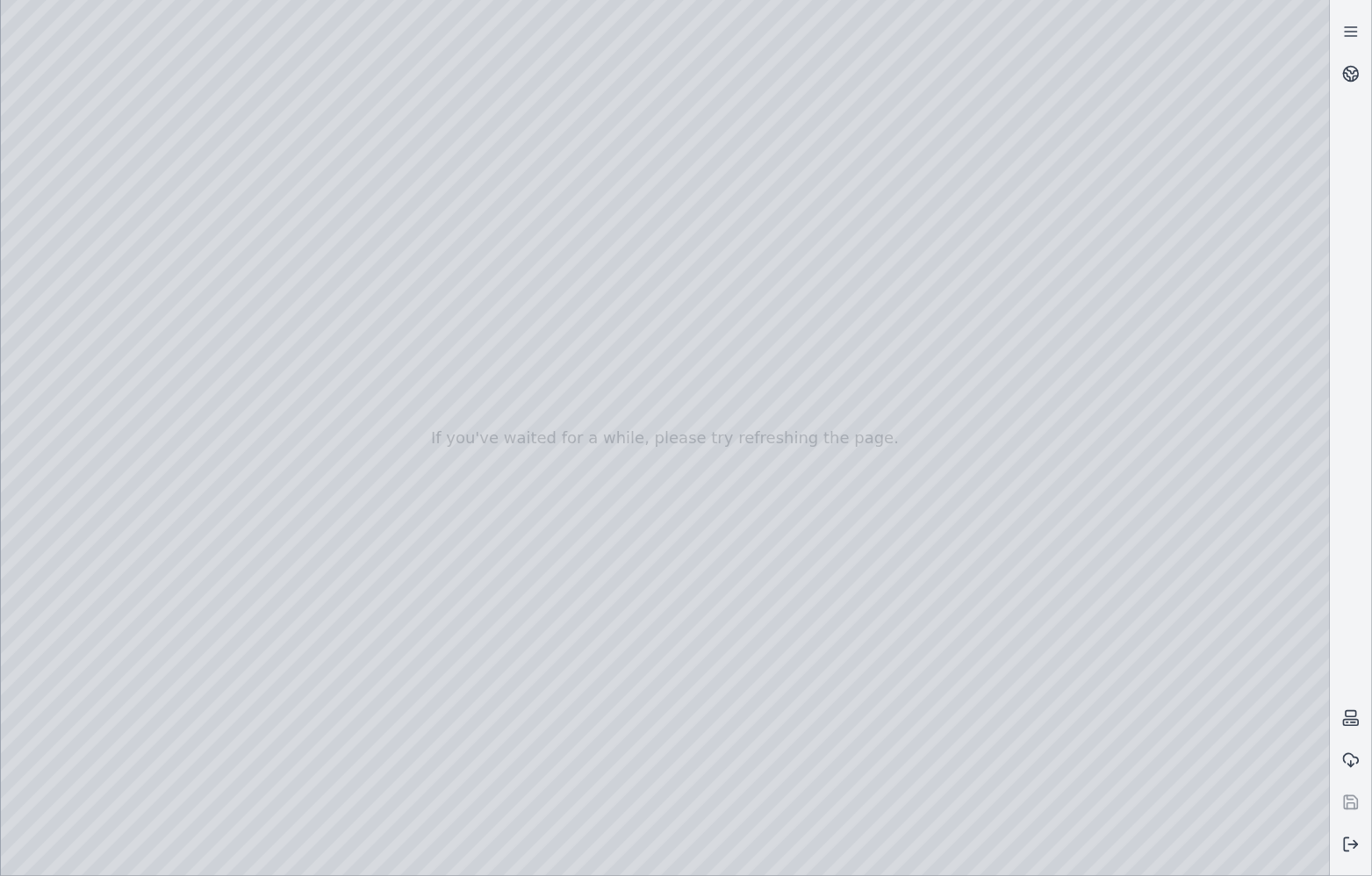
click at [104, 312] on div at bounding box center [665, 438] width 1329 height 876
click at [371, 185] on div at bounding box center [665, 438] width 1329 height 876
click at [92, 426] on div at bounding box center [665, 438] width 1329 height 876
click at [103, 353] on div at bounding box center [665, 438] width 1329 height 876
click at [109, 328] on div at bounding box center [665, 438] width 1329 height 876
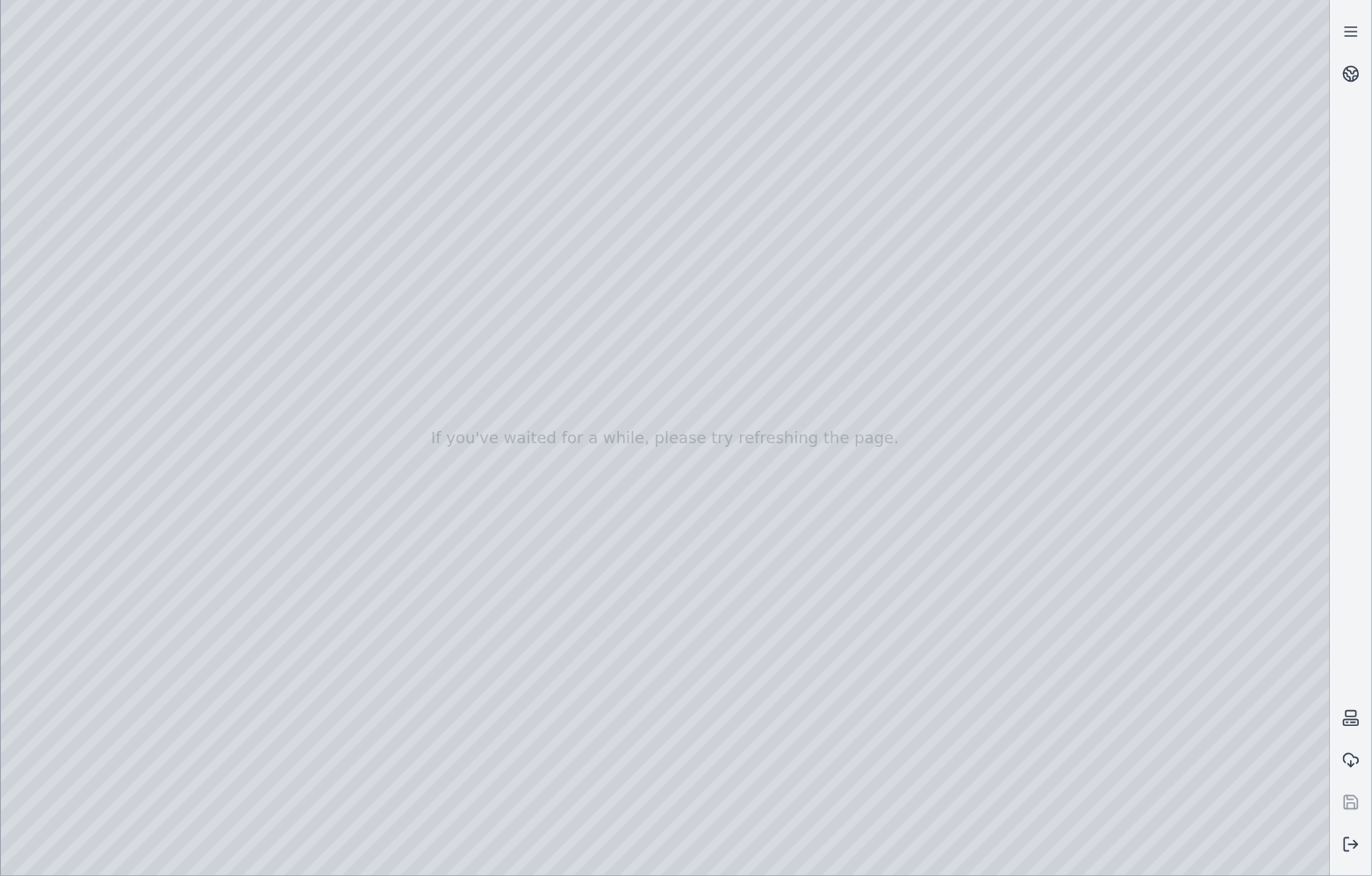
click at [109, 354] on div at bounding box center [665, 438] width 1329 height 876
click at [109, 258] on div at bounding box center [665, 438] width 1329 height 876
click at [110, 361] on div at bounding box center [665, 438] width 1329 height 876
click at [95, 328] on div at bounding box center [665, 438] width 1329 height 876
click at [109, 298] on div at bounding box center [665, 438] width 1329 height 876
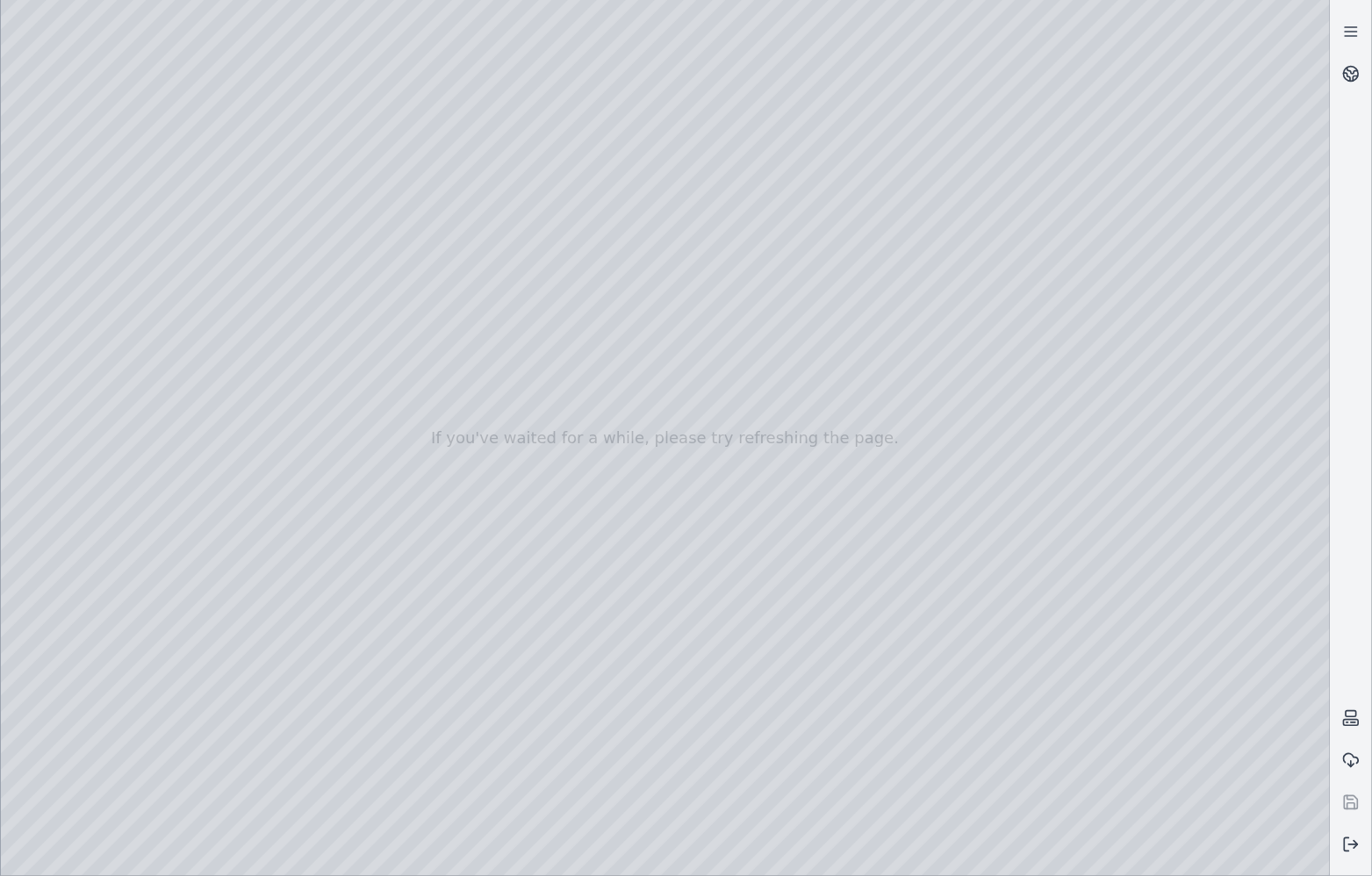
click at [89, 430] on div at bounding box center [665, 438] width 1329 height 876
click at [106, 388] on div at bounding box center [665, 438] width 1329 height 876
click at [100, 344] on div at bounding box center [665, 438] width 1329 height 876
click at [82, 416] on div at bounding box center [665, 438] width 1329 height 876
click at [113, 258] on div at bounding box center [665, 438] width 1329 height 876
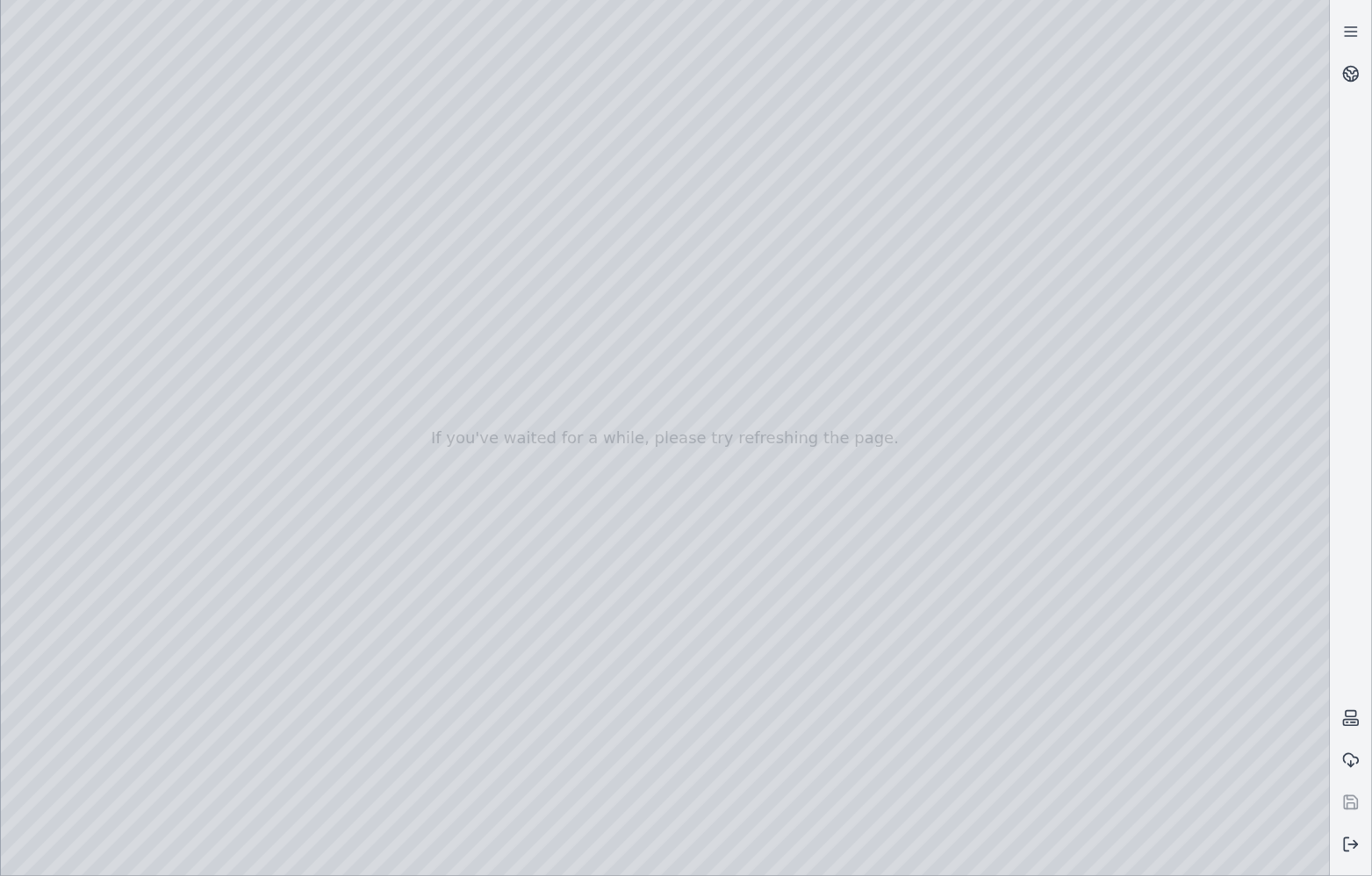
click at [113, 230] on div at bounding box center [665, 438] width 1329 height 876
click at [75, 189] on div at bounding box center [665, 438] width 1329 height 876
click at [121, 221] on div at bounding box center [665, 438] width 1329 height 876
click at [354, 93] on div at bounding box center [665, 438] width 1329 height 876
click at [387, 99] on div at bounding box center [665, 438] width 1329 height 876
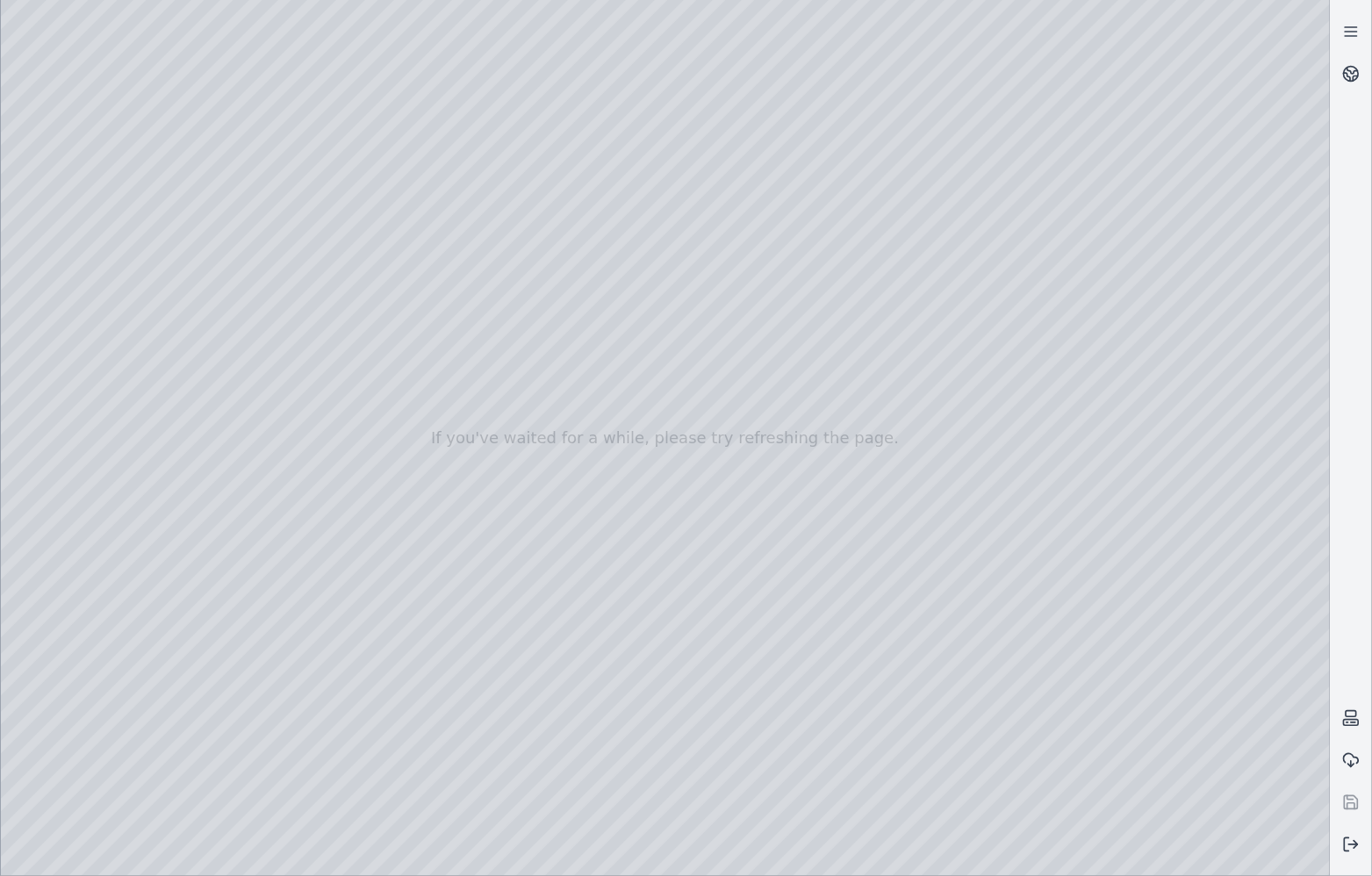
click at [387, 99] on div at bounding box center [665, 438] width 1329 height 876
click at [130, 279] on div at bounding box center [665, 438] width 1329 height 876
click at [124, 236] on div at bounding box center [665, 438] width 1329 height 876
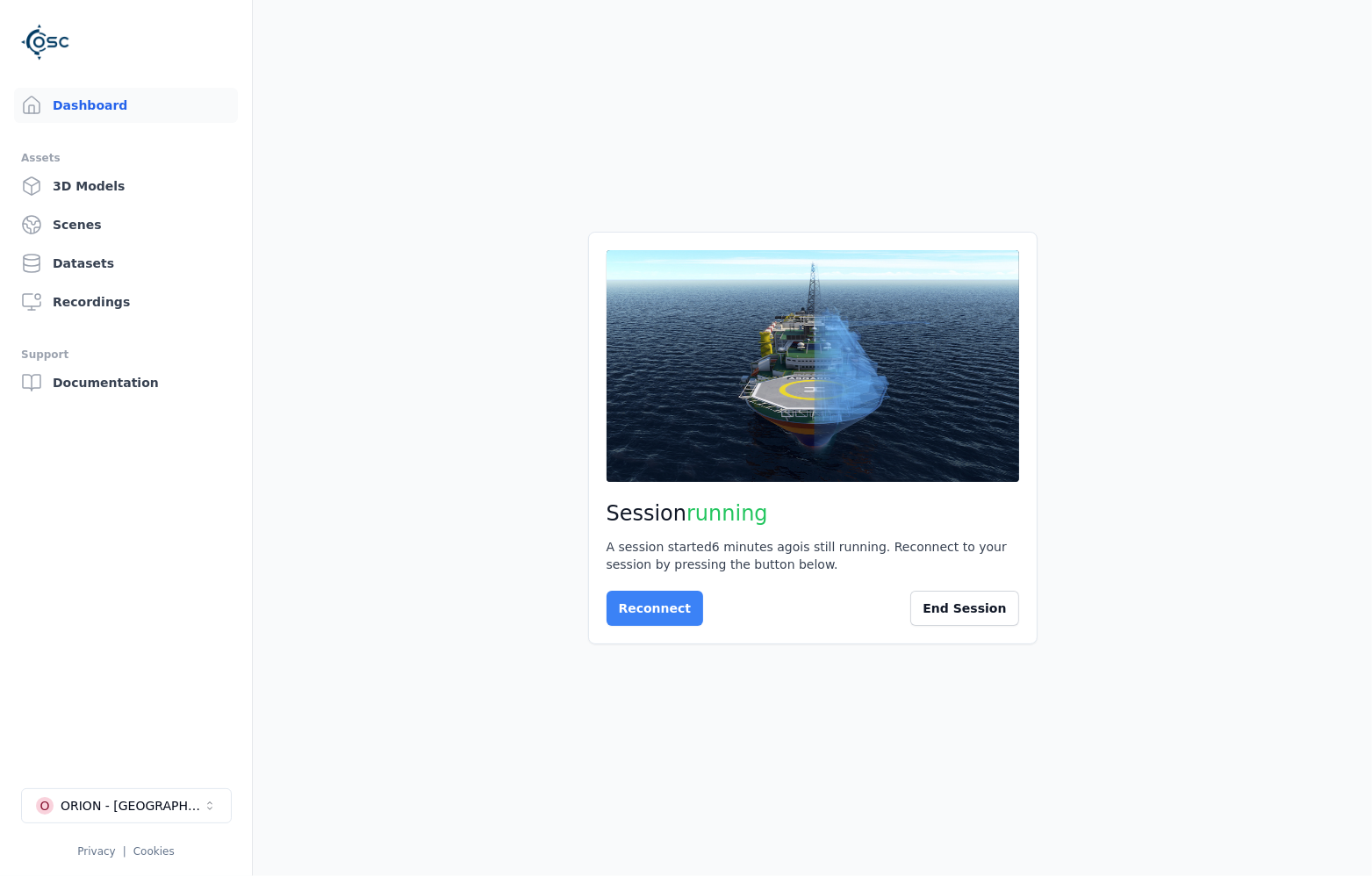
click at [645, 609] on button "Reconnect" at bounding box center [655, 609] width 97 height 35
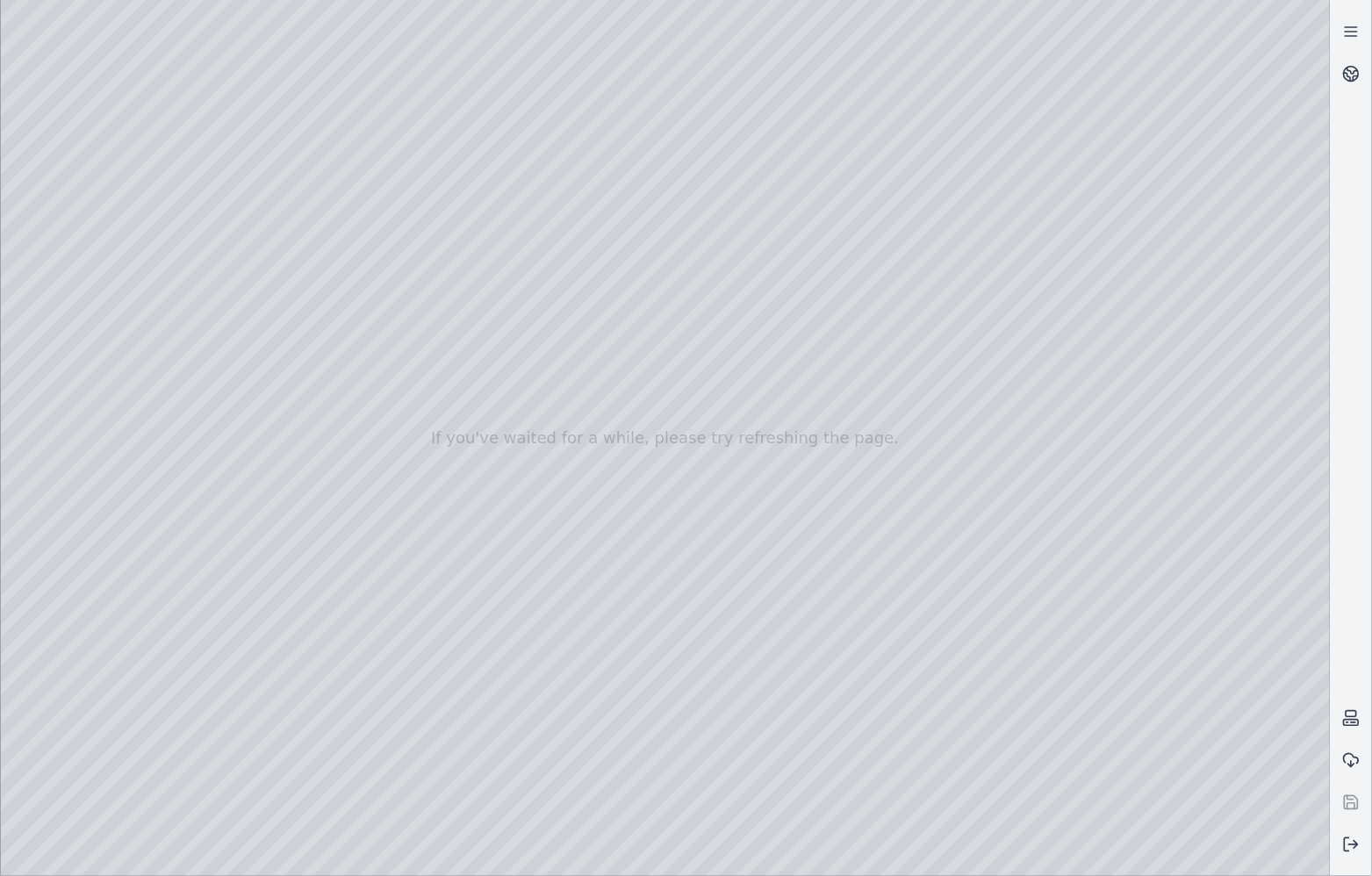
click at [124, 356] on div at bounding box center [665, 438] width 1329 height 876
click at [109, 188] on div at bounding box center [665, 438] width 1329 height 876
click at [11, 158] on div at bounding box center [665, 438] width 1329 height 876
click at [22, 289] on div at bounding box center [665, 438] width 1329 height 876
click at [273, 105] on div at bounding box center [665, 438] width 1329 height 876
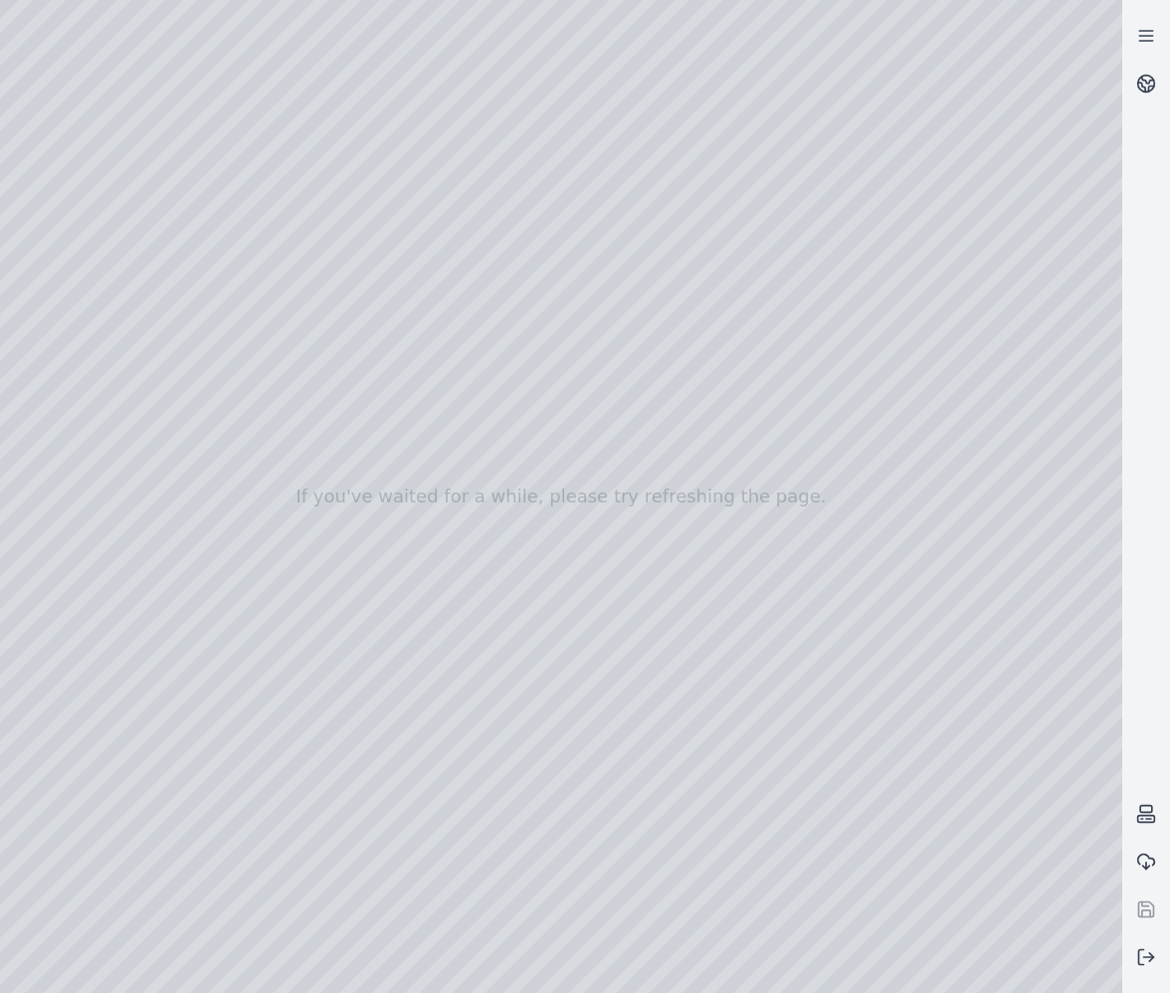
click at [330, 333] on div at bounding box center [753, 496] width 1506 height 993
click at [84, 61] on div at bounding box center [753, 496] width 1506 height 993
click at [31, 202] on div at bounding box center [753, 496] width 1506 height 993
click at [22, 202] on div at bounding box center [753, 496] width 1506 height 993
click at [13, 283] on div at bounding box center [753, 496] width 1506 height 993
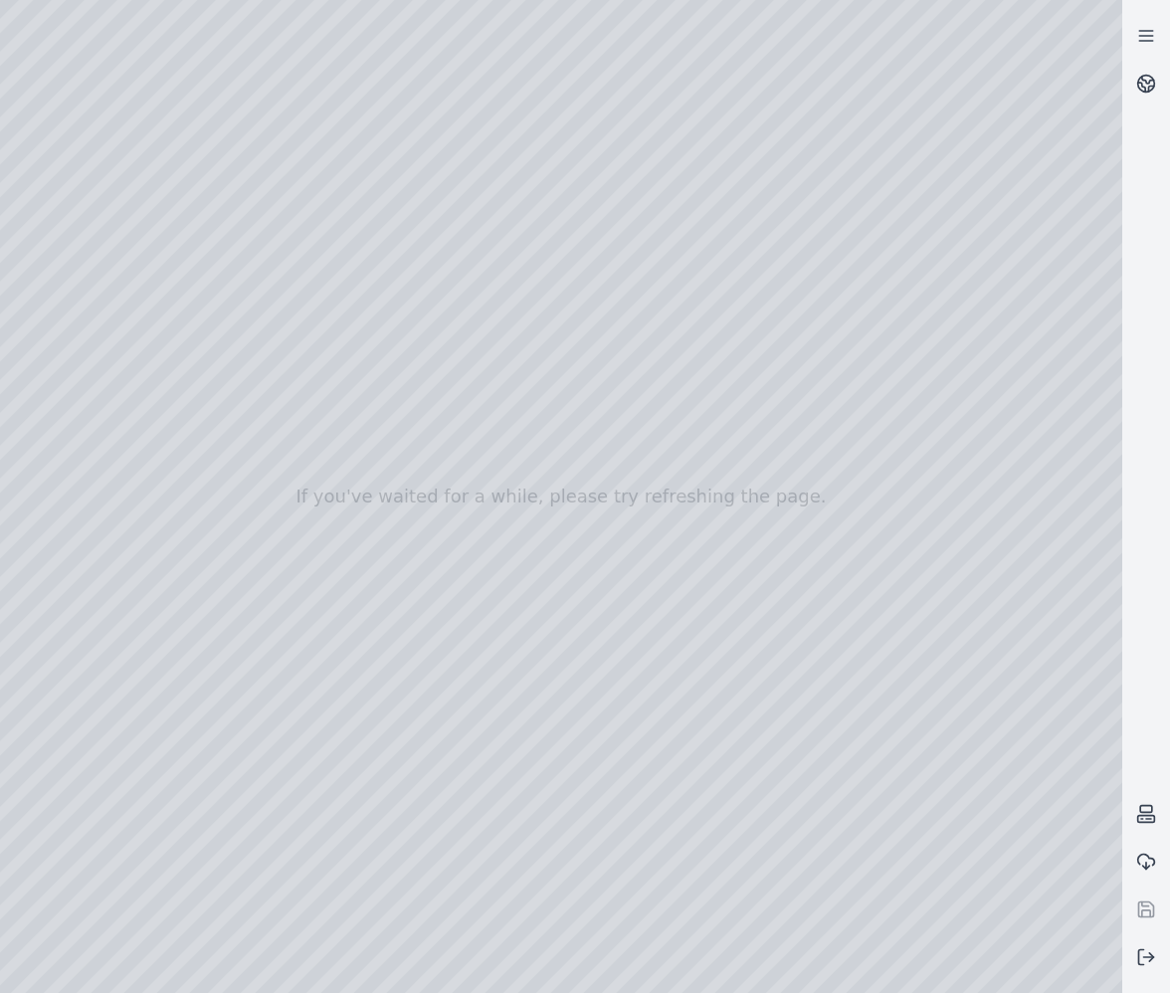
click at [29, 246] on div at bounding box center [753, 496] width 1506 height 993
click at [34, 212] on div at bounding box center [753, 496] width 1506 height 993
click at [311, 111] on div at bounding box center [753, 496] width 1506 height 993
click at [307, 117] on div at bounding box center [753, 496] width 1506 height 993
click at [126, 129] on div at bounding box center [753, 496] width 1506 height 993
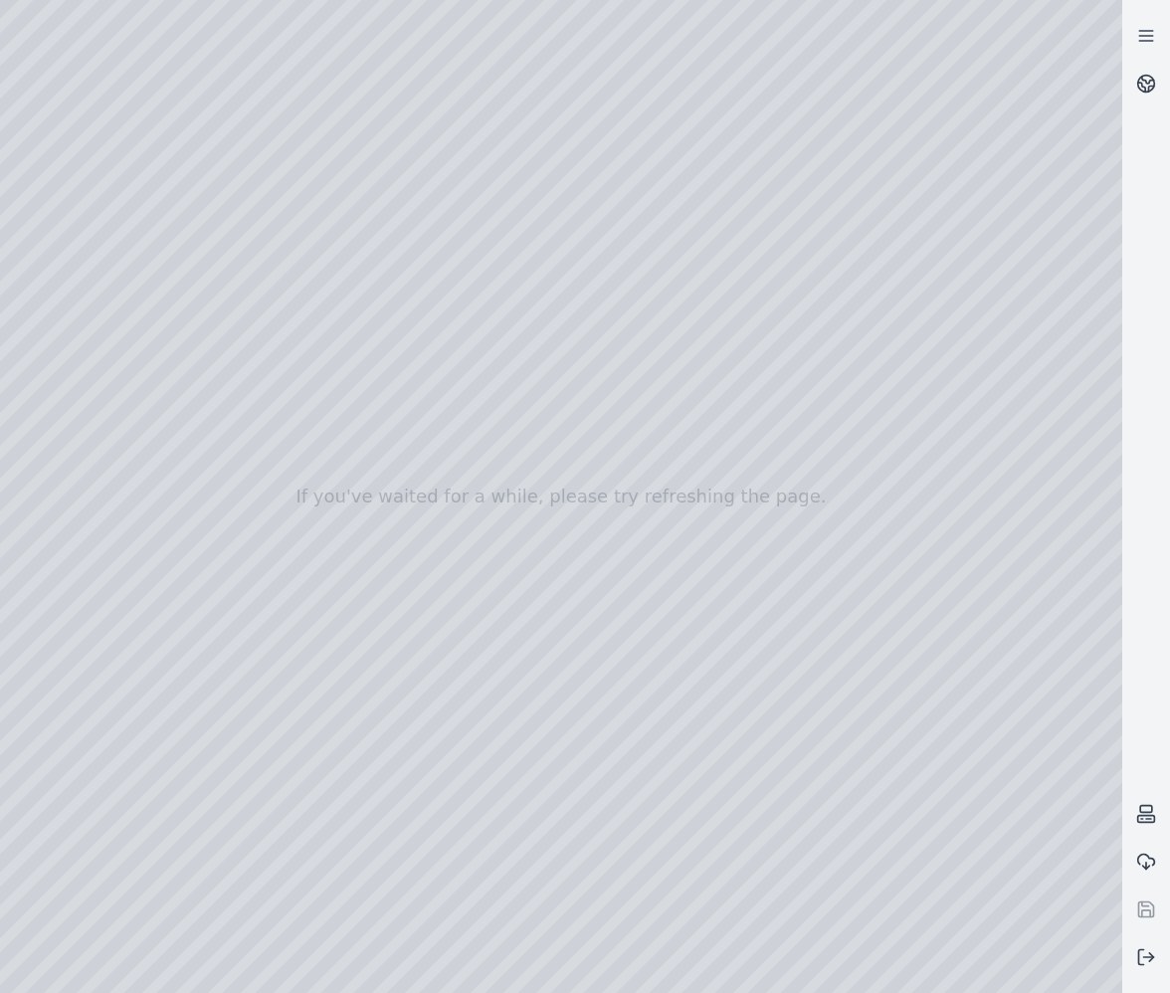
click at [292, 257] on div at bounding box center [753, 496] width 1506 height 993
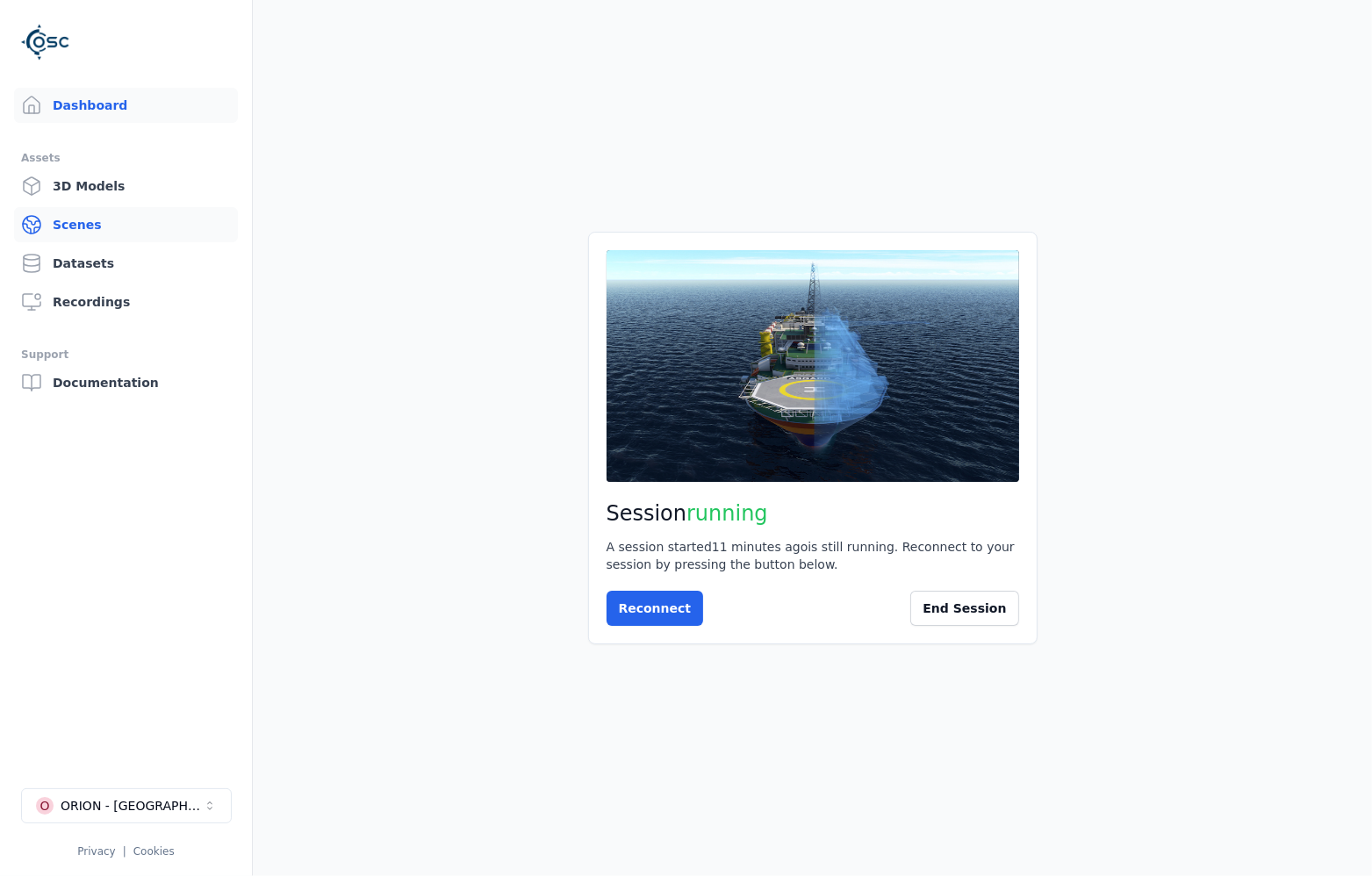
click at [92, 231] on link "Scenes" at bounding box center [126, 225] width 224 height 35
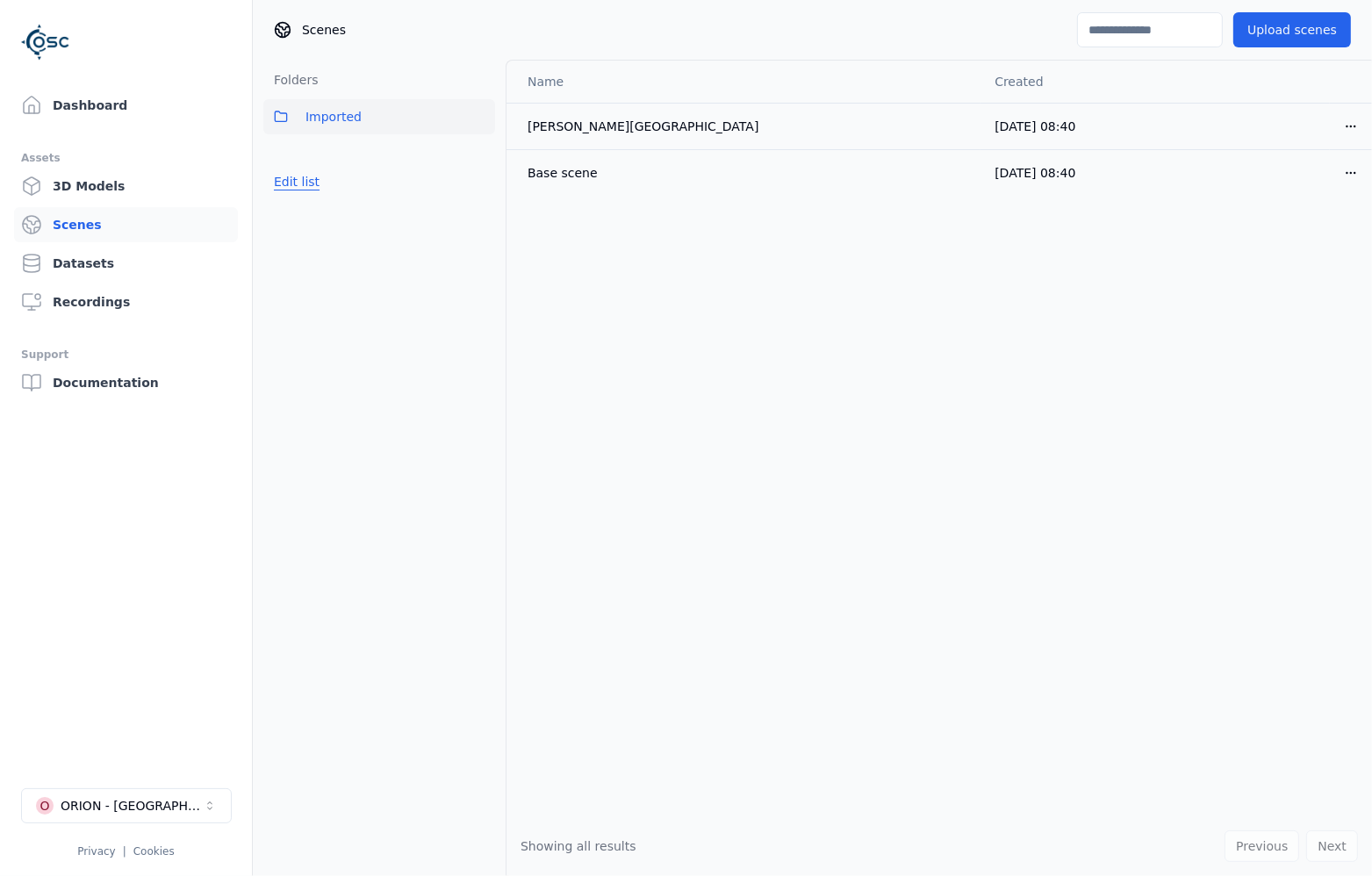
click at [310, 186] on button "Edit list" at bounding box center [296, 182] width 67 height 32
click at [95, 189] on link "3D Models" at bounding box center [126, 186] width 224 height 35
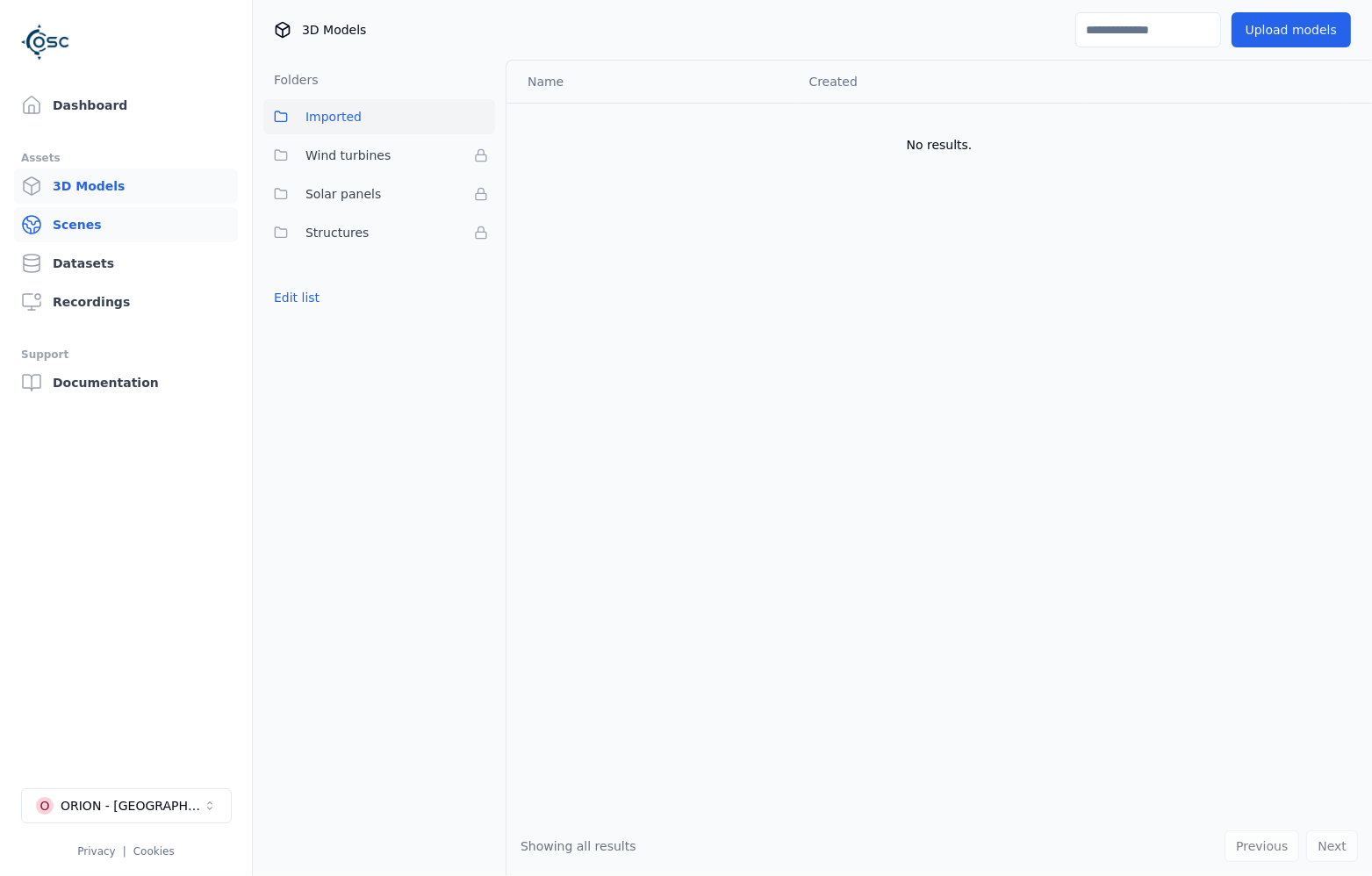
click at [85, 229] on link "Scenes" at bounding box center [126, 225] width 224 height 35
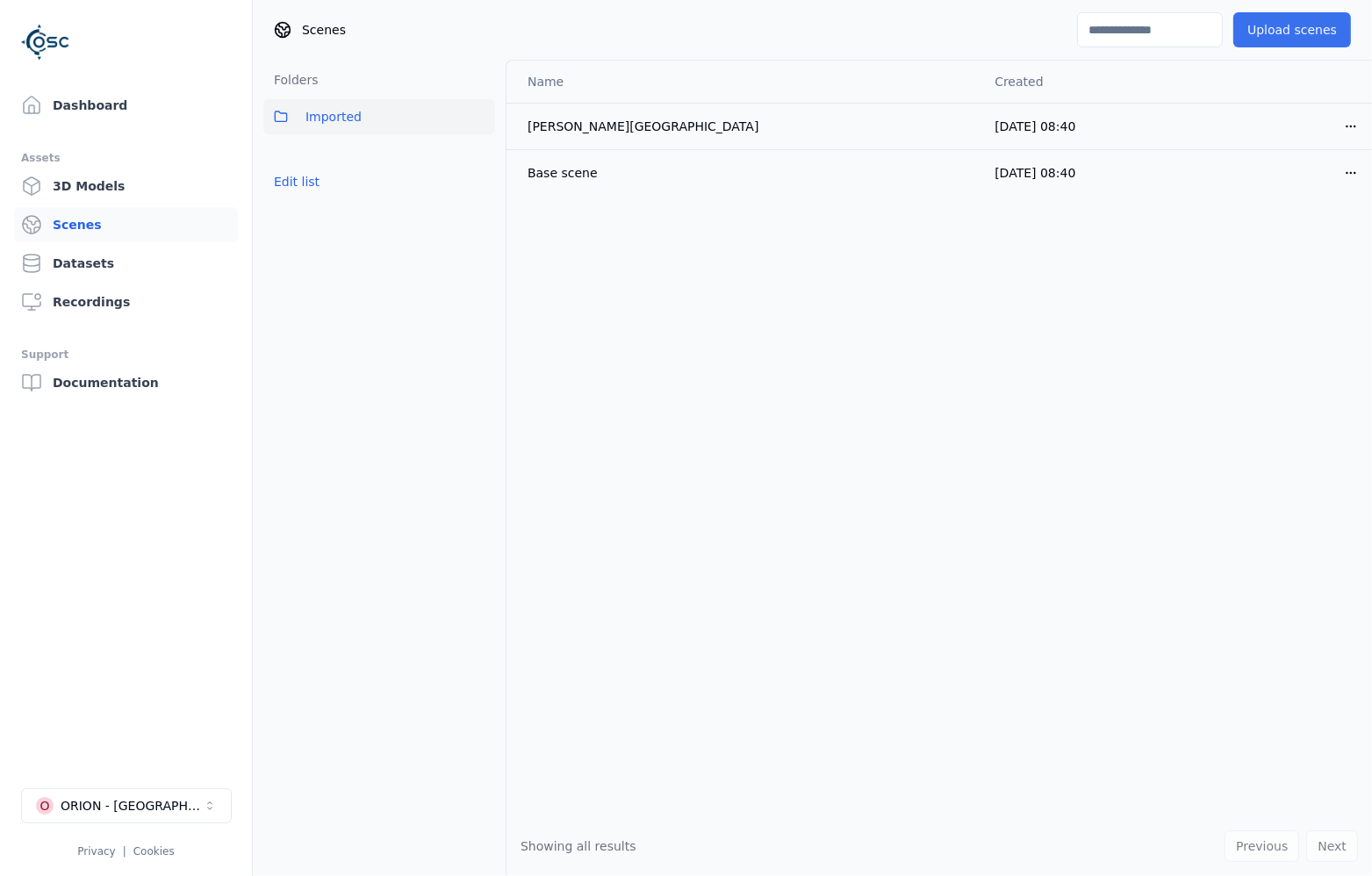
click at [1290, 27] on button "Upload scenes" at bounding box center [1292, 30] width 117 height 35
click at [558, 177] on div "Base scene" at bounding box center [724, 173] width 394 height 18
click at [665, 123] on div "[PERSON_NAME][GEOGRAPHIC_DATA]" at bounding box center [724, 126] width 394 height 18
click at [349, 122] on span "Imported" at bounding box center [334, 116] width 56 height 21
click at [534, 174] on div "Base scene" at bounding box center [724, 173] width 394 height 18
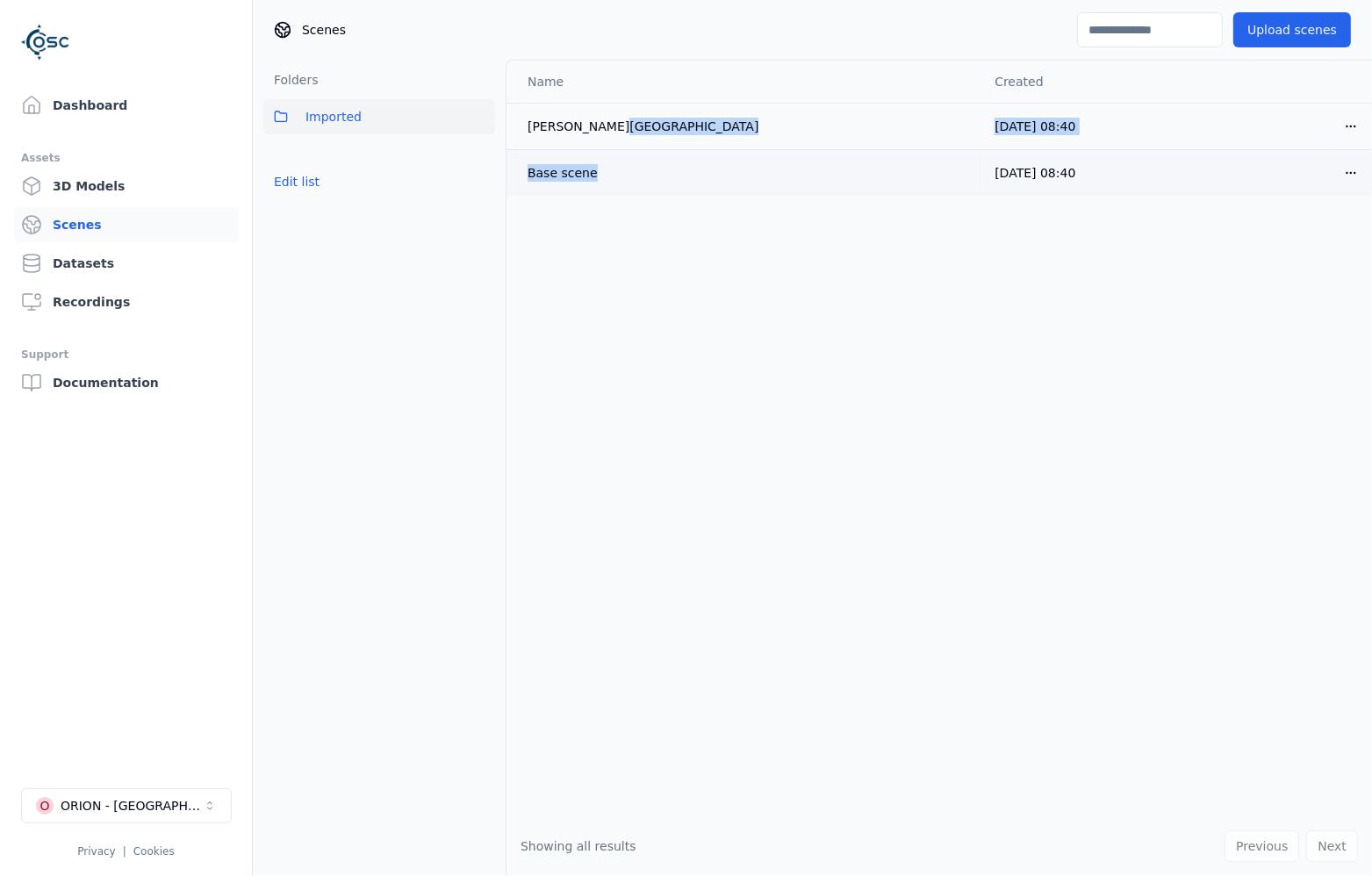
drag, startPoint x: 592, startPoint y: 121, endPoint x: 619, endPoint y: 165, distance: 51.6
click at [619, 165] on tbody "[PERSON_NAME][GEOGRAPHIC_DATA] [DATE] 08:40 Open menu Base scene [DATE] 08:40 O…" at bounding box center [939, 148] width 866 height 93
drag, startPoint x: 619, startPoint y: 165, endPoint x: 743, endPoint y: 166, distance: 124.0
click at [738, 168] on div "Base scene" at bounding box center [724, 173] width 394 height 18
click at [1353, 121] on html "Dashboard Assets 3D Models Scenes Datasets Recordings Support Documentation O O…" at bounding box center [686, 438] width 1372 height 876
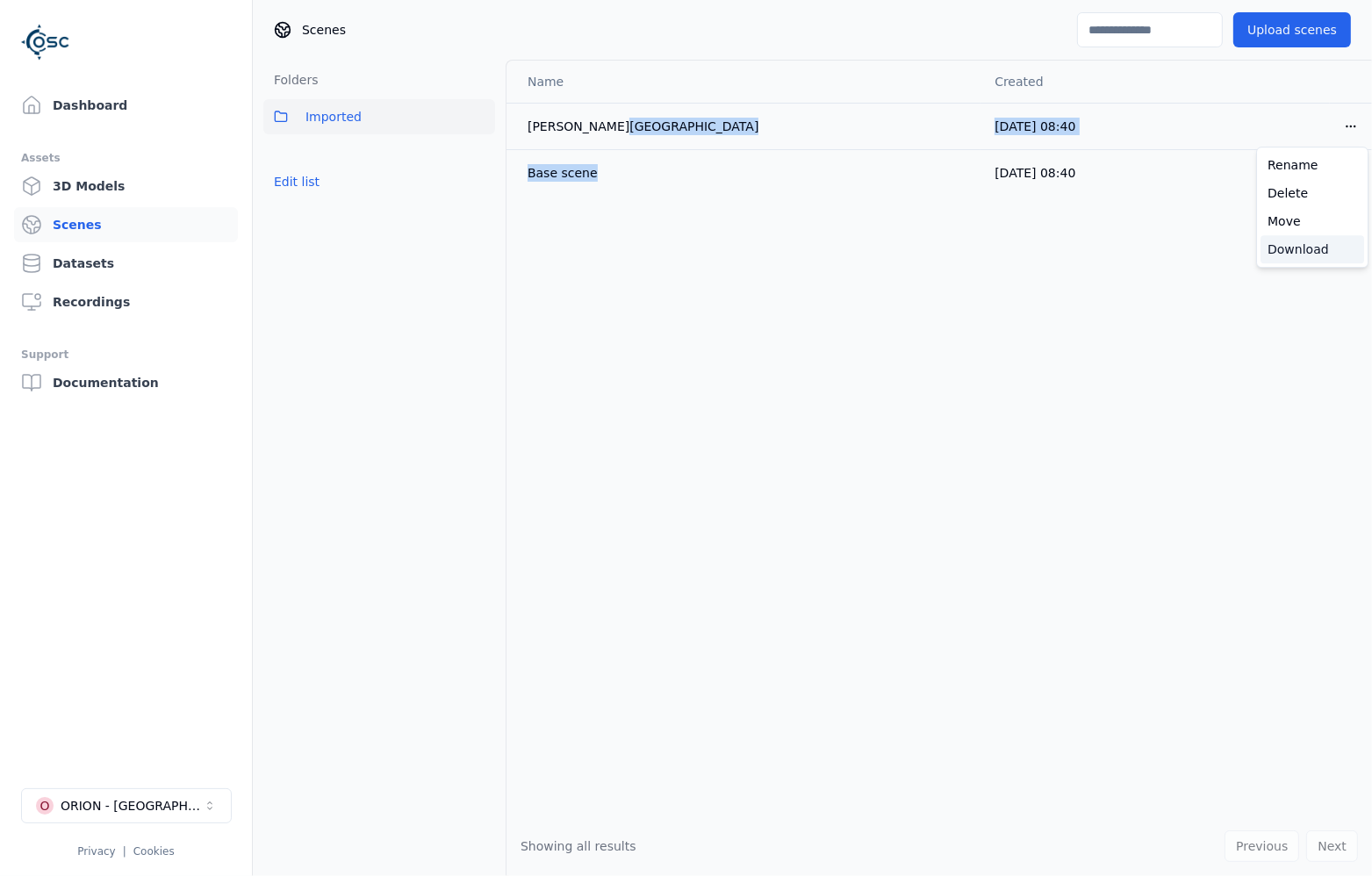
click at [1327, 254] on div "Download" at bounding box center [1312, 250] width 103 height 28
click at [657, 121] on div "[PERSON_NAME][GEOGRAPHIC_DATA]" at bounding box center [724, 126] width 394 height 18
click at [102, 221] on link "Scenes" at bounding box center [126, 225] width 224 height 35
click at [1353, 126] on html "Dashboard Assets 3D Models Scenes Datasets Recordings Support Documentation O O…" at bounding box center [686, 438] width 1372 height 876
drag, startPoint x: 616, startPoint y: 140, endPoint x: 614, endPoint y: 128, distance: 12.2
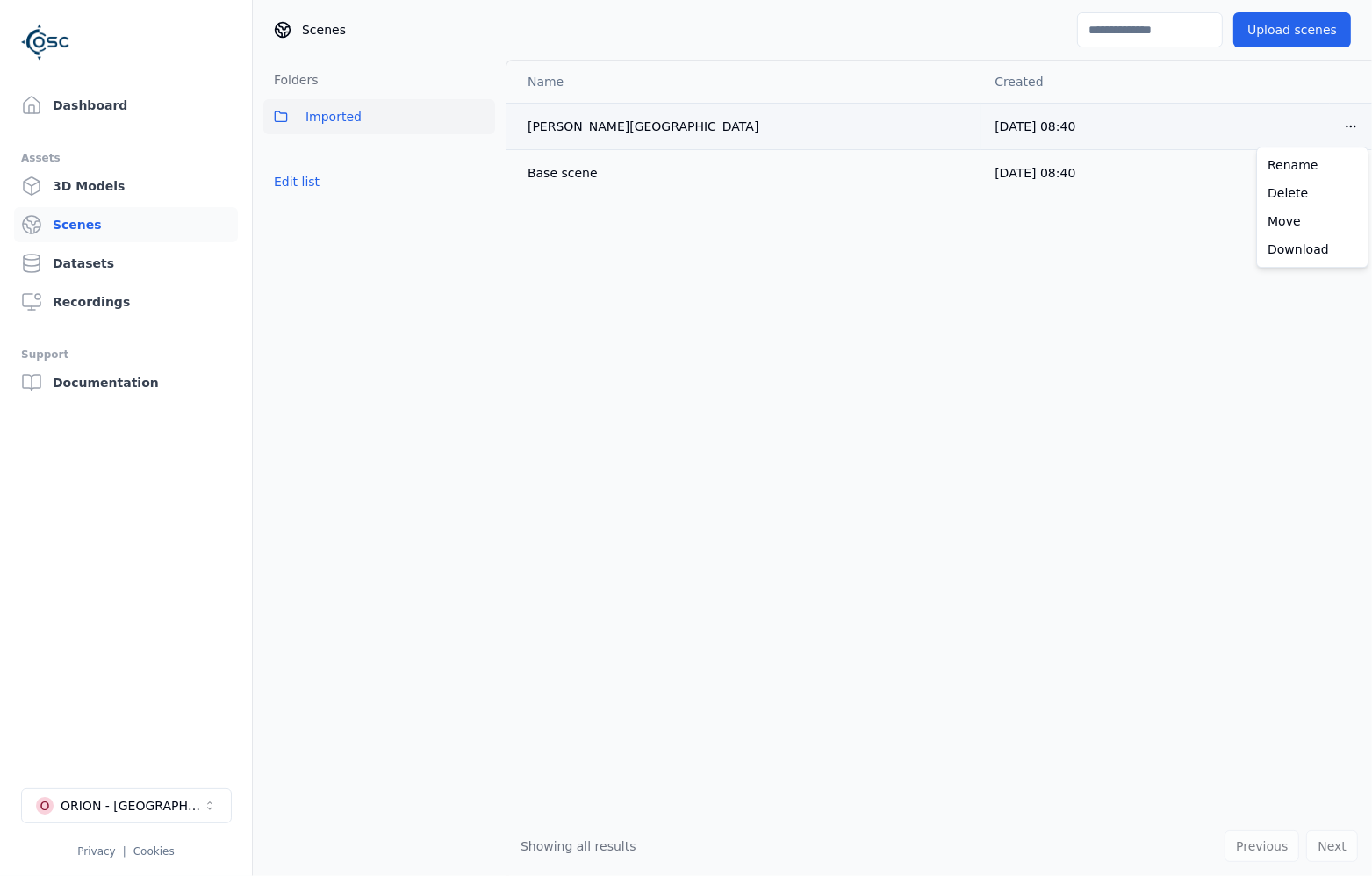
click at [1354, 121] on html "Dashboard Assets 3D Models Scenes Datasets Recordings Support Documentation O O…" at bounding box center [686, 438] width 1372 height 876
click at [1318, 166] on div "Rename" at bounding box center [1312, 165] width 103 height 28
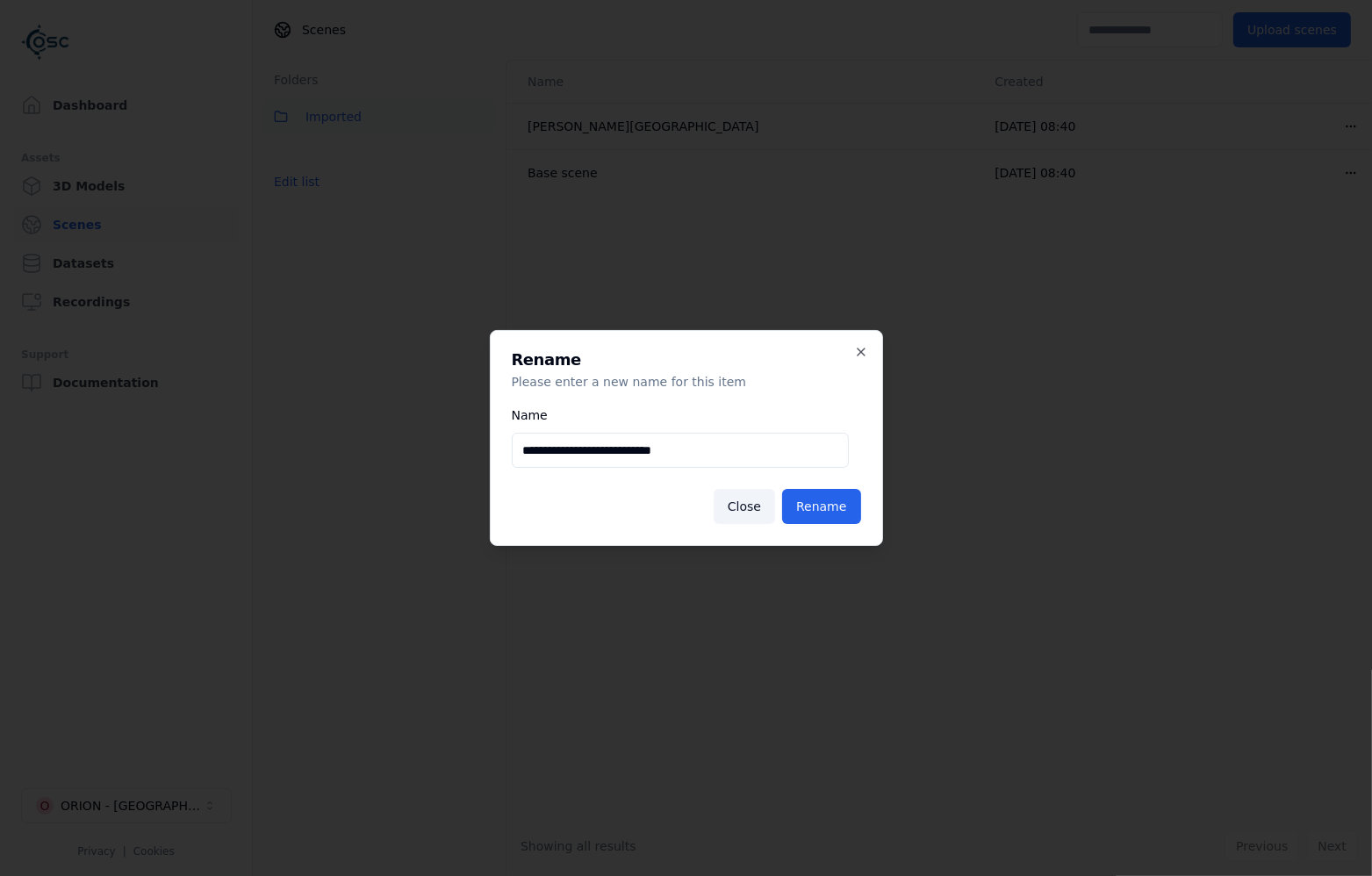
click at [863, 342] on div "**********" at bounding box center [686, 438] width 394 height 216
click at [852, 354] on h2 "Rename" at bounding box center [686, 360] width 349 height 16
click at [866, 349] on icon "button" at bounding box center [861, 352] width 14 height 14
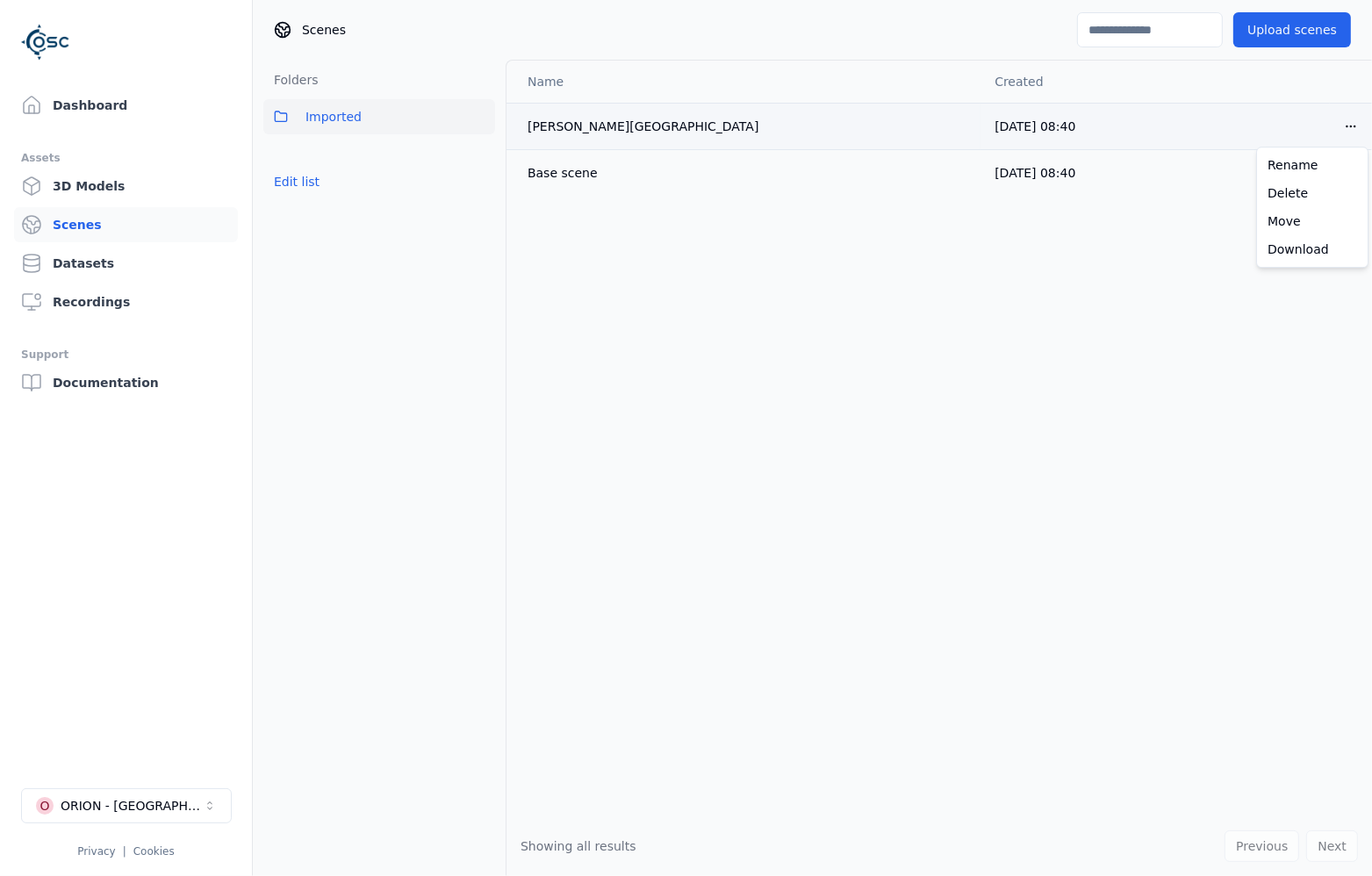
click at [1353, 129] on html "Dashboard Assets 3D Models Scenes Datasets Recordings Support Documentation O O…" at bounding box center [686, 438] width 1372 height 876
click at [968, 125] on html "Dashboard Assets 3D Models Scenes Datasets Recordings Support Documentation O O…" at bounding box center [686, 438] width 1372 height 876
click at [566, 124] on div "[PERSON_NAME][GEOGRAPHIC_DATA]" at bounding box center [724, 126] width 394 height 18
drag, startPoint x: 566, startPoint y: 123, endPoint x: 903, endPoint y: 436, distance: 459.9
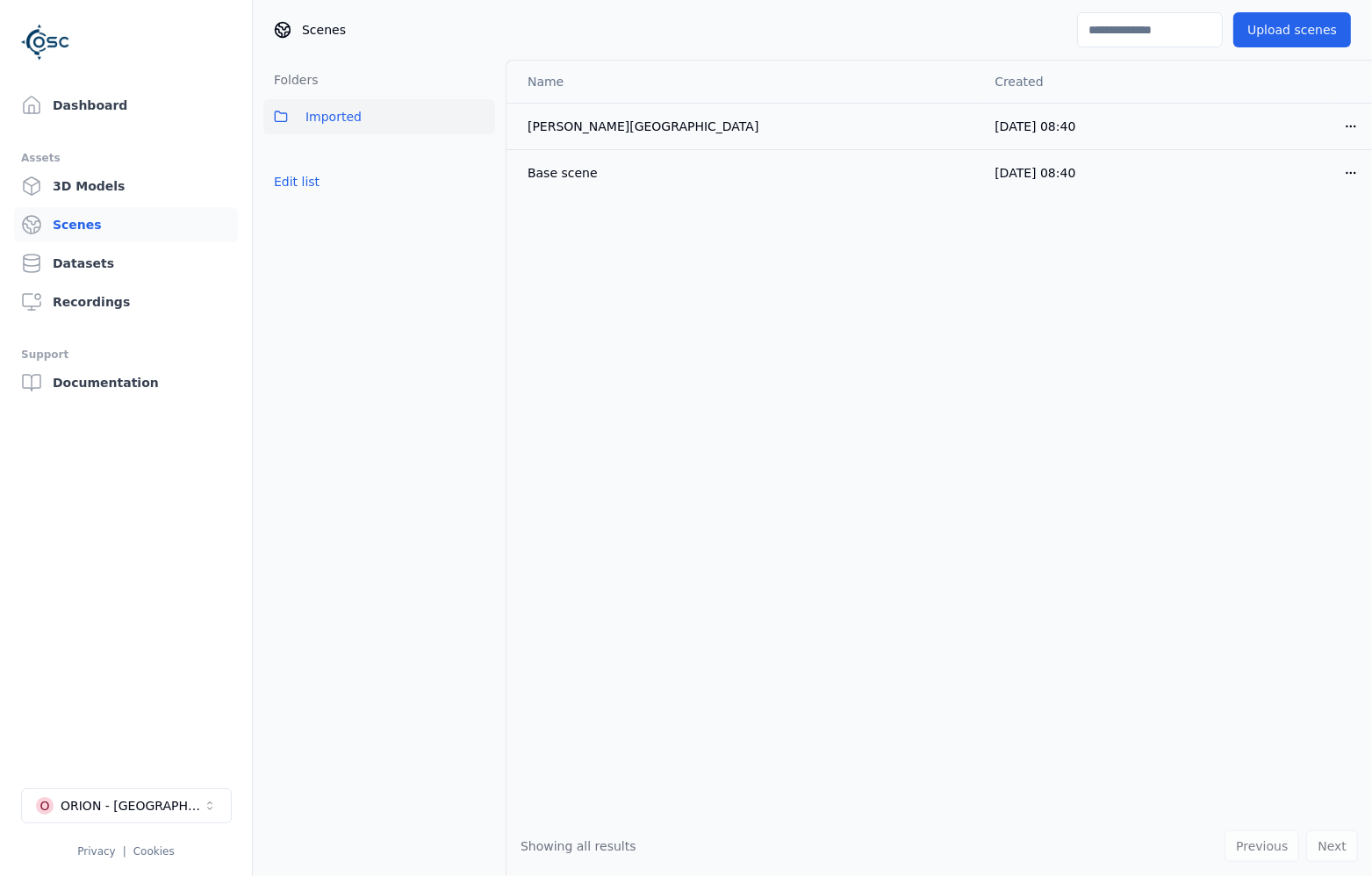
click at [903, 436] on div "Name Created [PERSON_NAME][GEOGRAPHIC_DATA] [DATE] 08:40 Open menu Base scene […" at bounding box center [939, 438] width 866 height 756
click at [290, 300] on div "Folders Imported Edit list" at bounding box center [379, 468] width 253 height 816
click at [303, 176] on button "Edit list" at bounding box center [296, 182] width 67 height 32
click at [134, 197] on link "3D Models" at bounding box center [126, 186] width 224 height 35
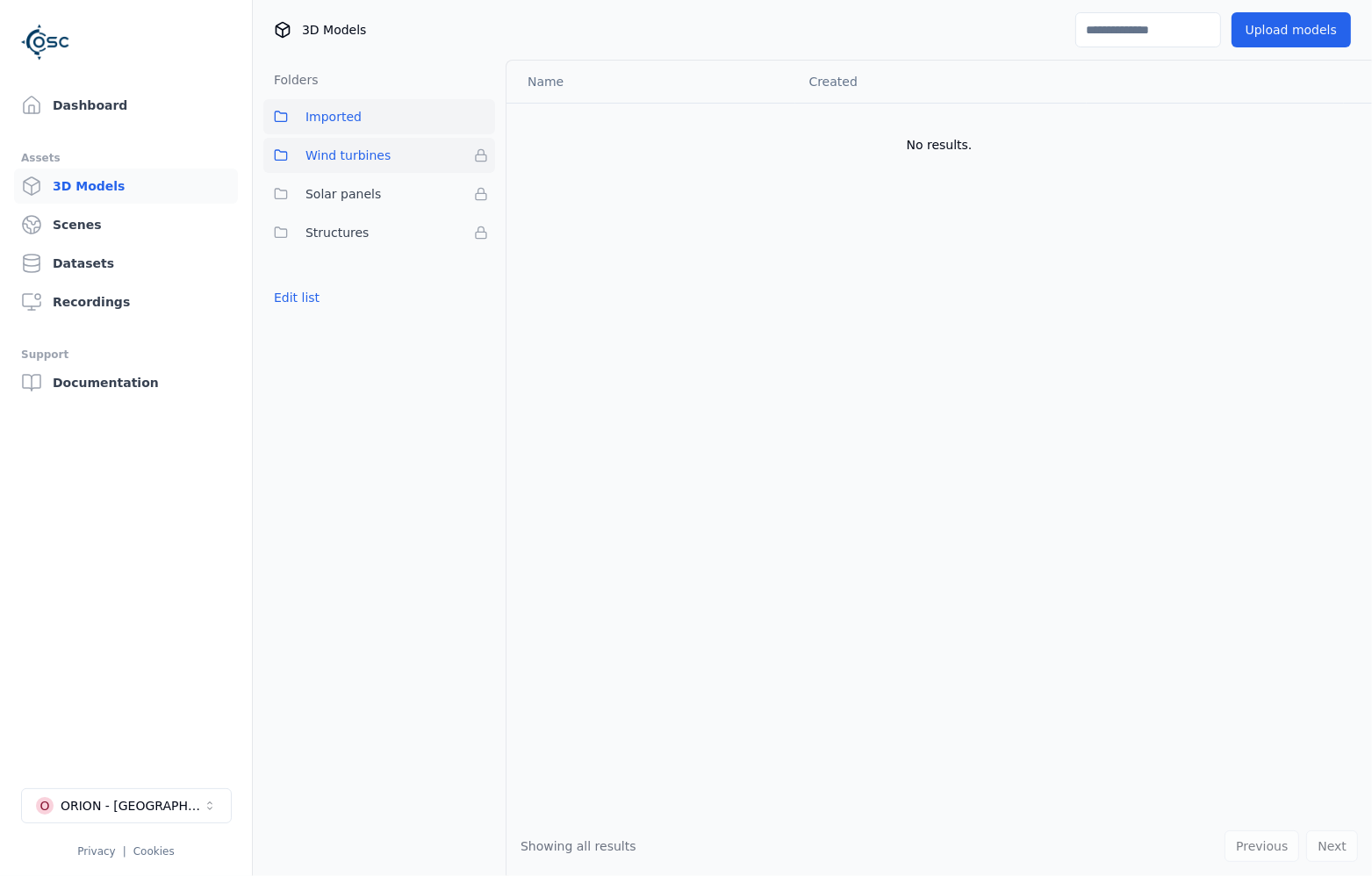
click at [341, 162] on span "Wind turbines" at bounding box center [348, 155] width 85 height 21
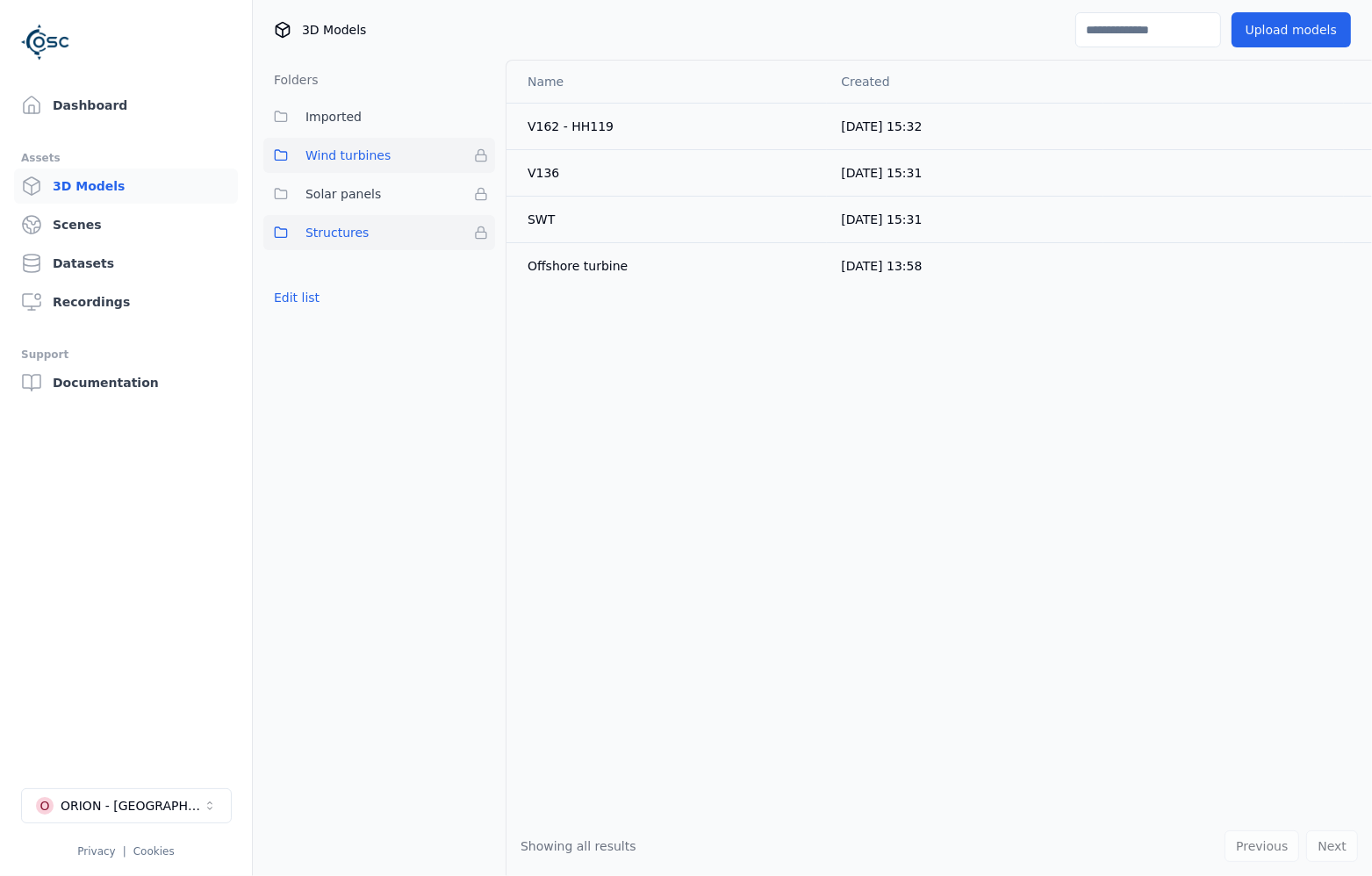
click at [373, 226] on button "Structures" at bounding box center [379, 233] width 232 height 35
click at [364, 188] on span "Solar panels" at bounding box center [343, 194] width 76 height 21
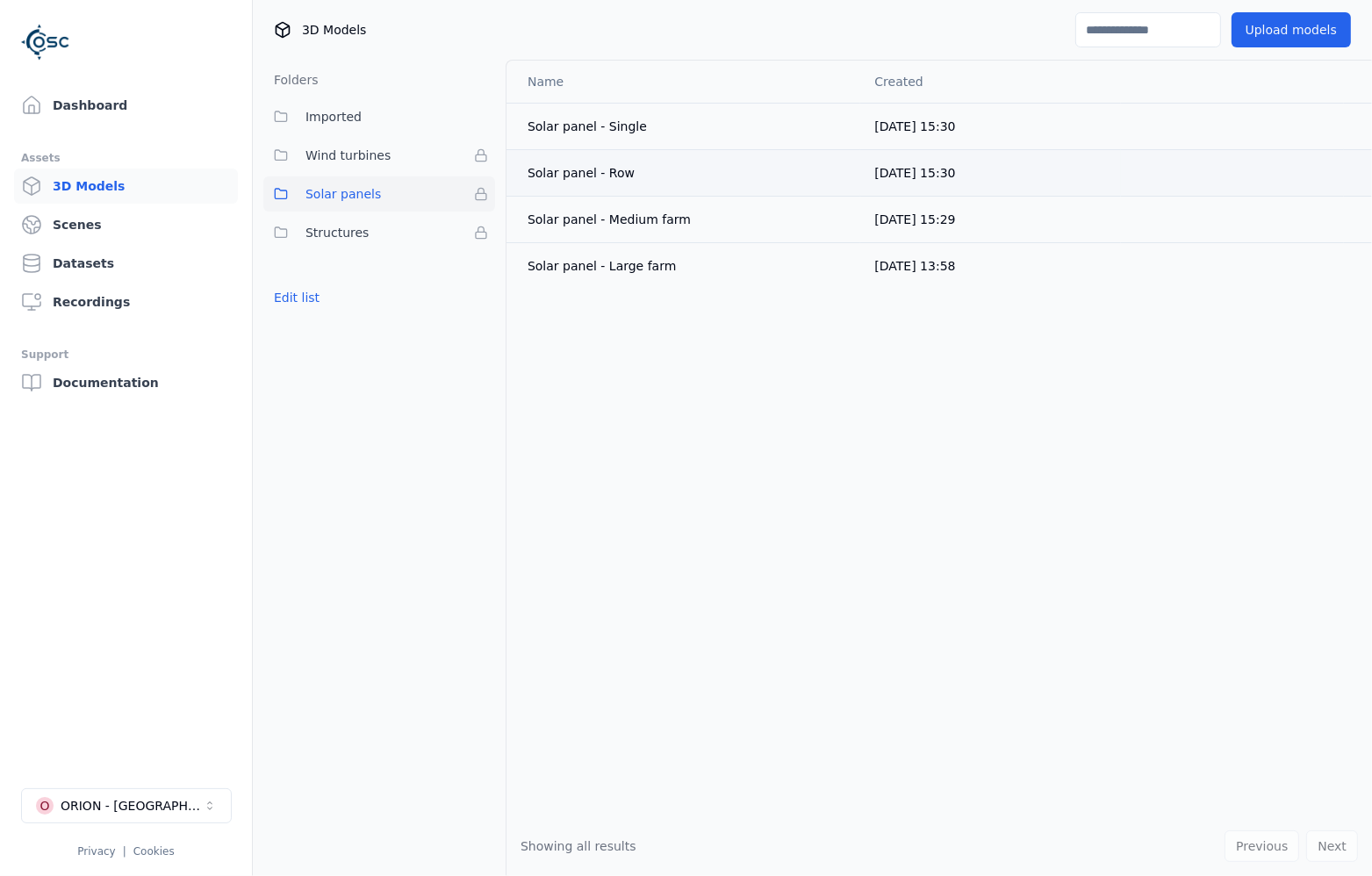
click at [626, 169] on div "Solar panel - Row" at bounding box center [686, 173] width 319 height 18
click at [1126, 157] on td at bounding box center [1232, 172] width 223 height 47
click at [875, 174] on span "[DATE] 15:30" at bounding box center [915, 173] width 81 height 14
click at [491, 174] on ul "Imported Wind turbines Solar panels Structures" at bounding box center [379, 174] width 232 height 151
click at [522, 171] on td "Solar panel - Row" at bounding box center [683, 172] width 354 height 47
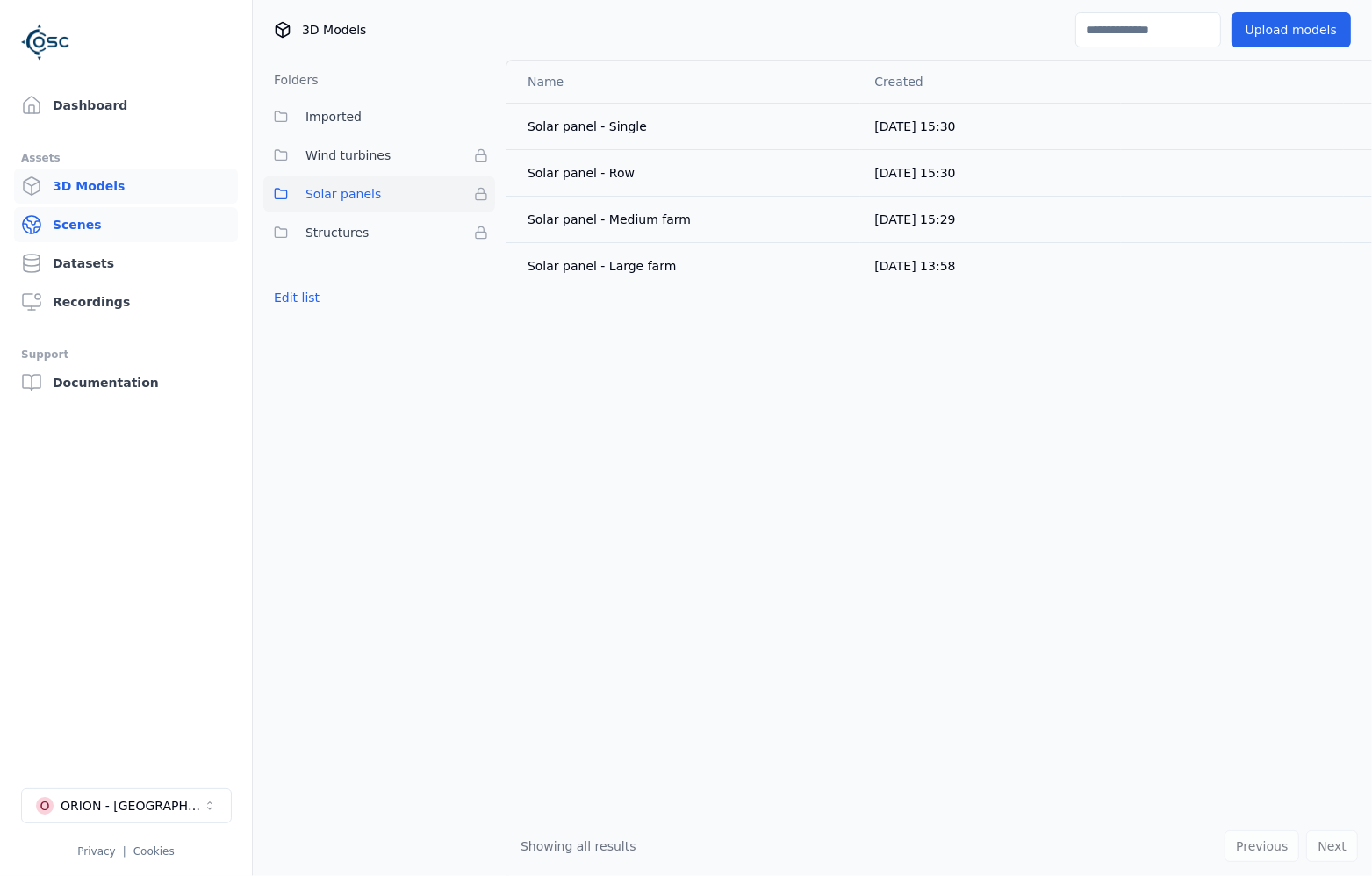
click at [93, 222] on link "Scenes" at bounding box center [126, 225] width 224 height 35
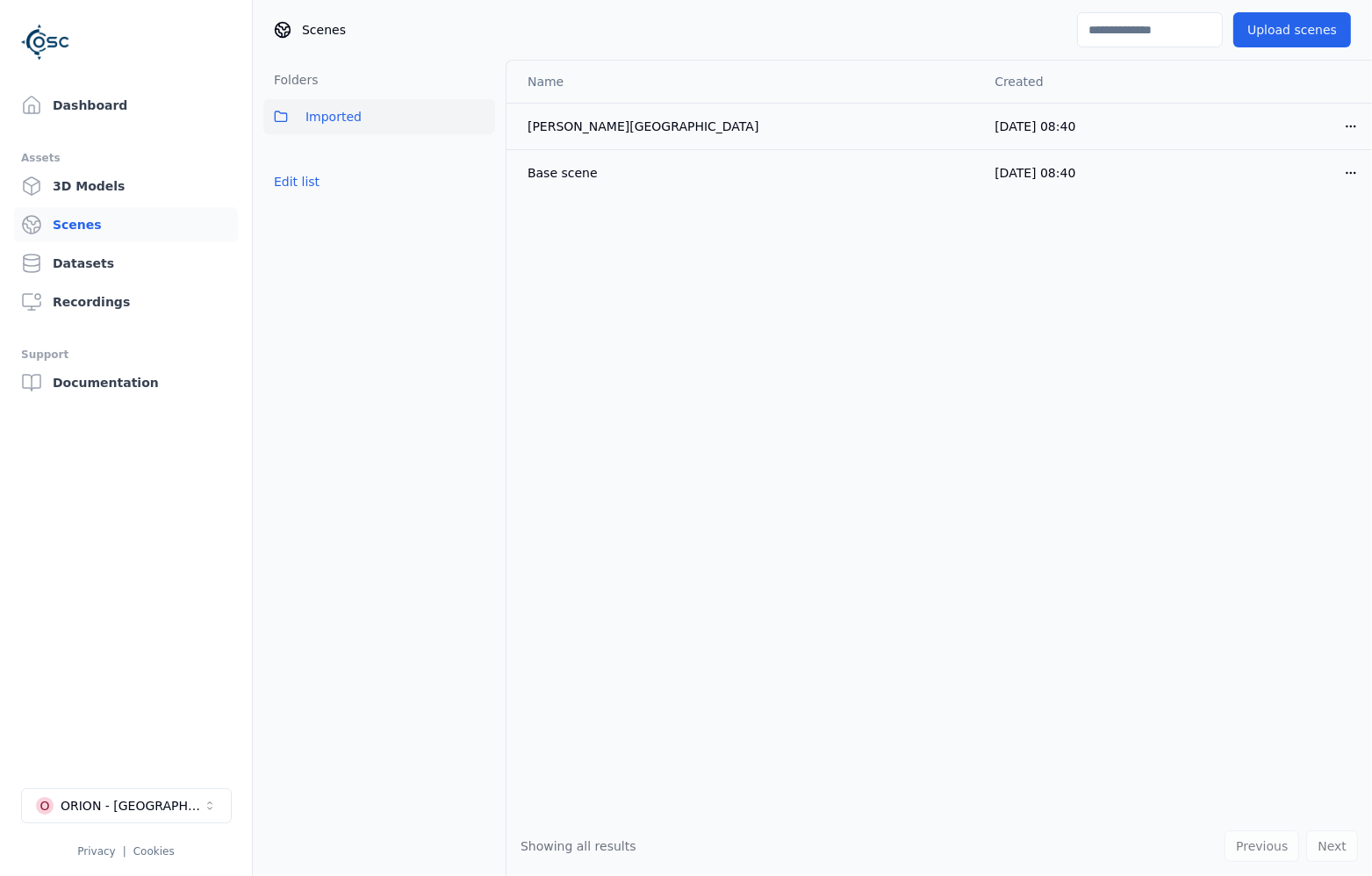
click at [349, 110] on span "Imported" at bounding box center [334, 116] width 56 height 21
click at [594, 168] on div "Base scene" at bounding box center [724, 173] width 394 height 18
click at [549, 175] on div "Base scene" at bounding box center [724, 173] width 394 height 18
click at [994, 168] on span "[DATE] 08:40" at bounding box center [1035, 173] width 81 height 14
click at [1353, 175] on html "Dashboard Assets 3D Models Scenes Datasets Recordings Support Documentation O O…" at bounding box center [686, 438] width 1372 height 876
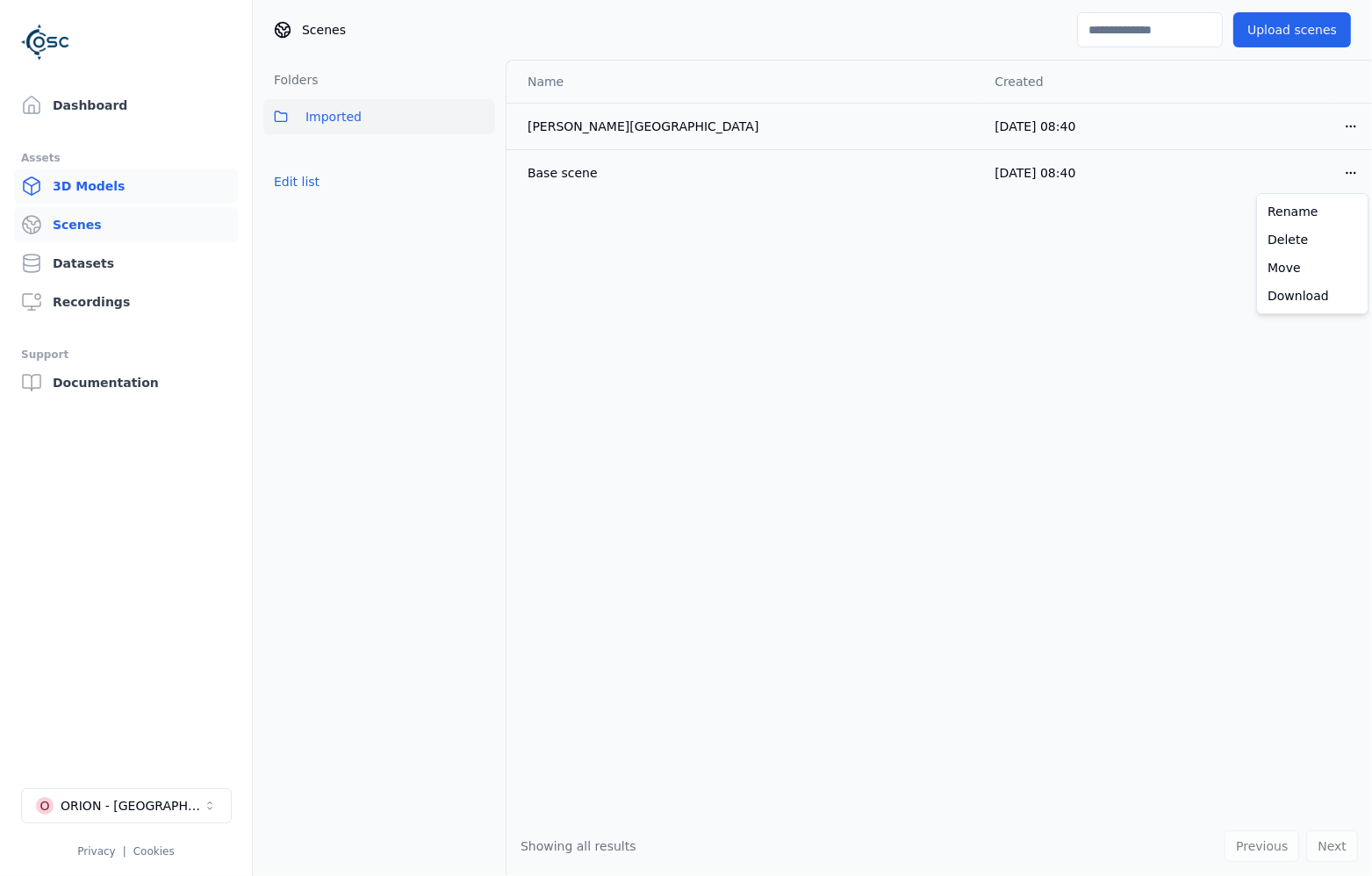
click at [103, 178] on html "Dashboard Assets 3D Models Scenes Datasets Recordings Support Documentation O O…" at bounding box center [686, 438] width 1372 height 876
click at [103, 195] on link "3D Models" at bounding box center [126, 186] width 224 height 35
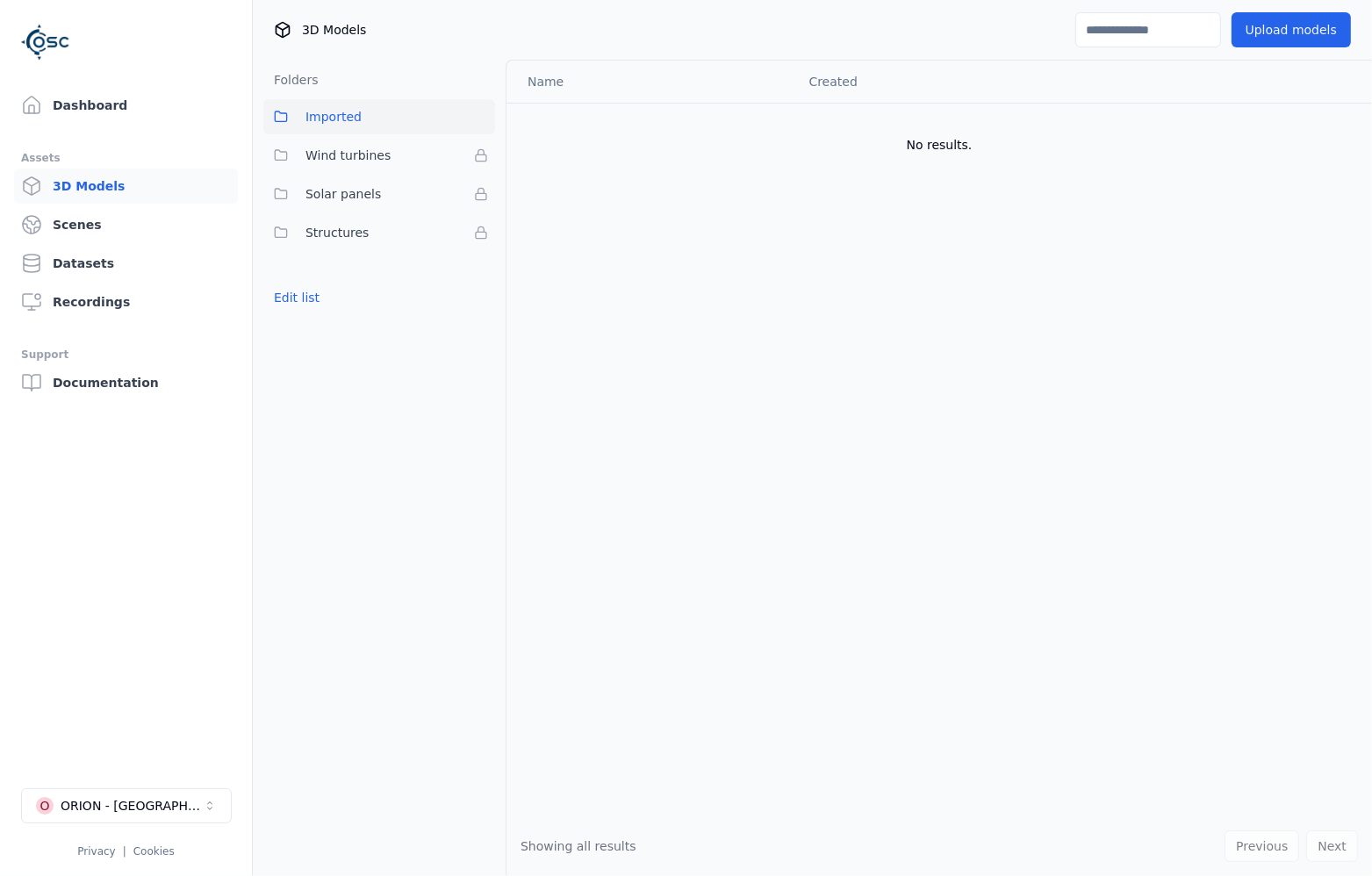
click at [343, 114] on span "Imported" at bounding box center [334, 116] width 56 height 21
click at [337, 153] on span "Wind turbines" at bounding box center [348, 155] width 85 height 21
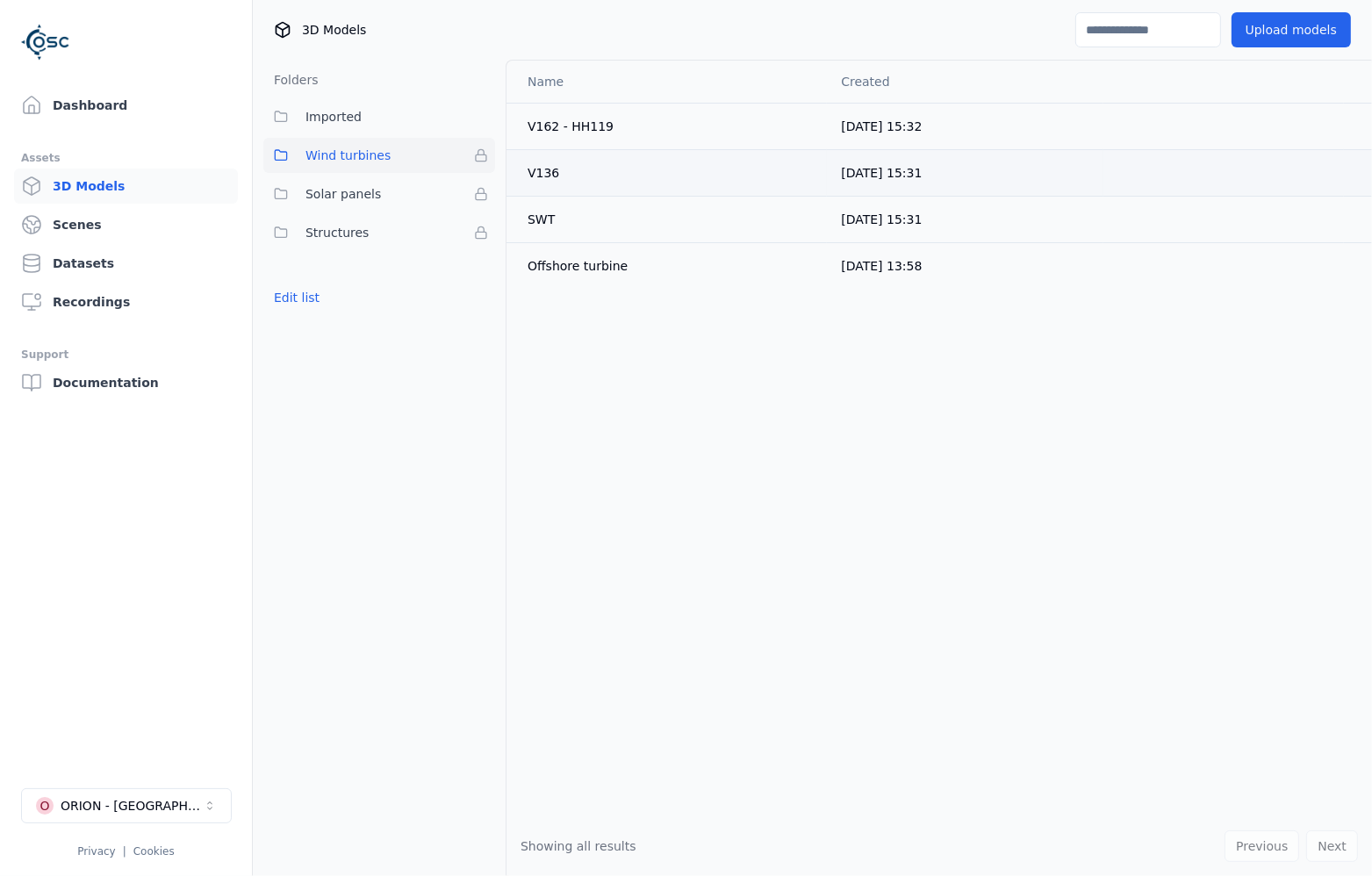
drag, startPoint x: 586, startPoint y: 135, endPoint x: 574, endPoint y: 149, distance: 18.4
drag, startPoint x: 574, startPoint y: 149, endPoint x: 550, endPoint y: 252, distance: 105.8
click at [550, 252] on td "Offshore turbine" at bounding box center [666, 266] width 320 height 47
click at [549, 265] on div "Offshore turbine" at bounding box center [670, 266] width 285 height 18
click at [593, 264] on div "Offshore turbine" at bounding box center [670, 266] width 285 height 18
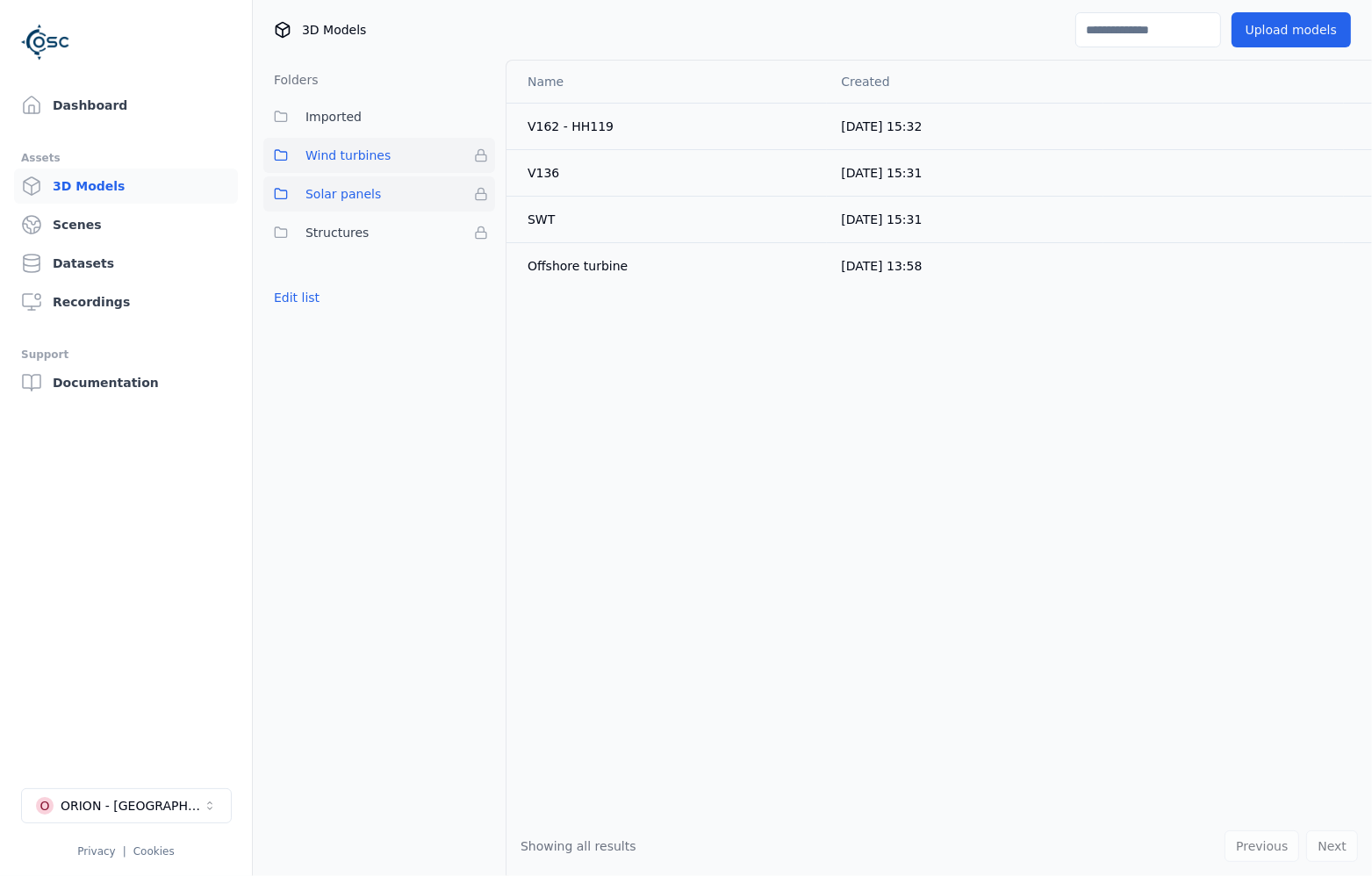
drag, startPoint x: 604, startPoint y: 263, endPoint x: 345, endPoint y: 190, distance: 269.1
click at [345, 190] on span "Solar panels" at bounding box center [343, 194] width 76 height 21
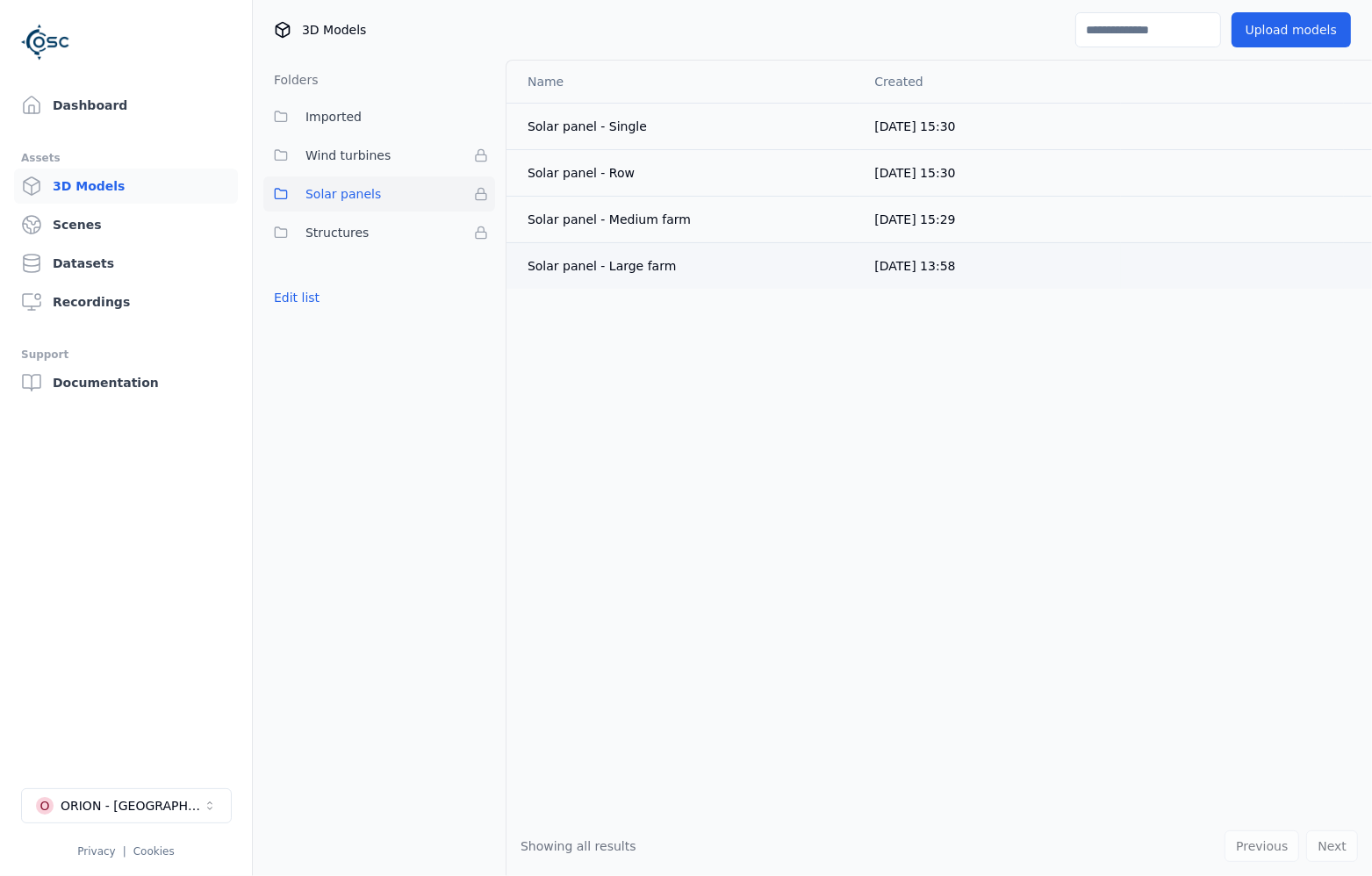
click at [629, 278] on td "Solar panel - Large farm" at bounding box center [683, 266] width 354 height 47
click at [628, 264] on div "Solar panel - Large farm" at bounding box center [686, 266] width 319 height 18
click at [618, 174] on div "Solar panel - Row" at bounding box center [686, 173] width 319 height 18
click at [560, 171] on div "Solar panel - Row" at bounding box center [686, 173] width 319 height 18
click at [994, 223] on td "[DATE] 15:29" at bounding box center [990, 219] width 260 height 47
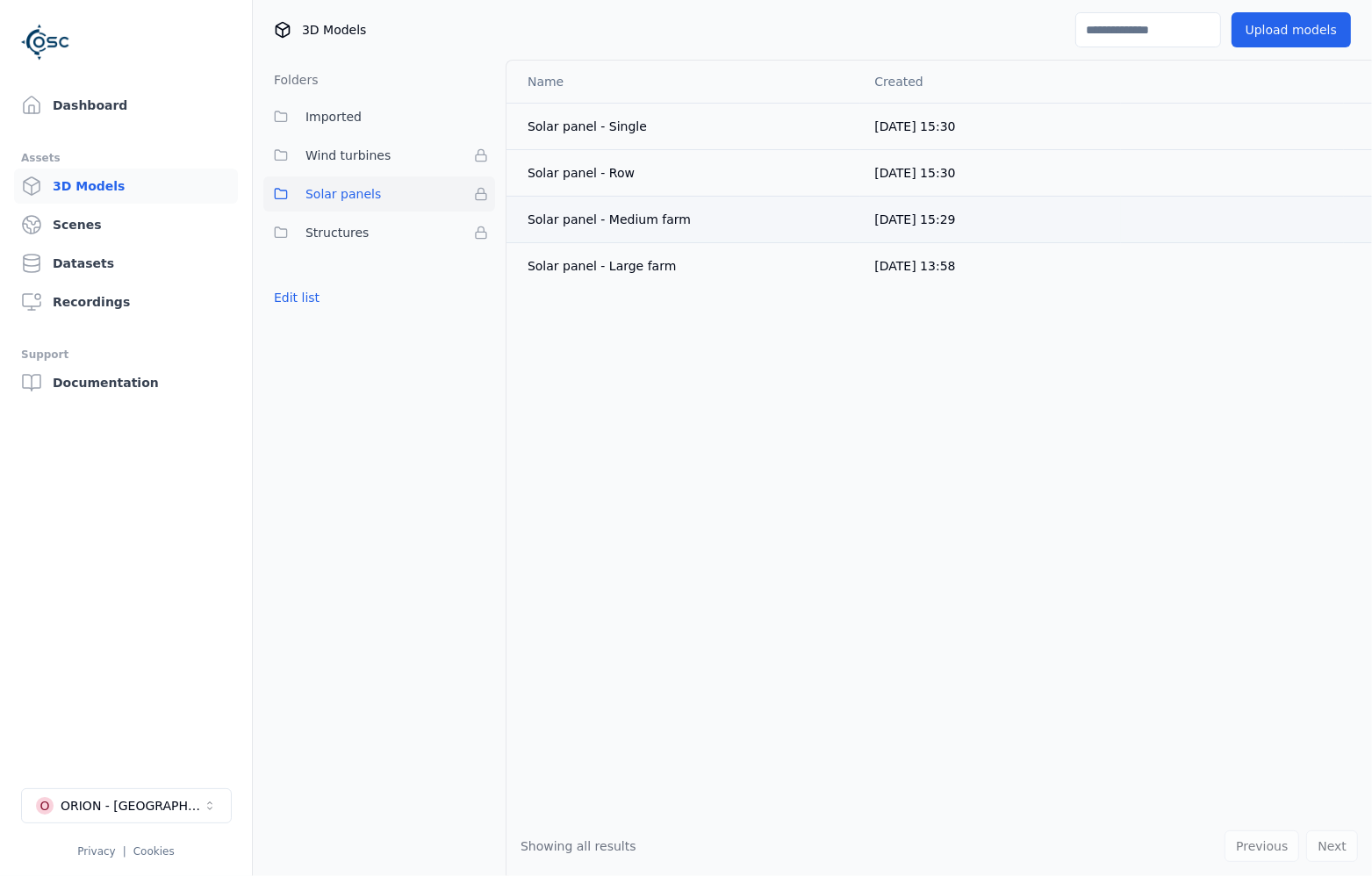
click at [911, 220] on span "[DATE] 15:29" at bounding box center [915, 220] width 81 height 14
click at [1256, 191] on td at bounding box center [1232, 172] width 223 height 47
click at [527, 578] on div "Name Created Solar panel - Single [DATE] 15:30 Solar panel - Row [DATE] 15:30 S…" at bounding box center [939, 438] width 866 height 756
drag, startPoint x: 900, startPoint y: 558, endPoint x: 1135, endPoint y: 258, distance: 381.1
click at [904, 552] on div "Name Created Solar panel - Single [DATE] 15:30 Solar panel - Row [DATE] 15:30 S…" at bounding box center [939, 438] width 866 height 756
